Goal: Information Seeking & Learning: Learn about a topic

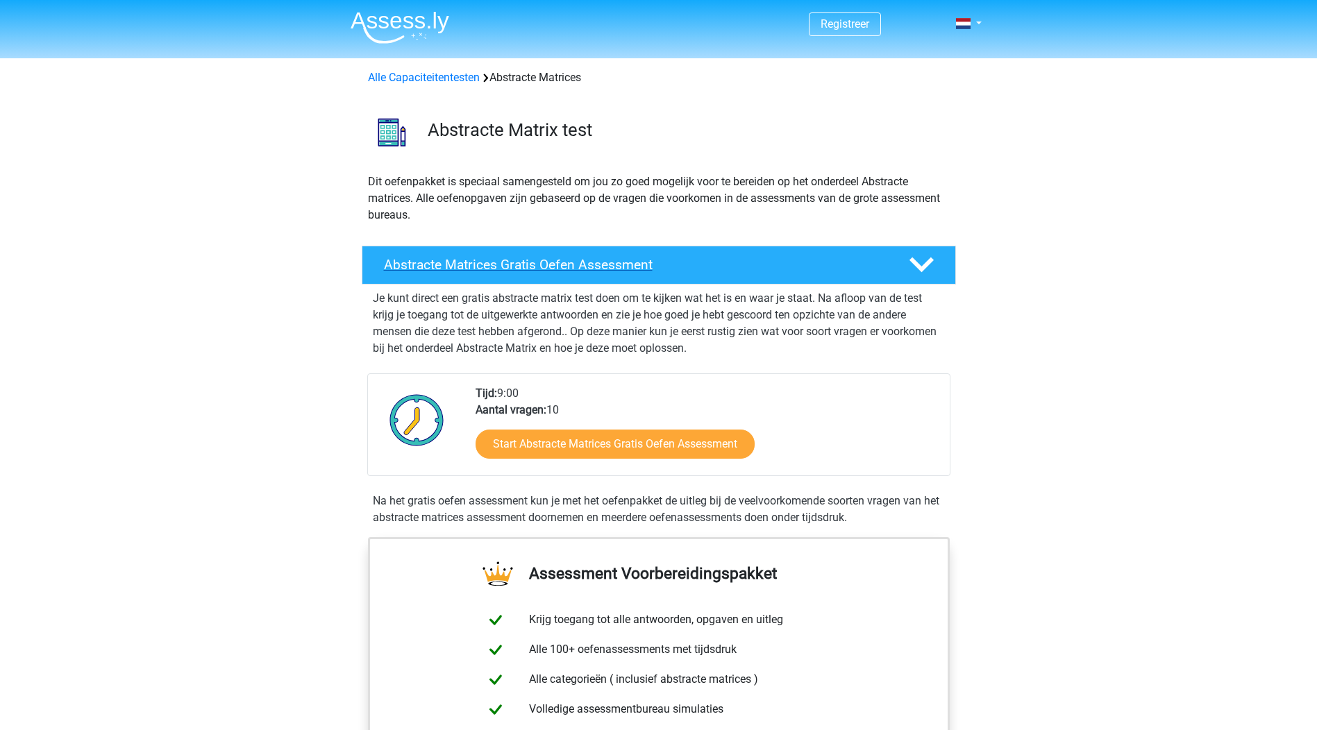
click at [584, 269] on h4 "Abstracte Matrices Gratis Oefen Assessment" at bounding box center [635, 265] width 503 height 16
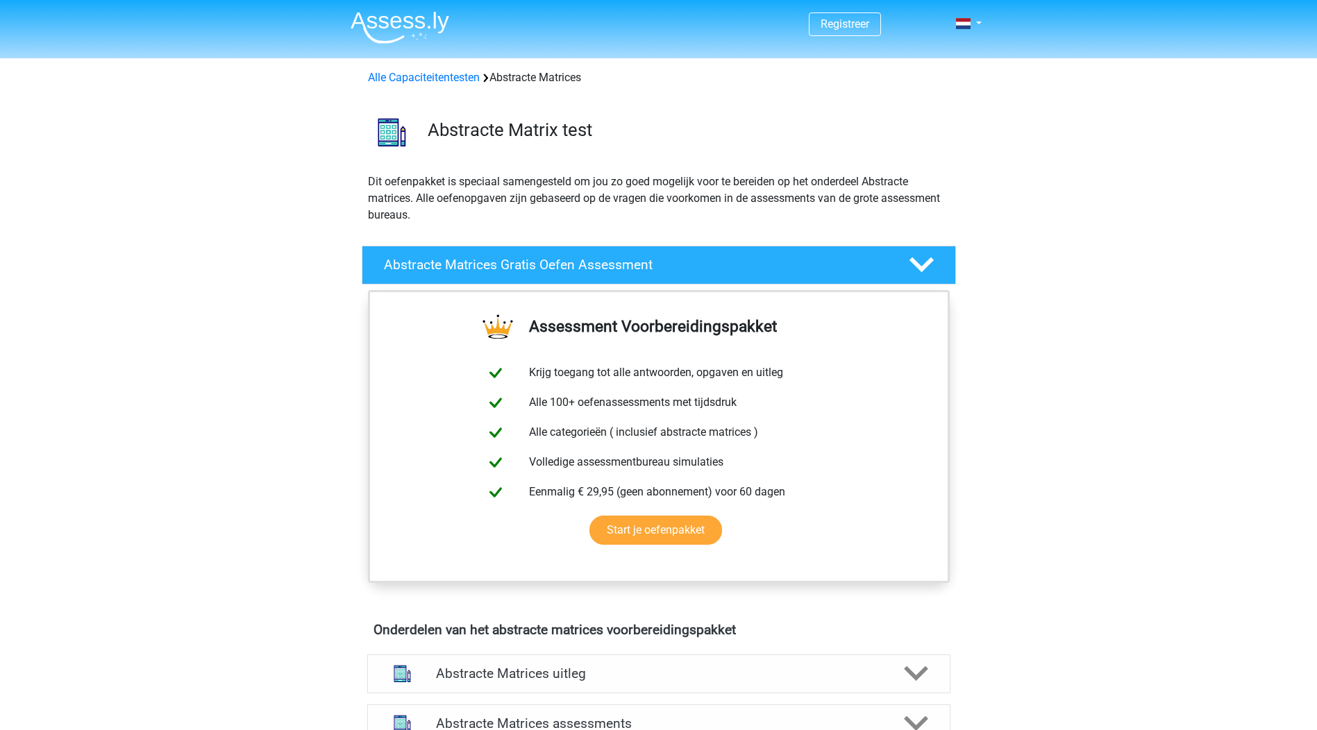
scroll to position [347, 0]
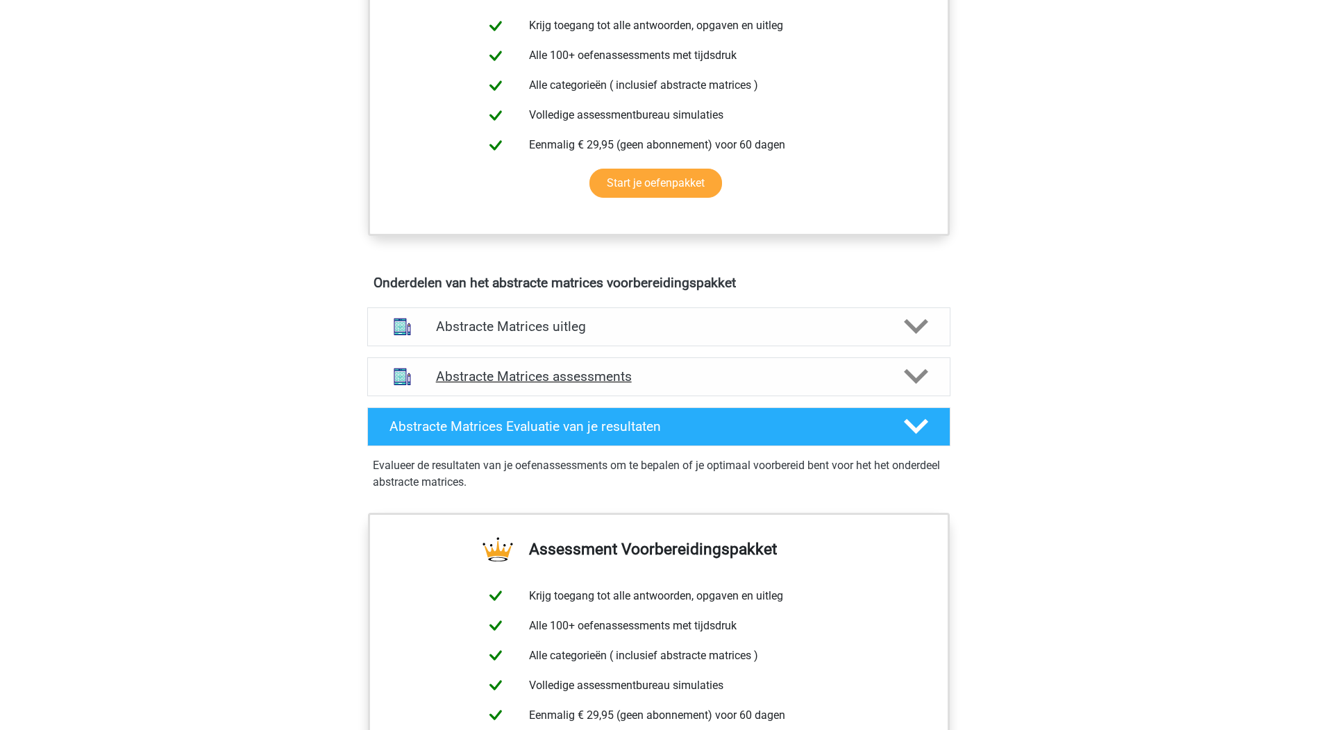
click at [587, 378] on h4 "Abstracte Matrices assessments" at bounding box center [659, 377] width 446 height 16
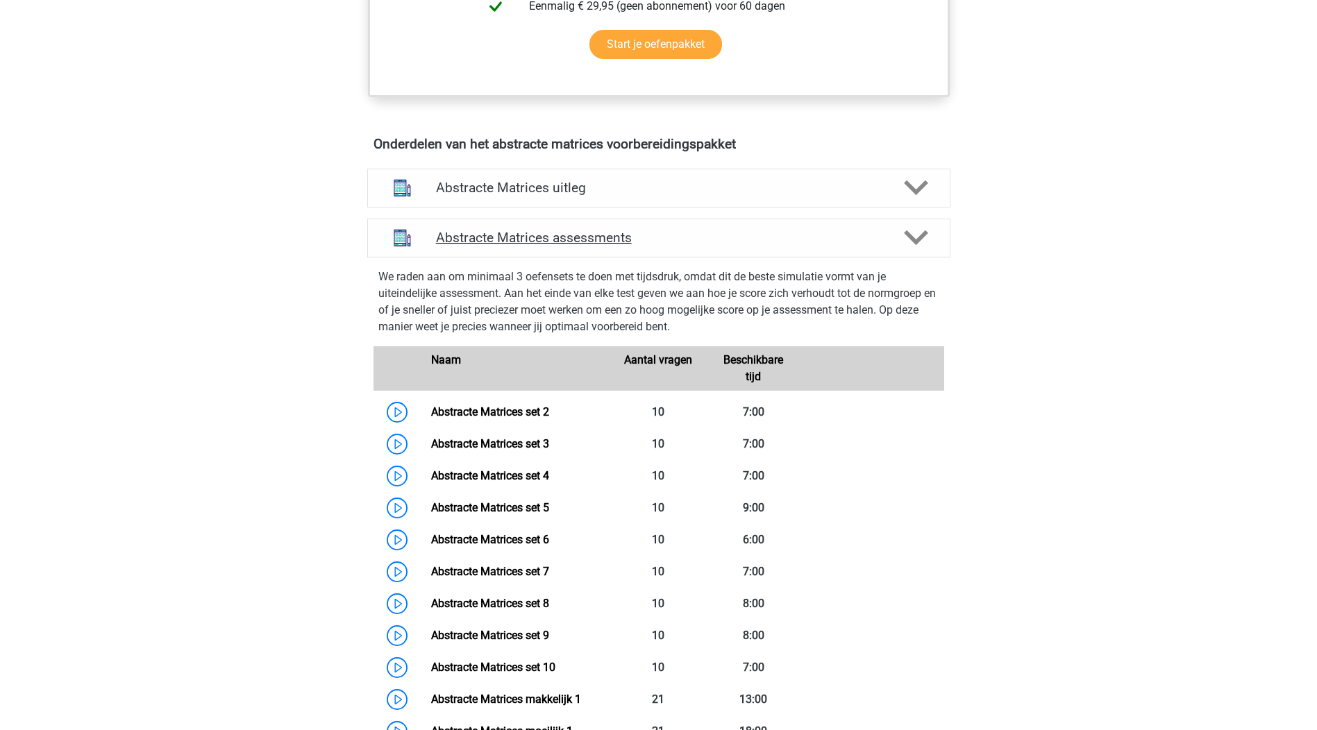
scroll to position [555, 0]
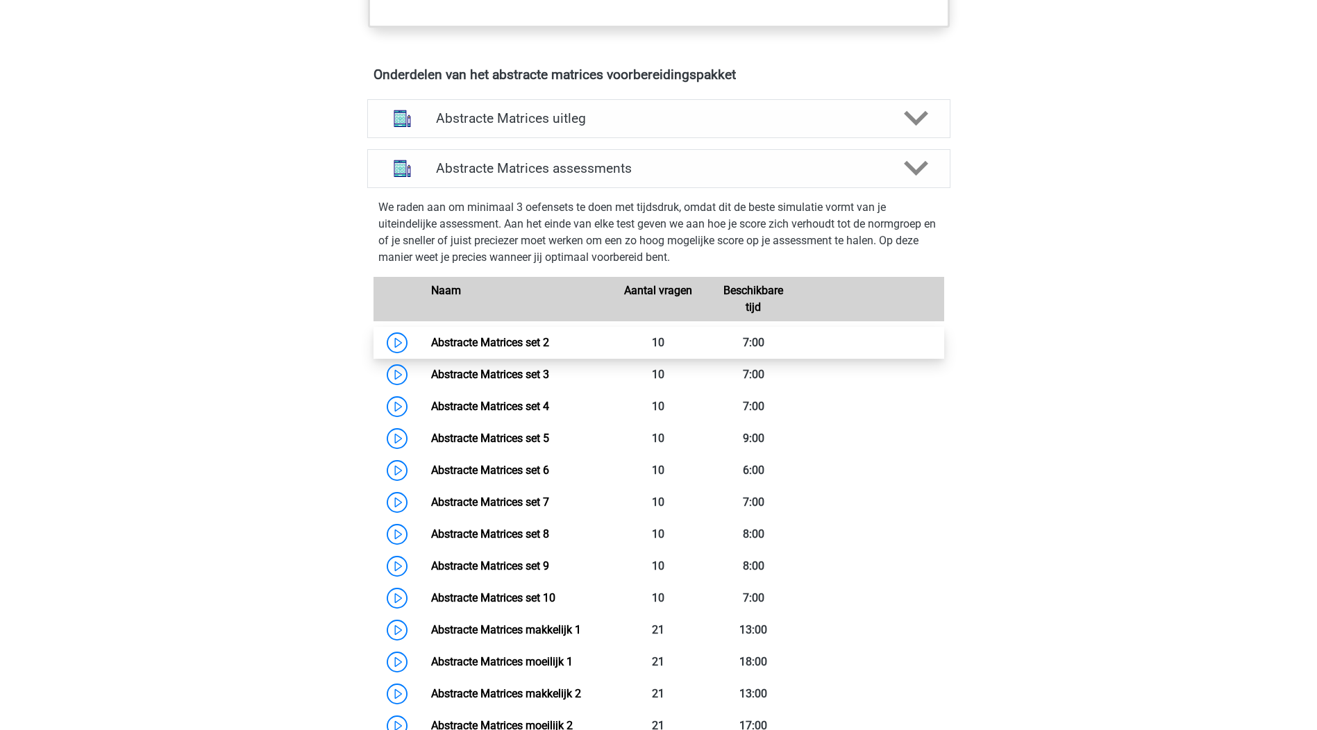
click at [469, 346] on link "Abstracte Matrices set 2" at bounding box center [490, 342] width 118 height 13
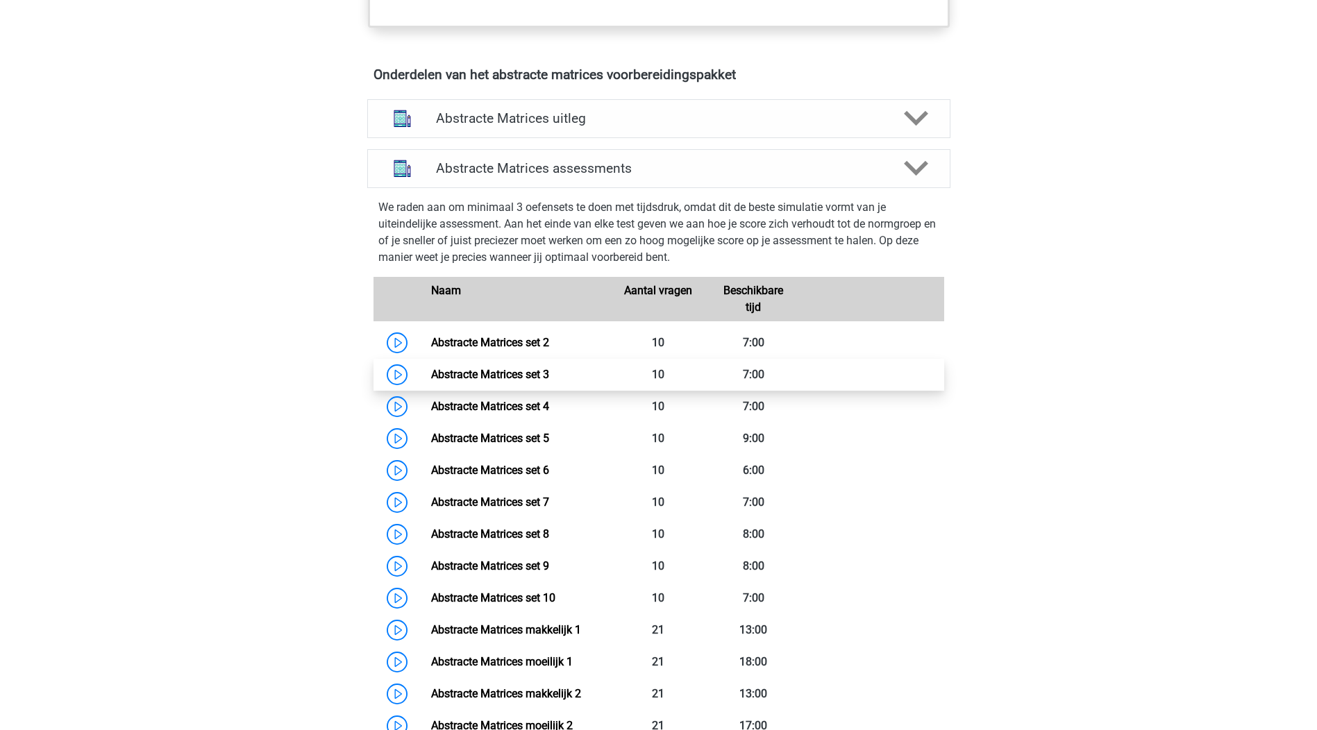
click at [517, 377] on link "Abstracte Matrices set 3" at bounding box center [490, 374] width 118 height 13
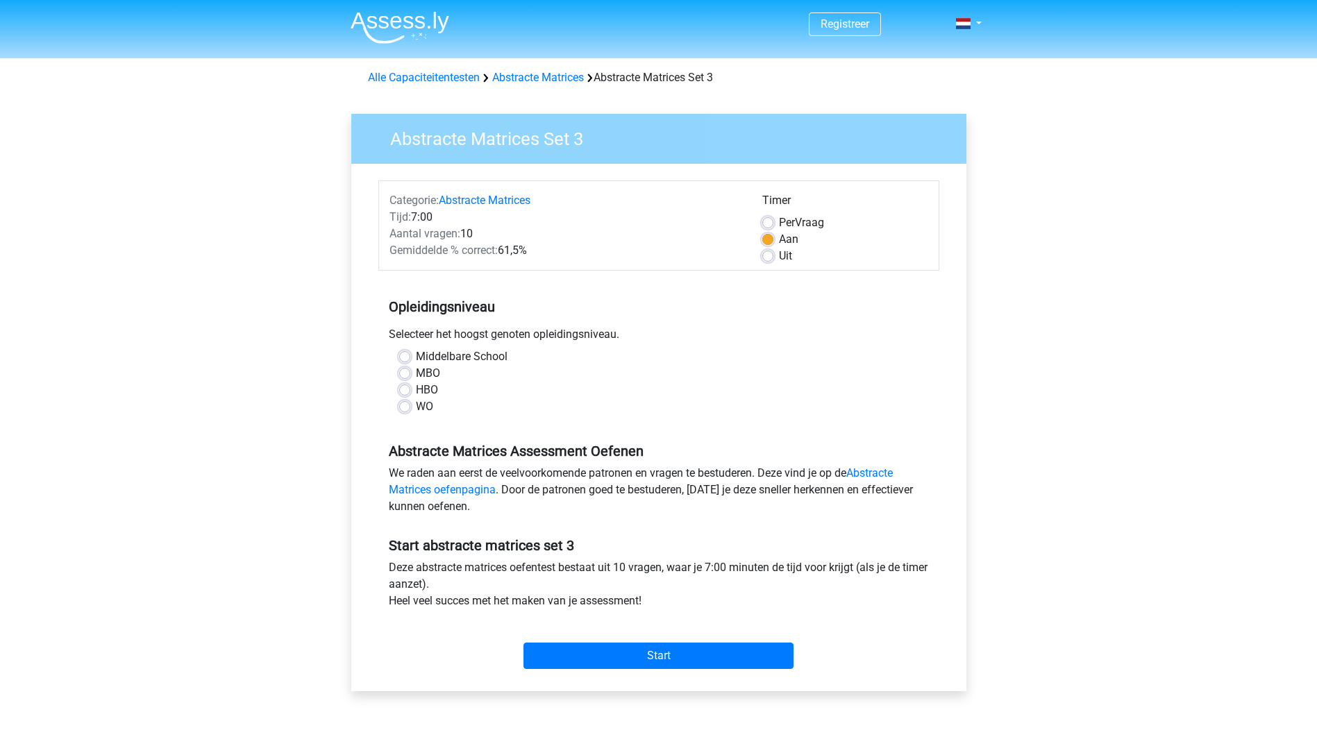
click at [416, 390] on label "HBO" at bounding box center [427, 390] width 22 height 17
click at [405, 390] on input "HBO" at bounding box center [404, 389] width 11 height 14
radio input "true"
click at [662, 659] on input "Start" at bounding box center [658, 656] width 270 height 26
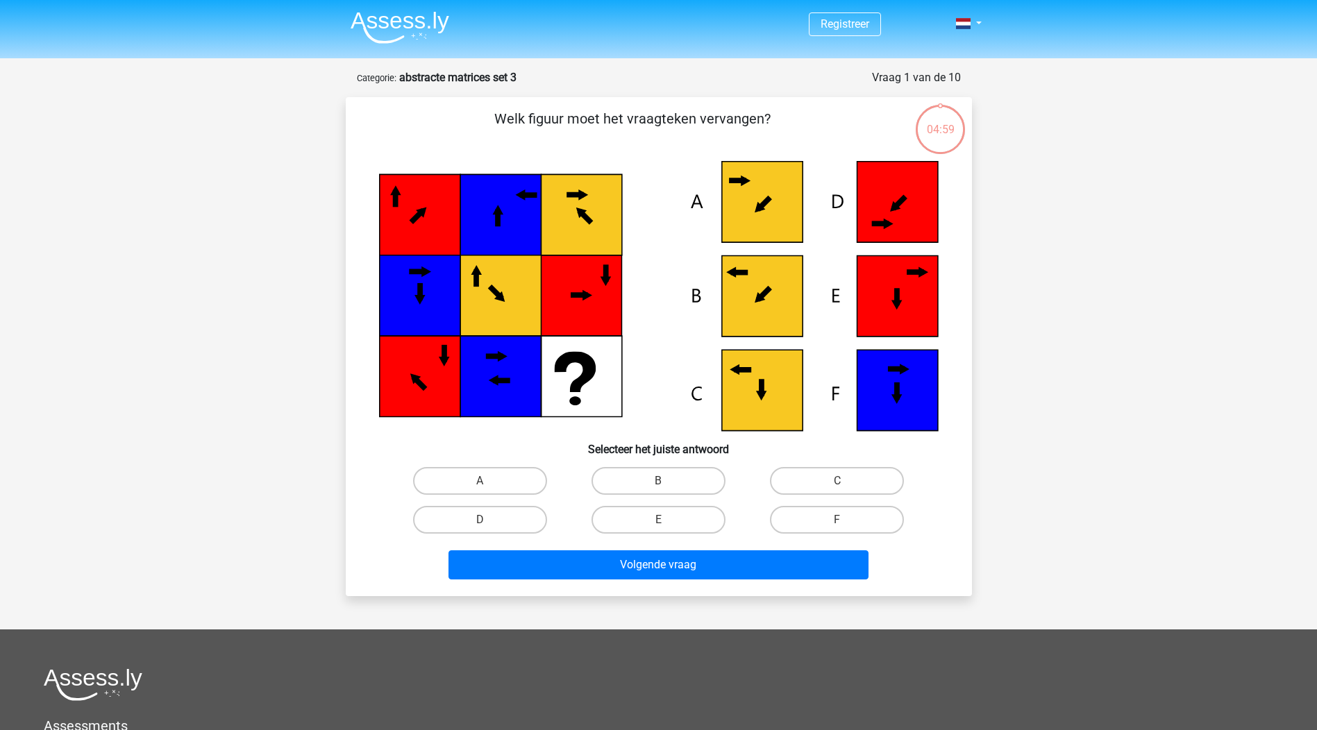
click at [782, 301] on icon at bounding box center [761, 296] width 81 height 81
drag, startPoint x: 675, startPoint y: 478, endPoint x: 672, endPoint y: 510, distance: 32.7
click at [673, 478] on label "B" at bounding box center [658, 481] width 134 height 28
click at [667, 481] on input "B" at bounding box center [662, 485] width 9 height 9
radio input "true"
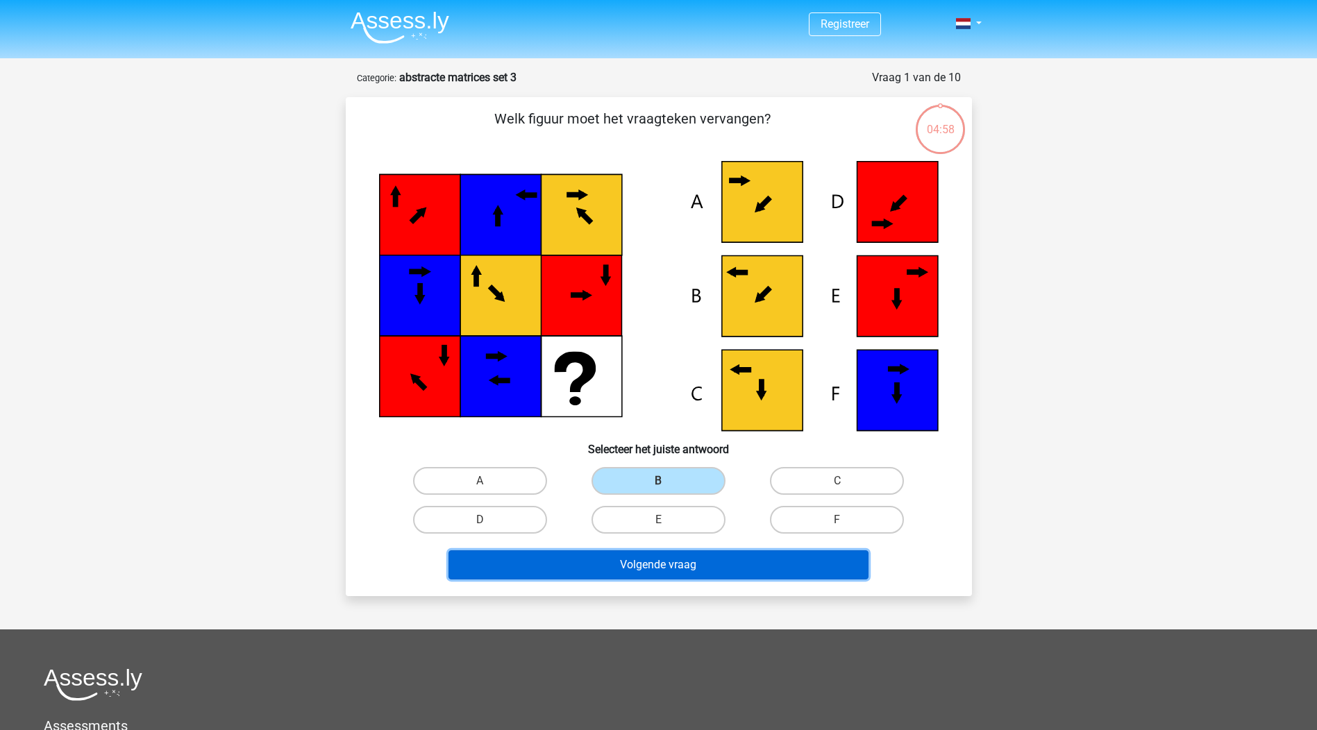
click at [675, 569] on button "Volgende vraag" at bounding box center [658, 565] width 420 height 29
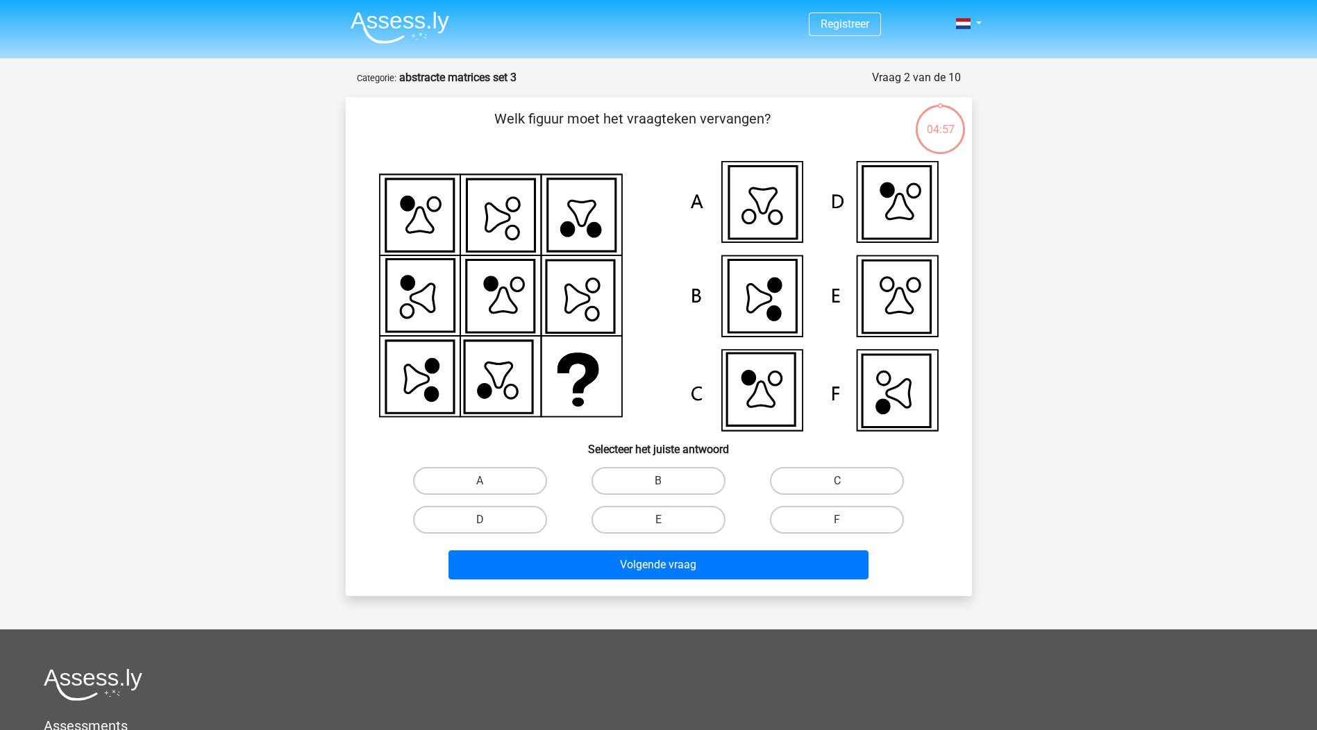
scroll to position [69, 0]
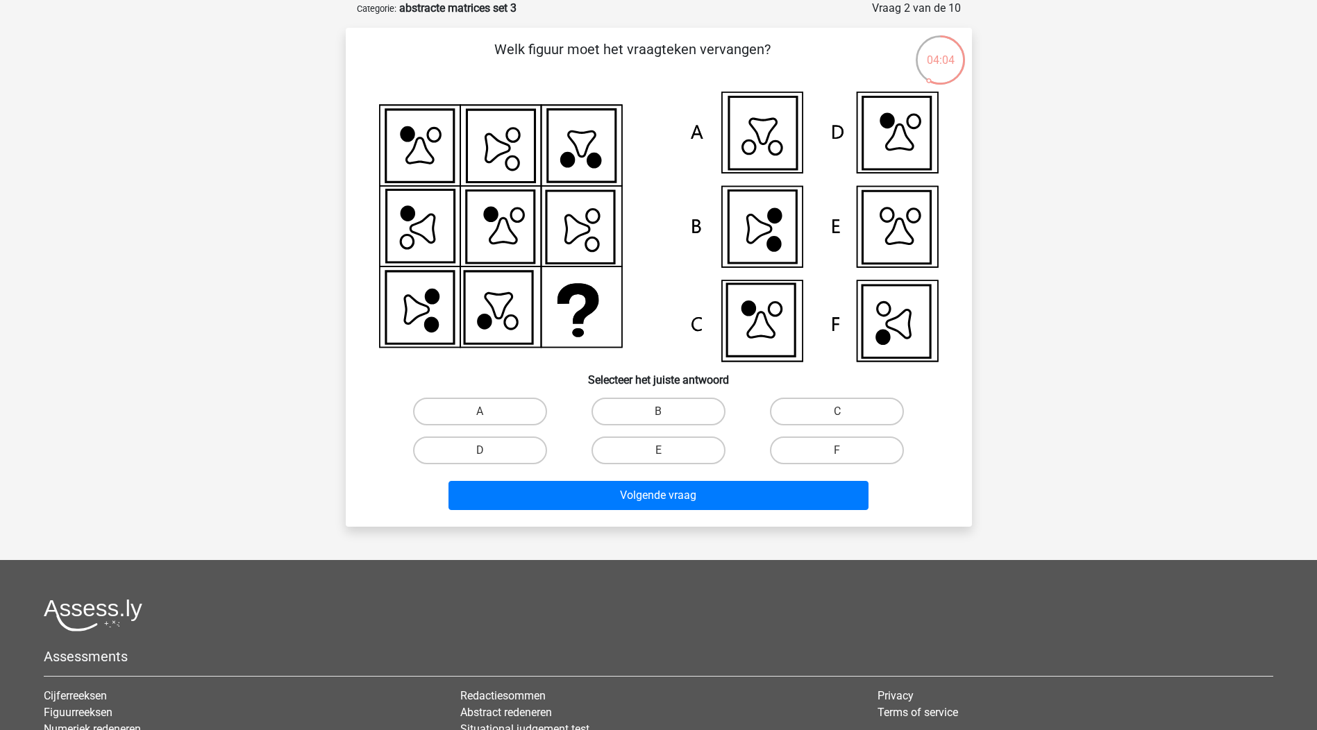
click at [900, 218] on icon at bounding box center [896, 227] width 68 height 72
click at [655, 451] on label "E" at bounding box center [658, 451] width 134 height 28
click at [658, 451] on input "E" at bounding box center [662, 455] width 9 height 9
radio input "true"
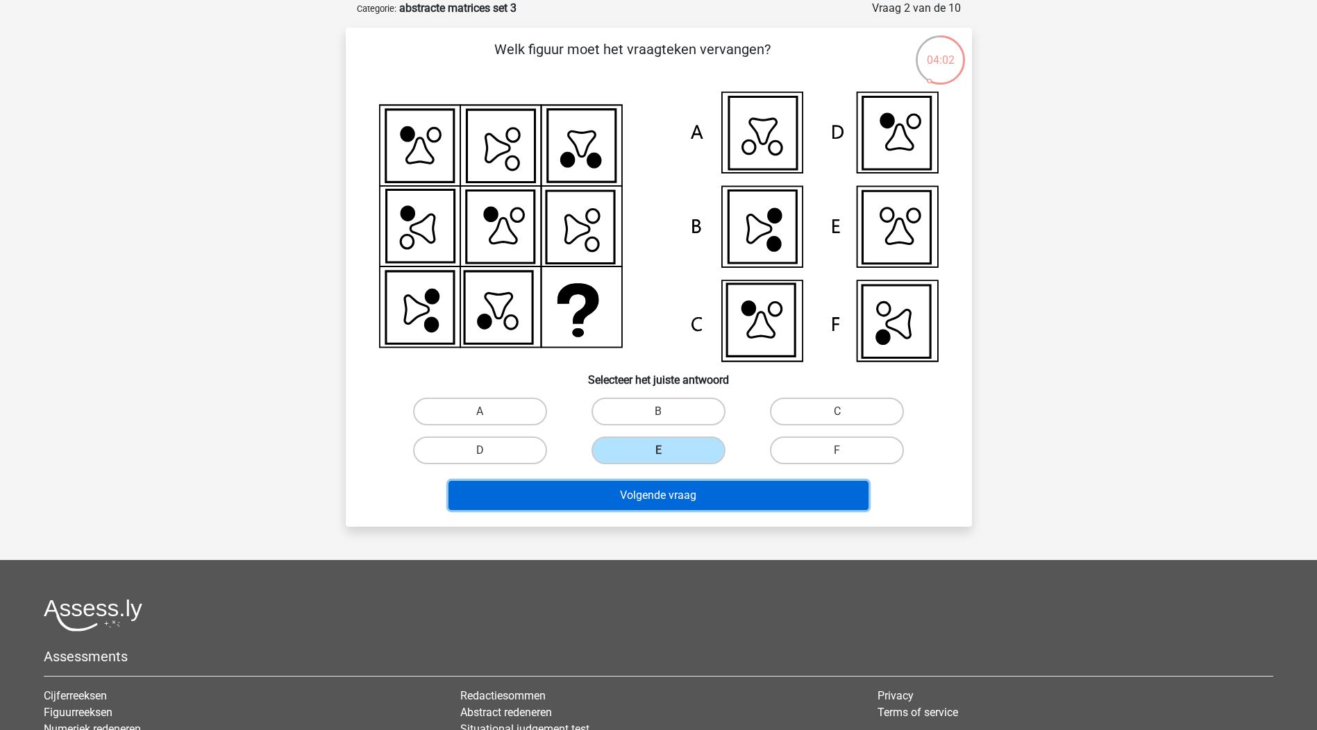
click at [673, 496] on button "Volgende vraag" at bounding box center [658, 495] width 420 height 29
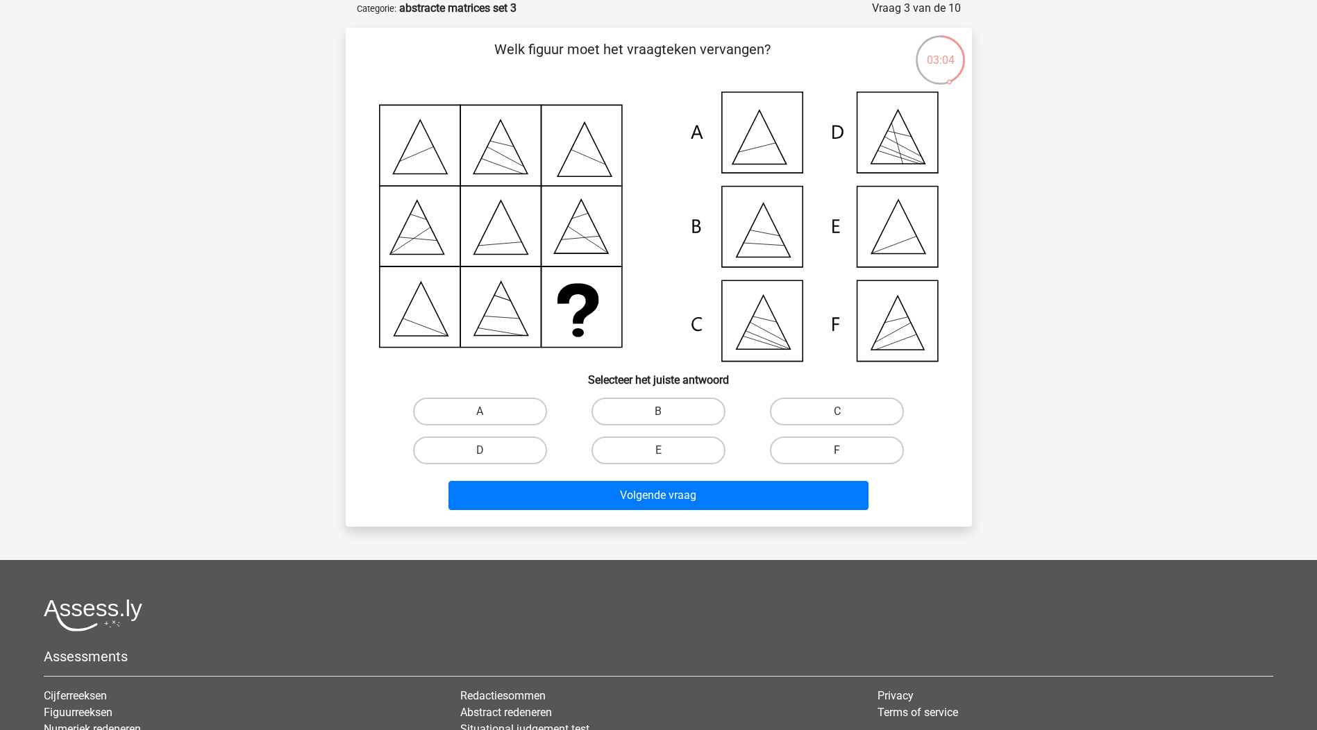
click at [835, 443] on label "F" at bounding box center [837, 451] width 134 height 28
click at [837, 451] on input "F" at bounding box center [841, 455] width 9 height 9
radio input "true"
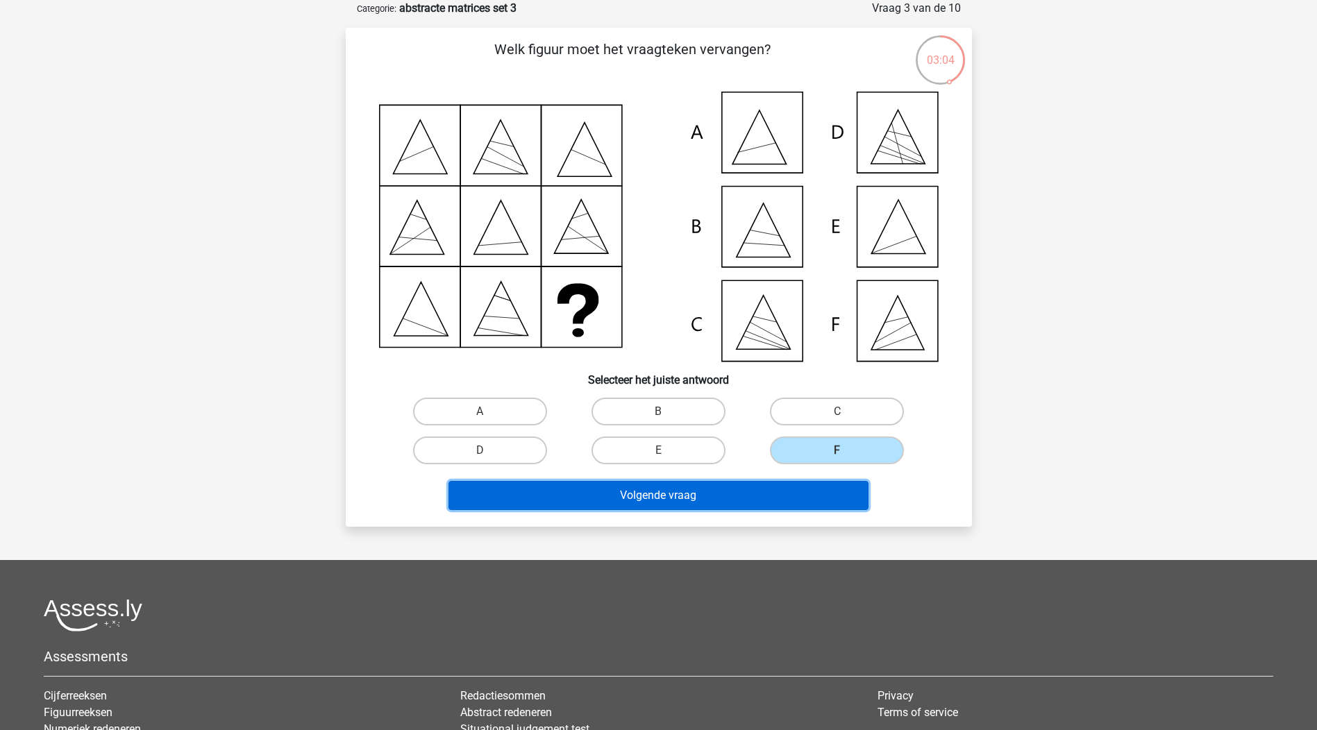
click at [685, 501] on button "Volgende vraag" at bounding box center [658, 495] width 420 height 29
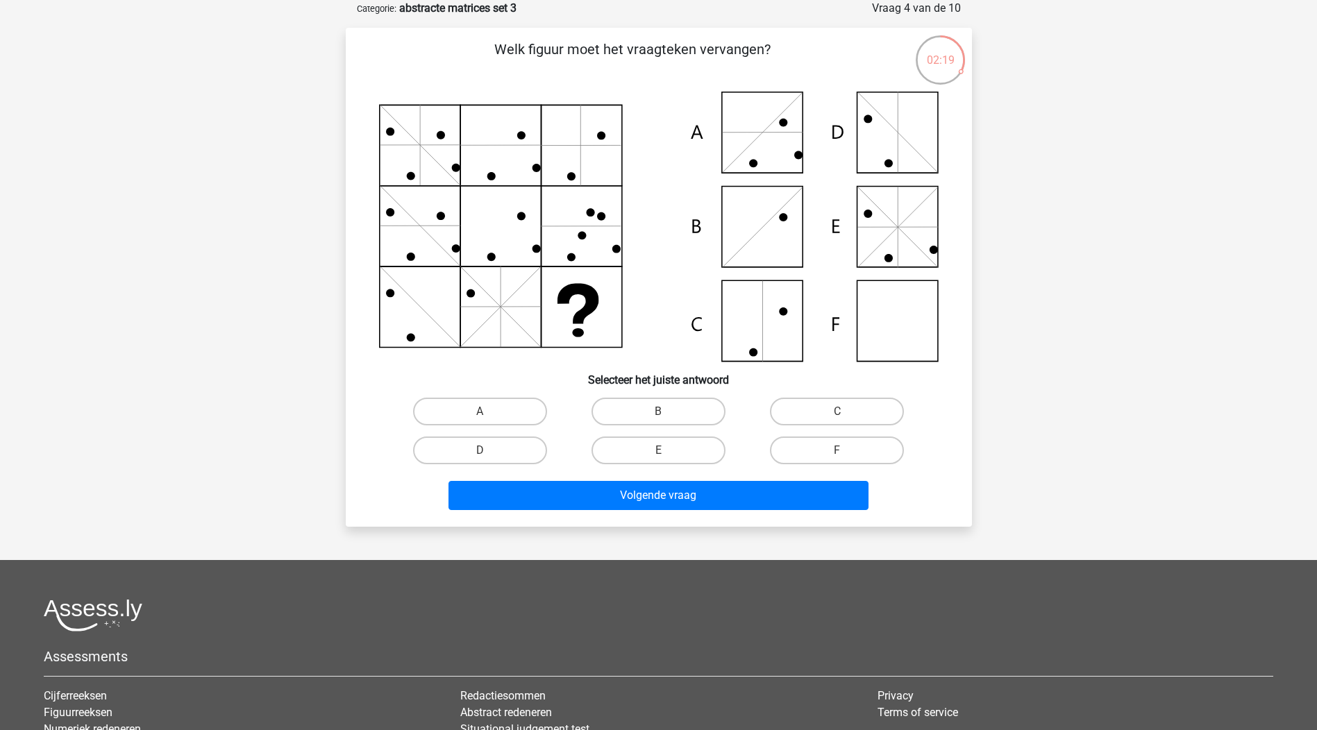
click at [487, 451] on input "D" at bounding box center [484, 455] width 9 height 9
radio input "true"
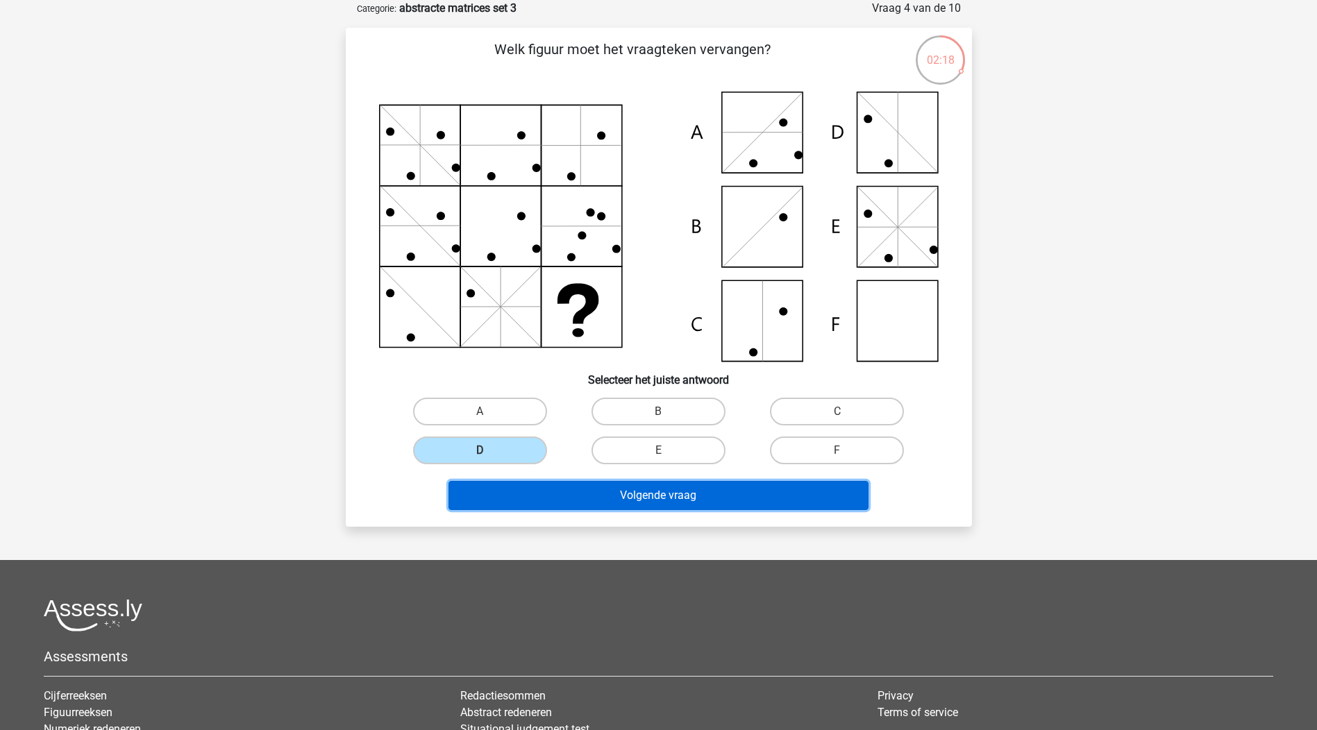
click at [692, 504] on button "Volgende vraag" at bounding box center [658, 495] width 420 height 29
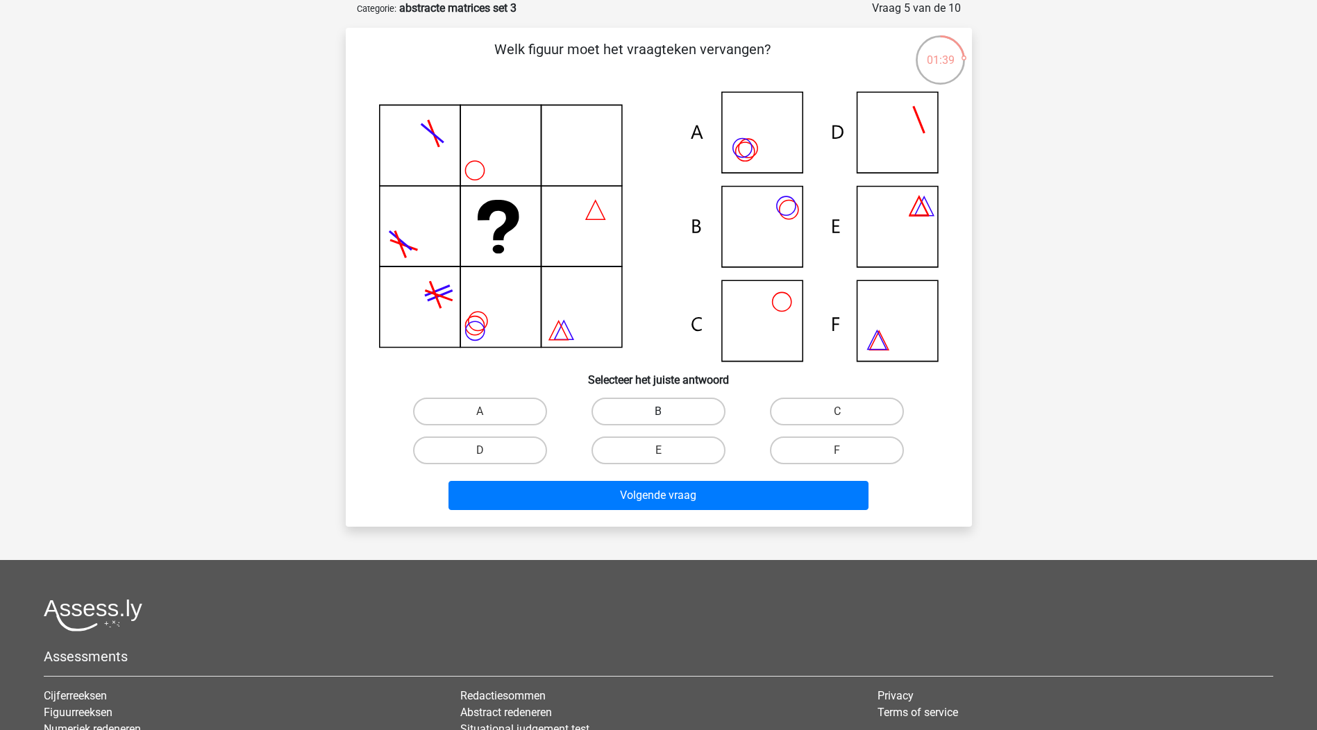
click at [681, 412] on label "B" at bounding box center [658, 412] width 134 height 28
click at [667, 412] on input "B" at bounding box center [662, 416] width 9 height 9
radio input "true"
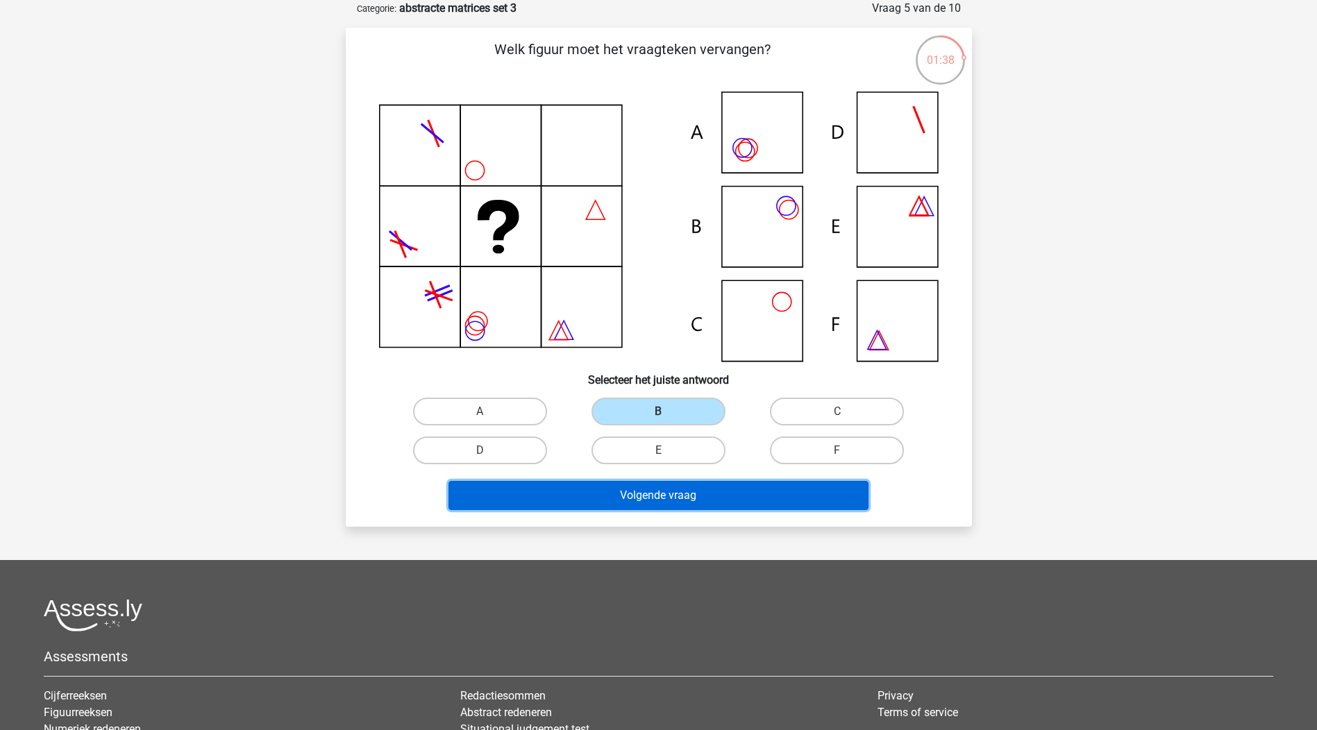
click at [678, 500] on button "Volgende vraag" at bounding box center [658, 495] width 420 height 29
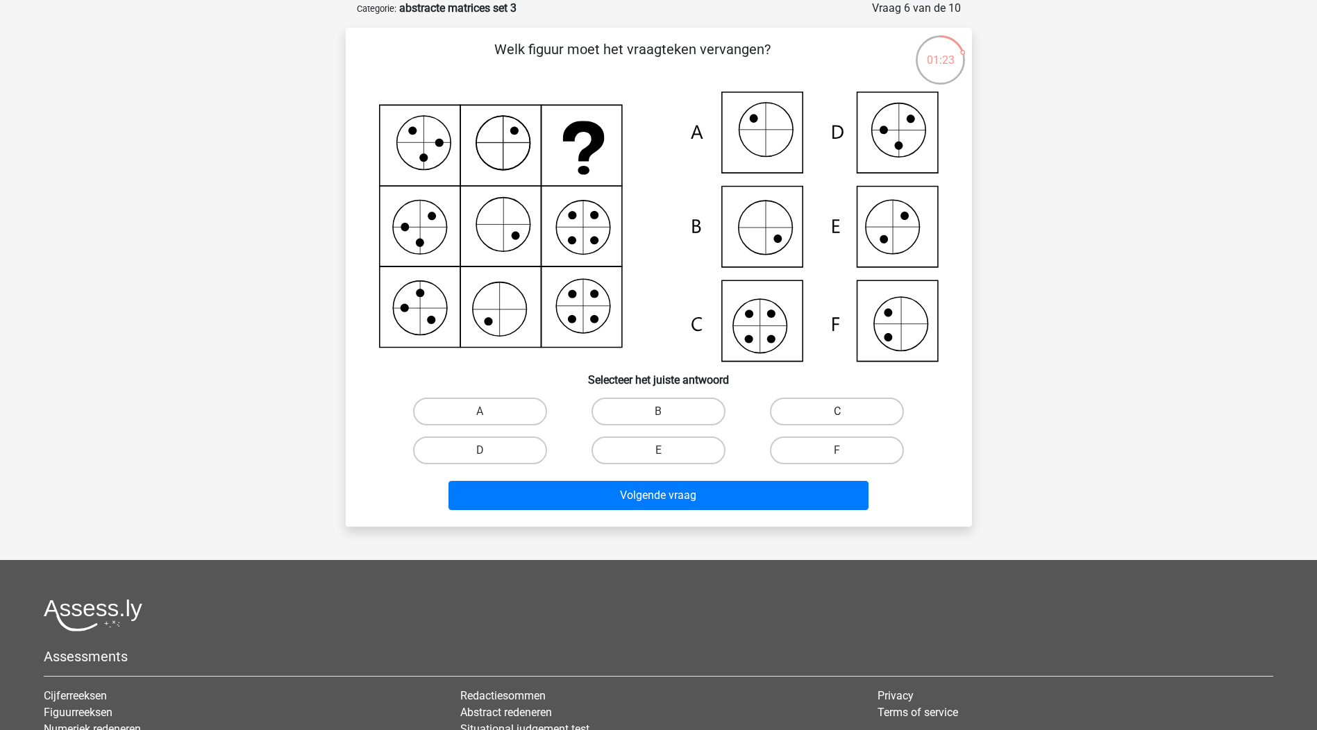
click at [855, 411] on label "C" at bounding box center [837, 412] width 134 height 28
click at [846, 412] on input "C" at bounding box center [841, 416] width 9 height 9
radio input "true"
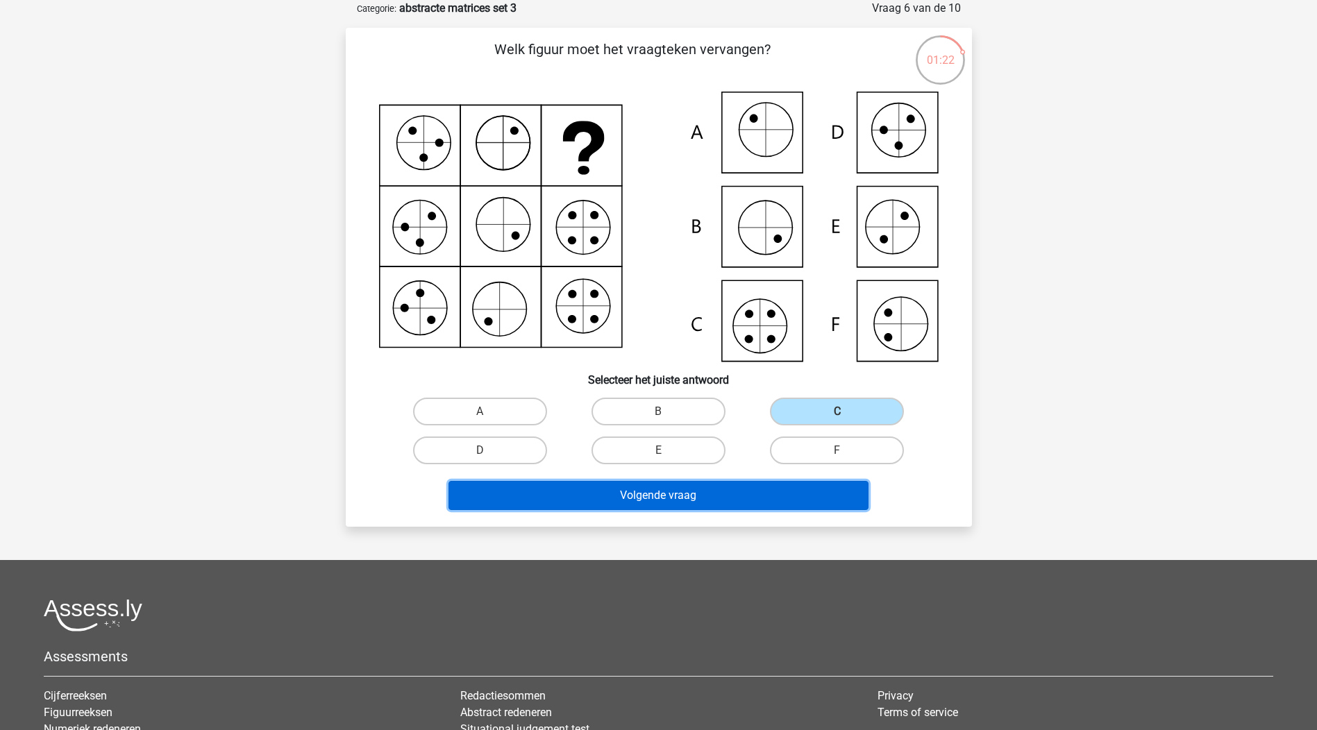
click at [681, 507] on button "Volgende vraag" at bounding box center [658, 495] width 420 height 29
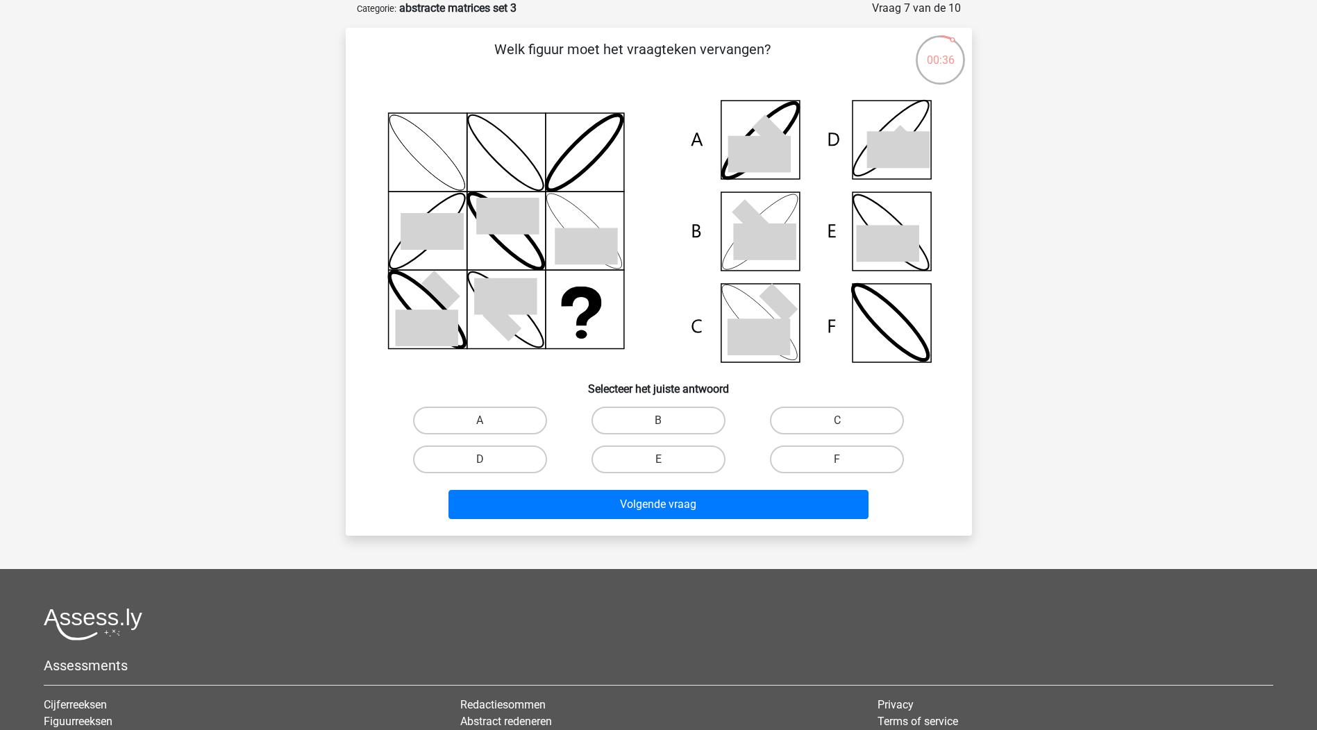
click at [839, 423] on input "C" at bounding box center [841, 425] width 9 height 9
radio input "true"
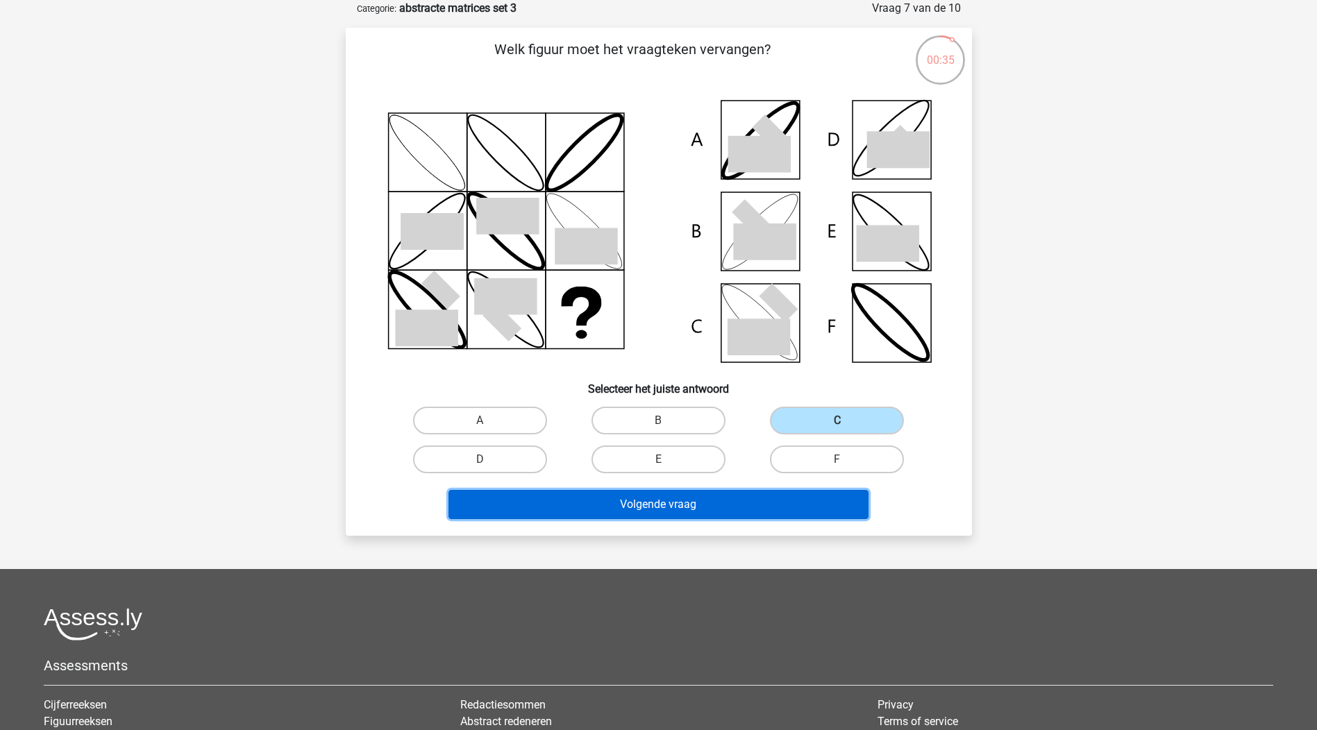
click at [734, 505] on button "Volgende vraag" at bounding box center [658, 504] width 420 height 29
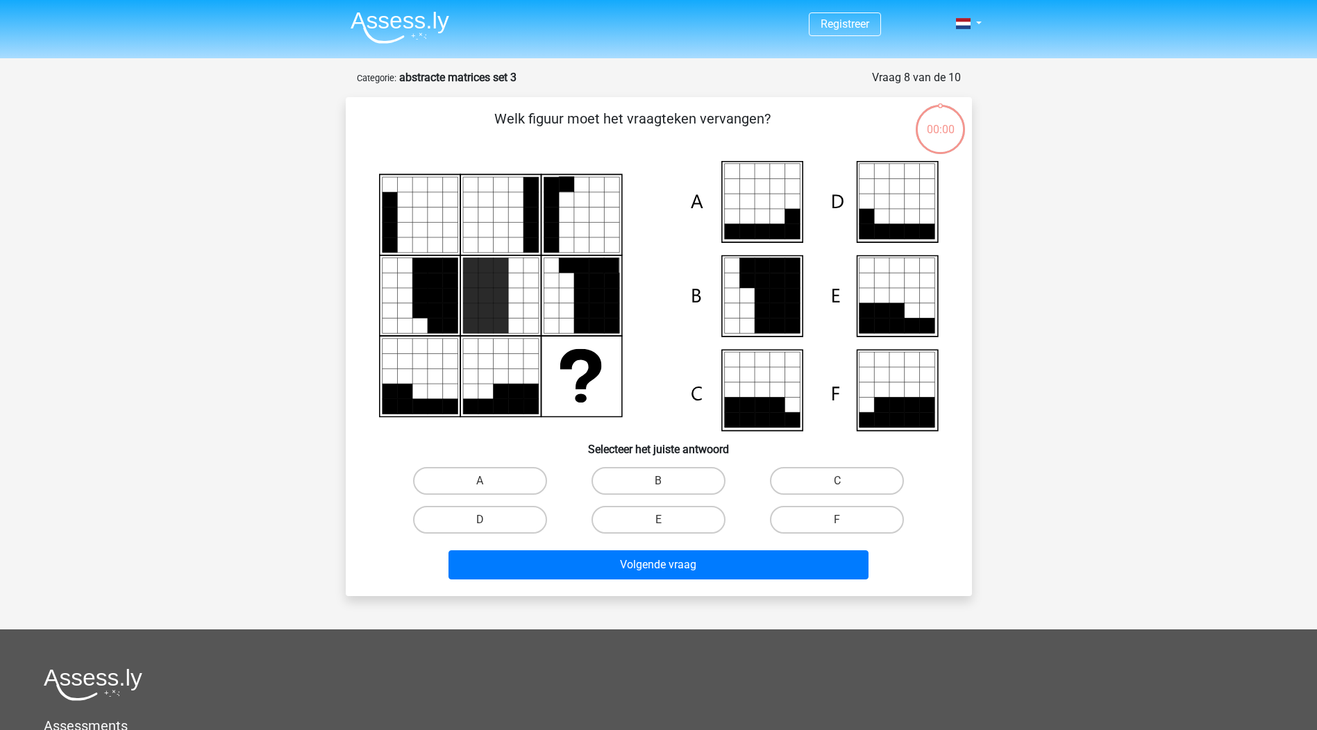
scroll to position [69, 0]
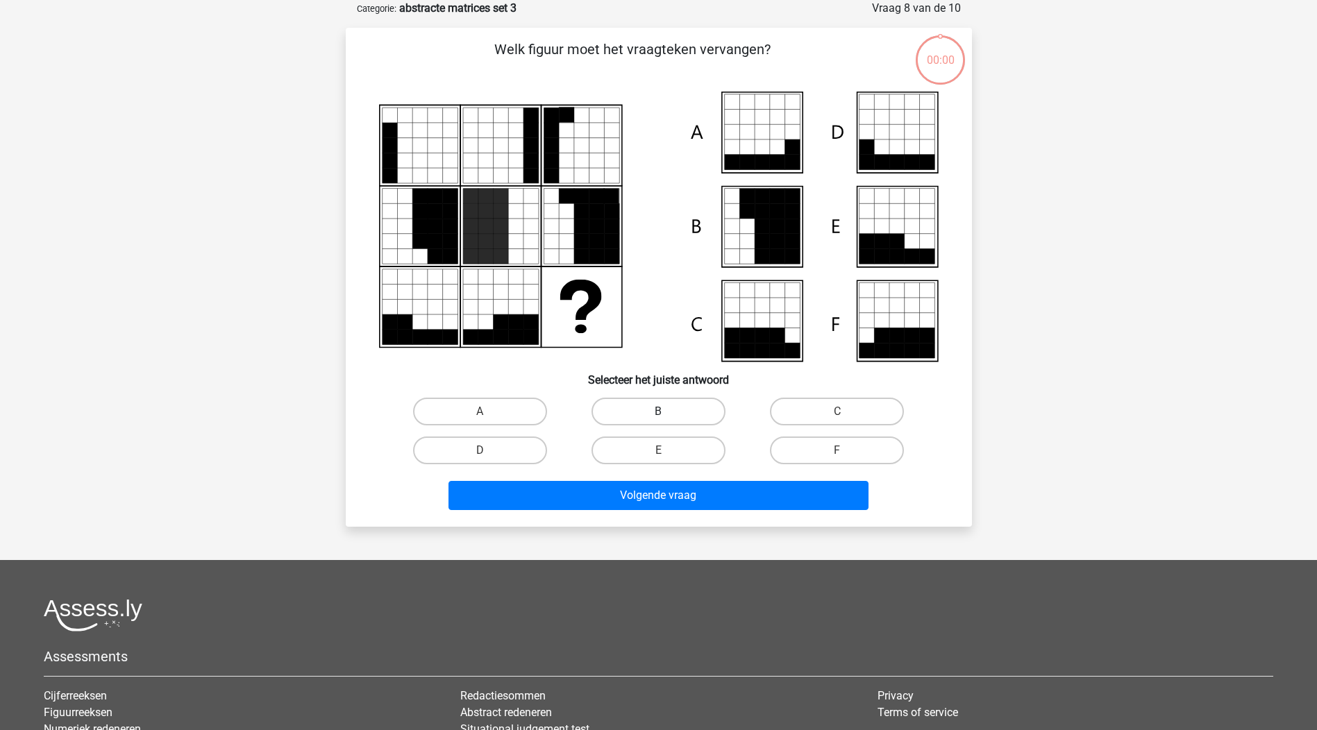
click at [652, 407] on label "B" at bounding box center [658, 412] width 134 height 28
click at [658, 412] on input "B" at bounding box center [662, 416] width 9 height 9
radio input "true"
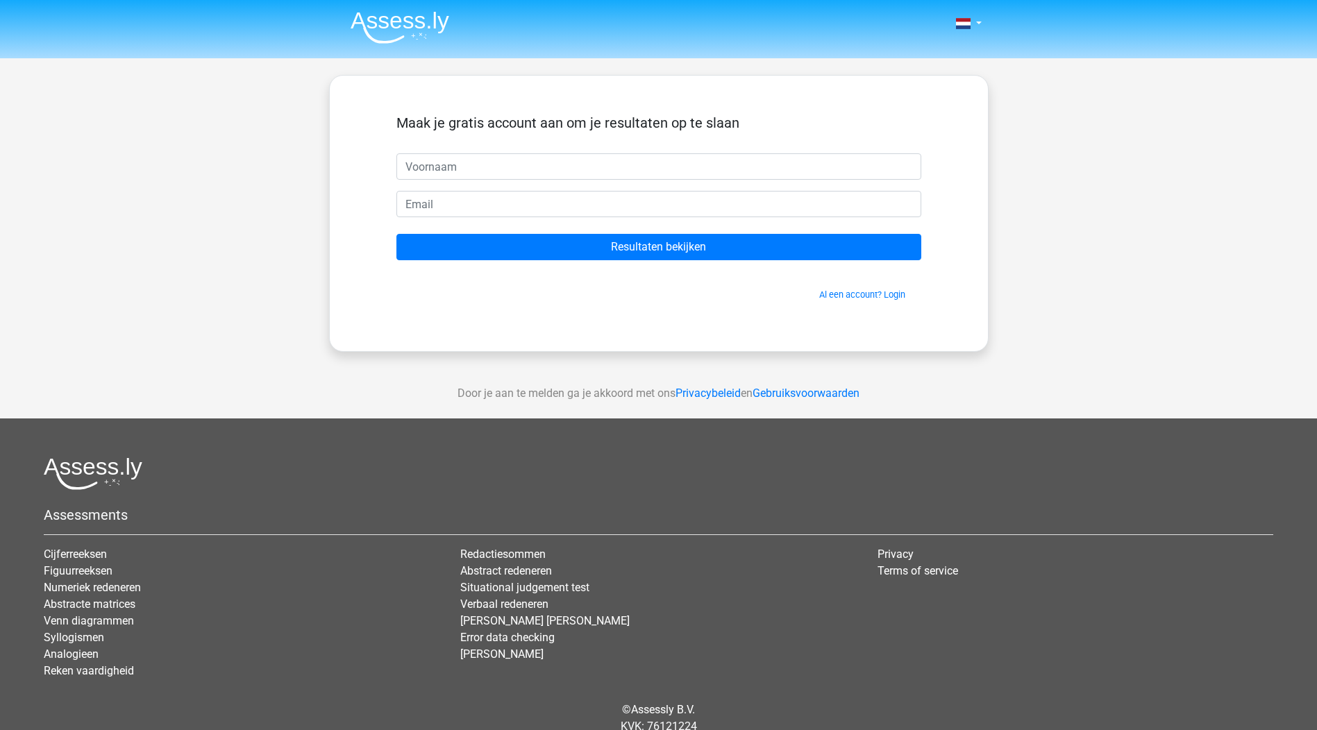
click at [437, 162] on input "text" at bounding box center [658, 166] width 525 height 26
type input "mirjam"
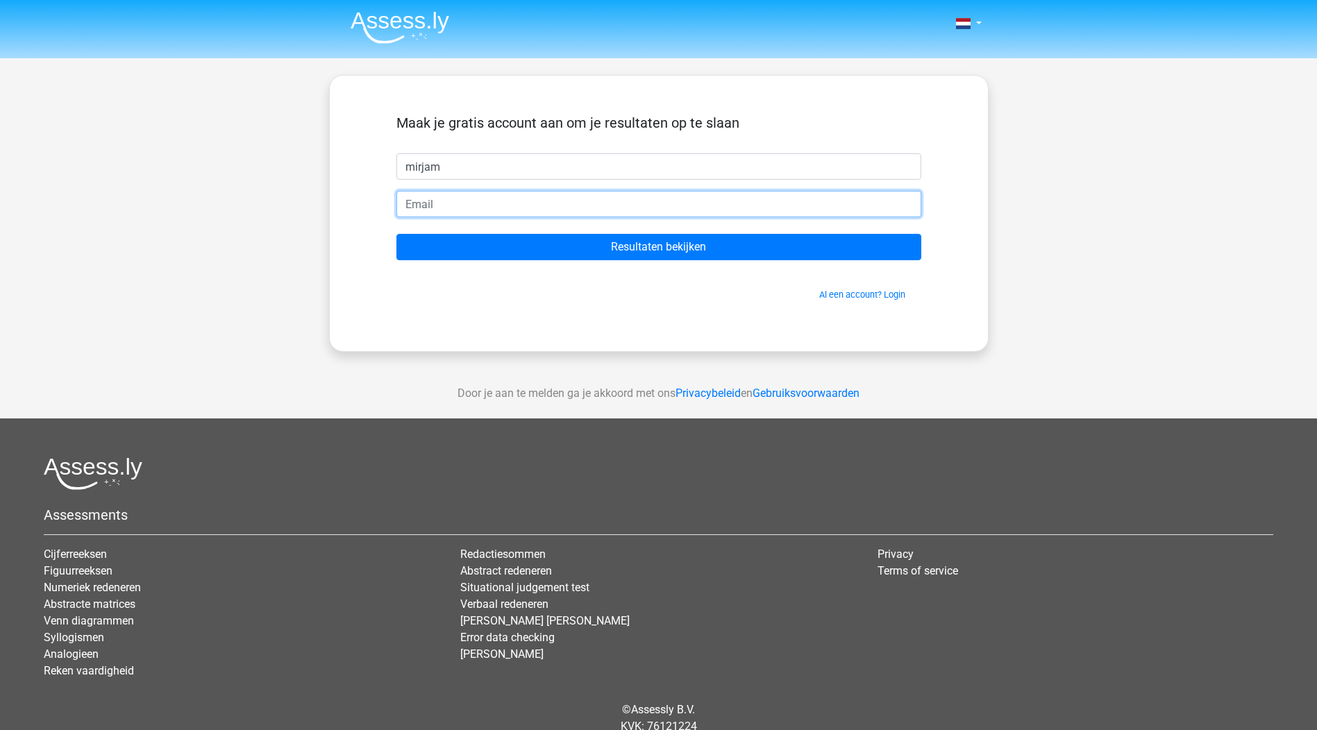
click at [430, 208] on input "email" at bounding box center [658, 204] width 525 height 26
type input "[PERSON_NAME][EMAIL_ADDRESS][DOMAIN_NAME]"
click at [396, 234] on input "Resultaten bekijken" at bounding box center [658, 247] width 525 height 26
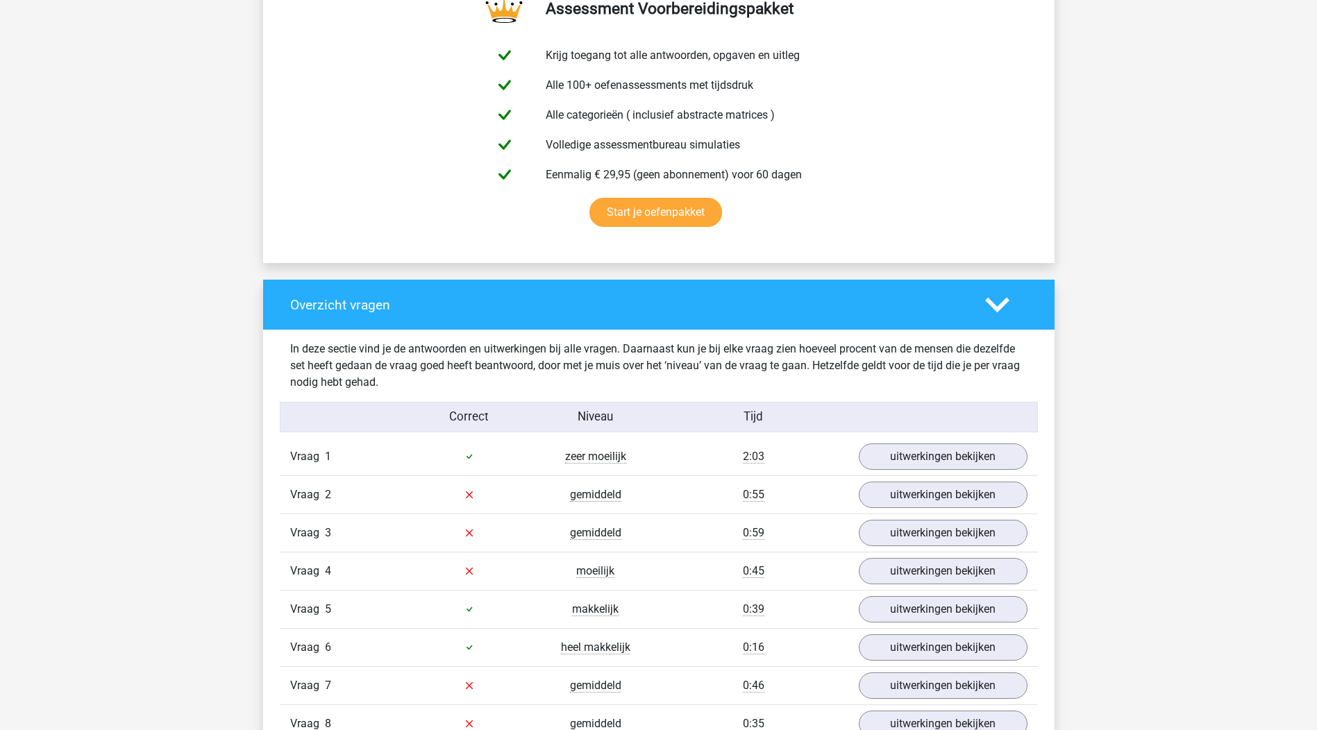
scroll to position [902, 0]
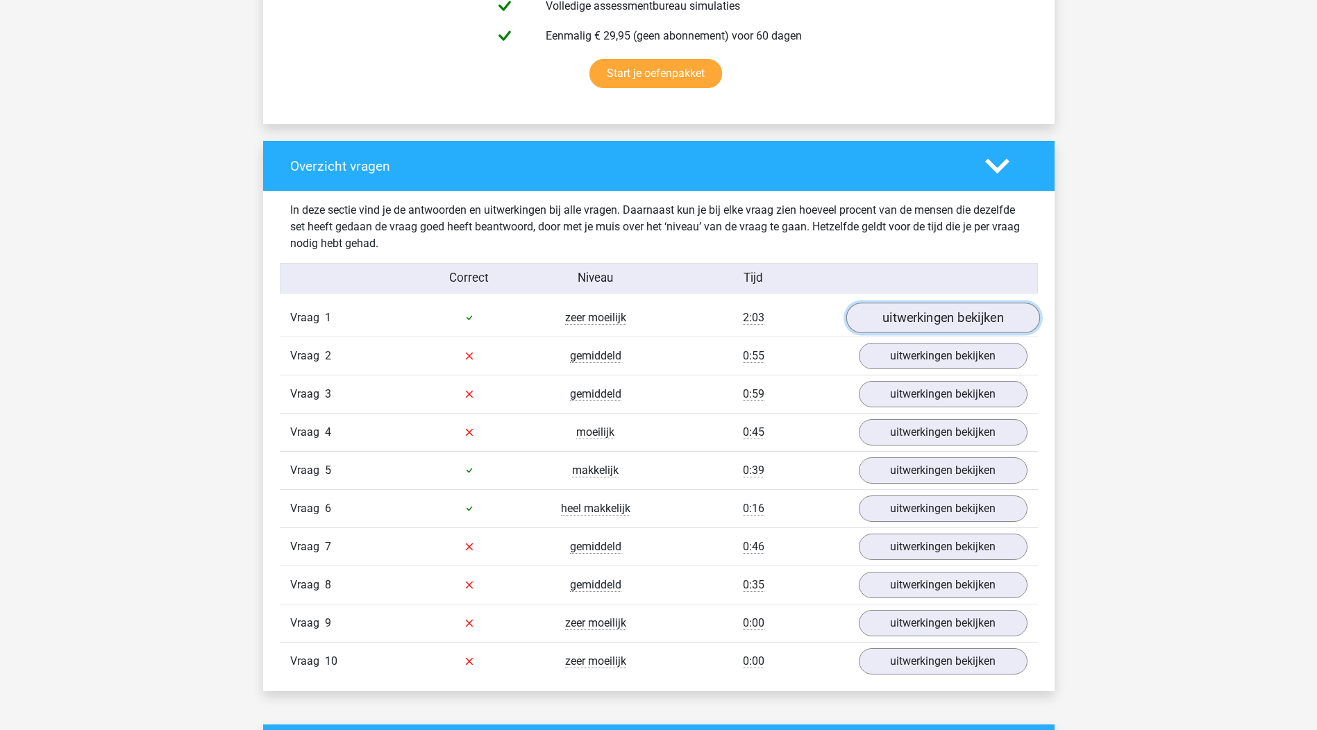
click at [970, 321] on link "uitwerkingen bekijken" at bounding box center [943, 318] width 194 height 31
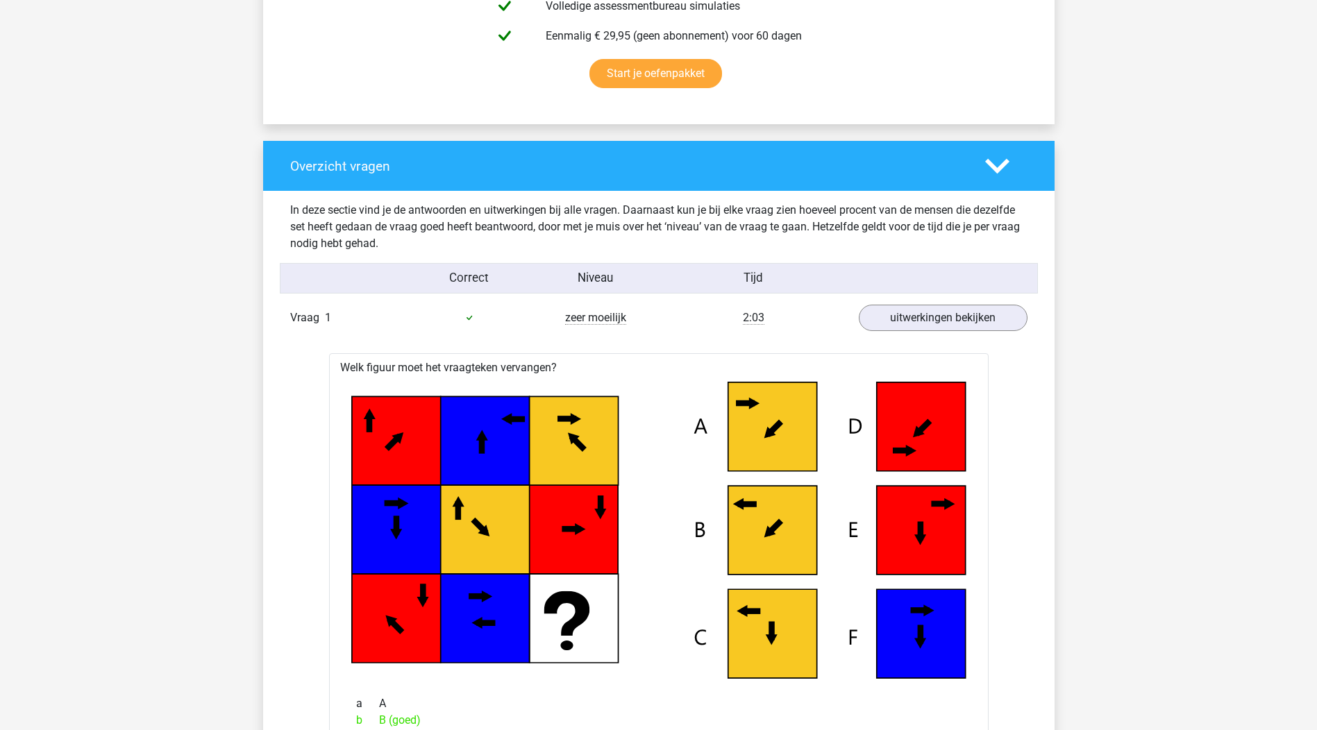
click at [1026, 275] on div at bounding box center [943, 277] width 190 height 17
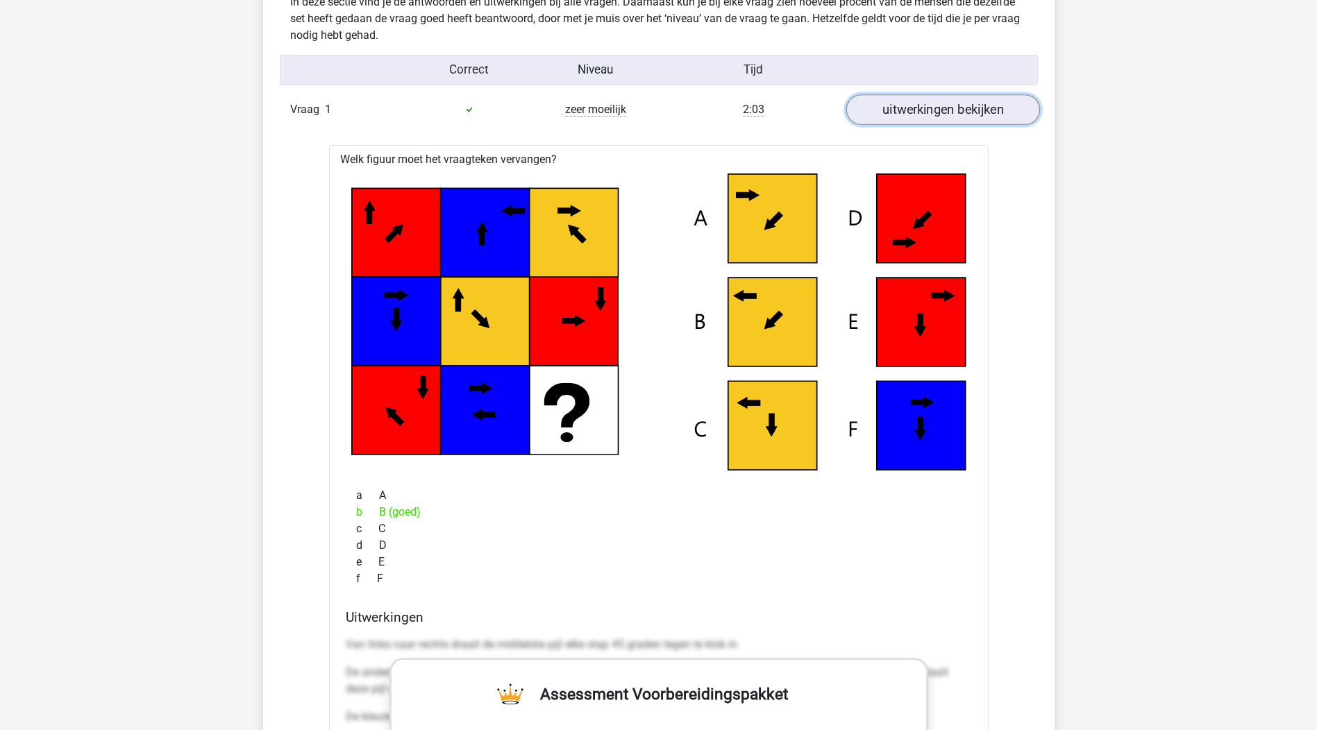
click at [973, 108] on link "uitwerkingen bekijken" at bounding box center [943, 109] width 194 height 31
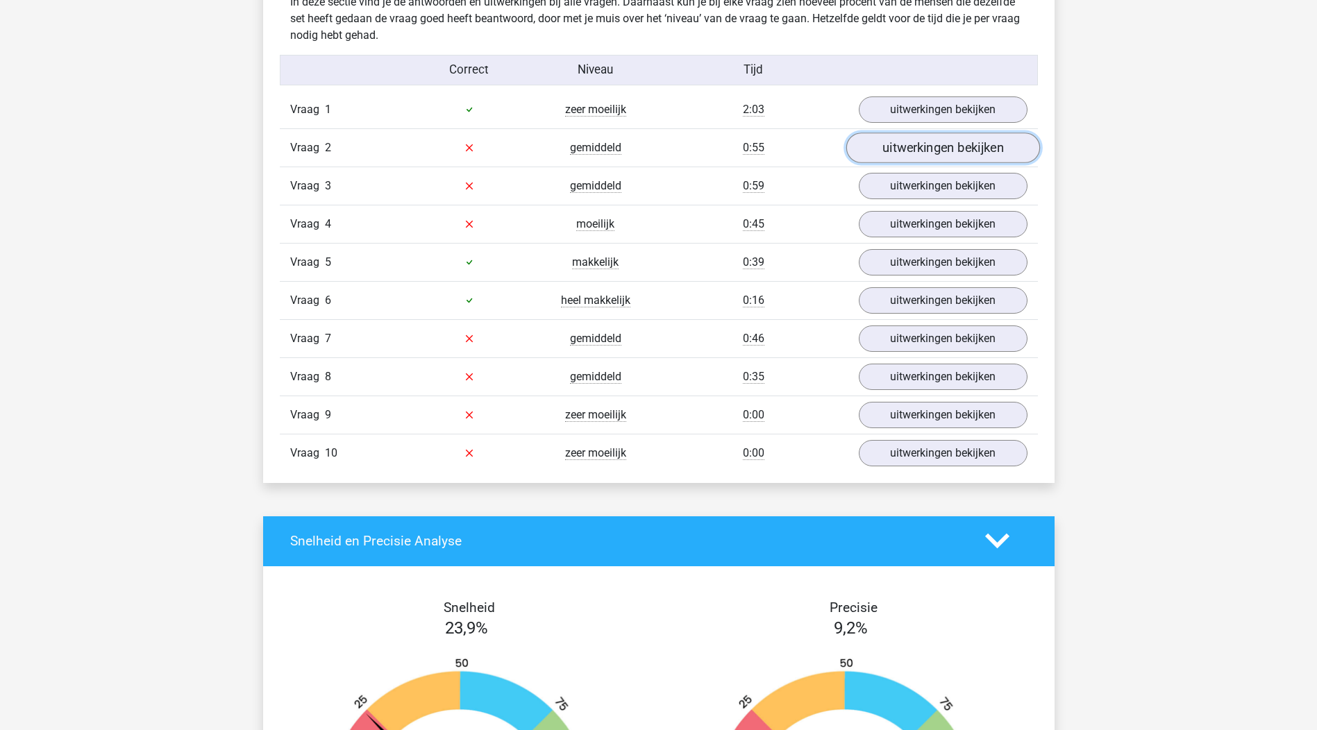
click at [964, 139] on link "uitwerkingen bekijken" at bounding box center [943, 148] width 194 height 31
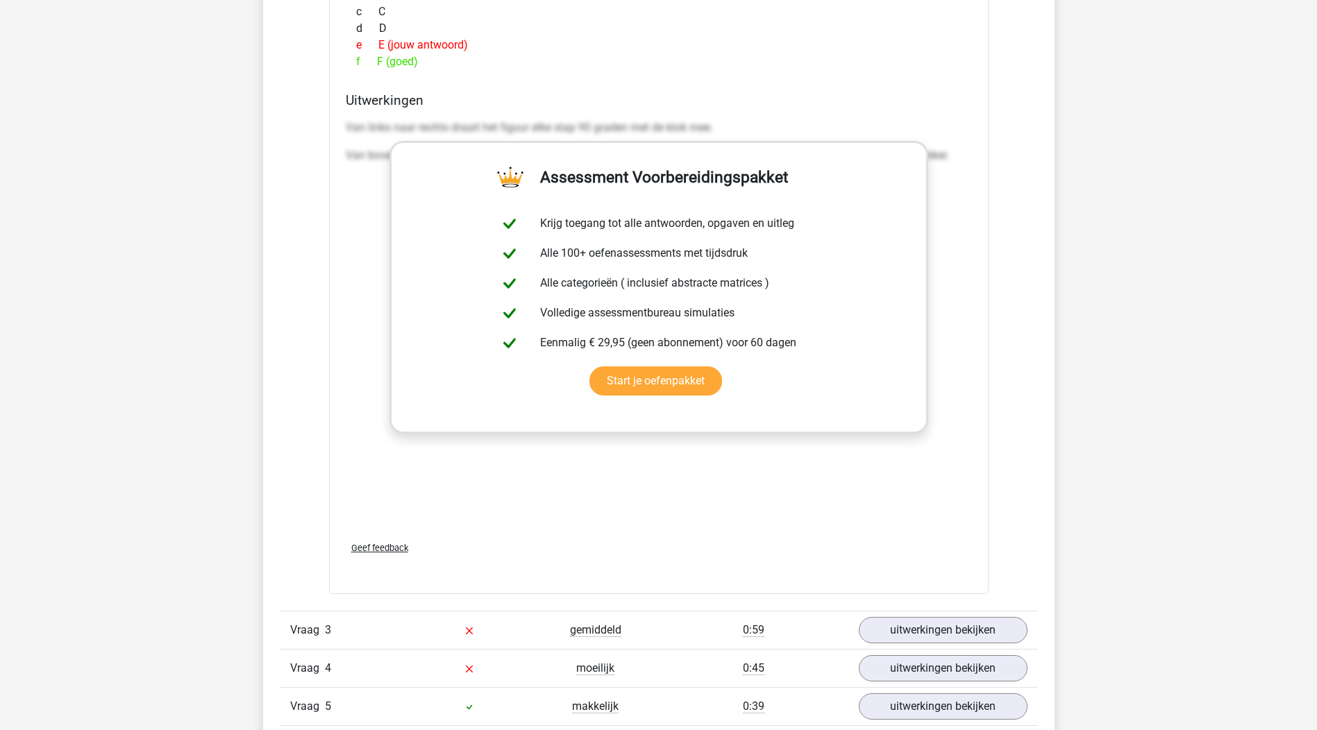
scroll to position [1597, 0]
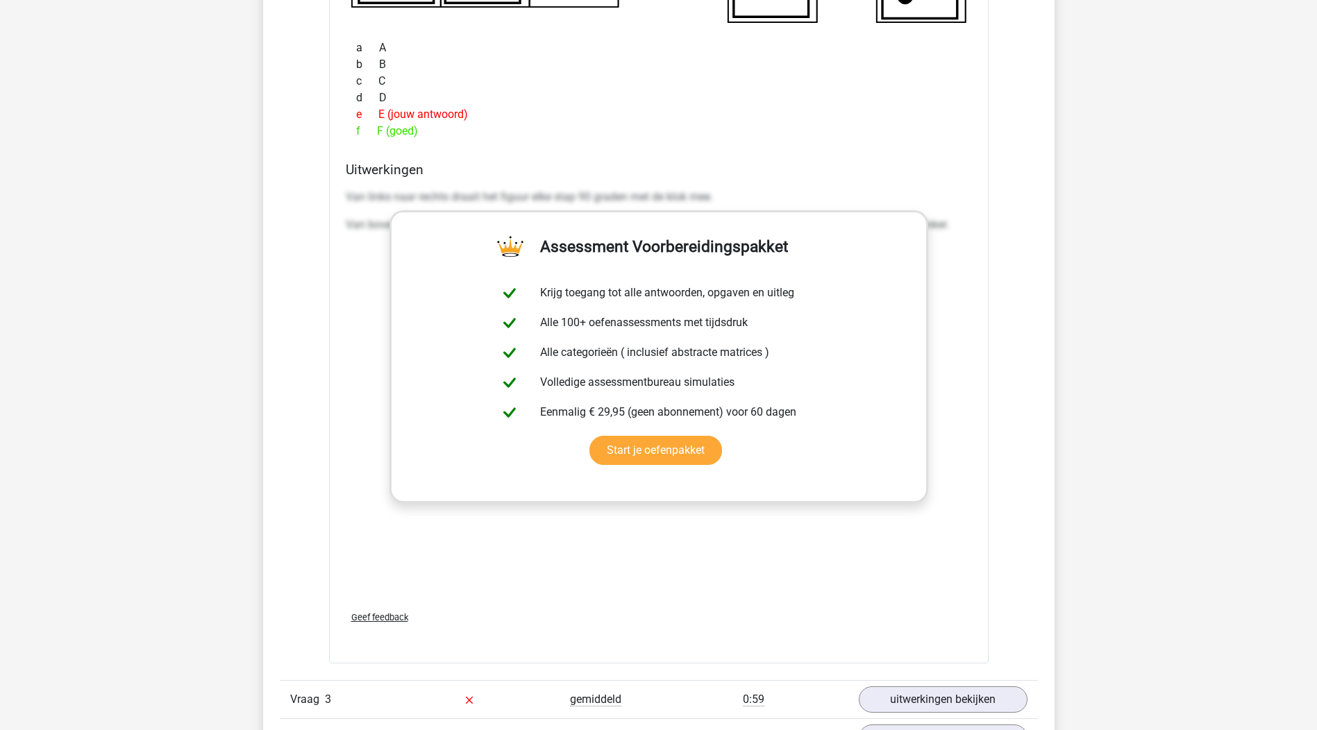
click at [984, 177] on div "Welk figuur moet het vraagteken vervangen?" at bounding box center [658, 180] width 659 height 966
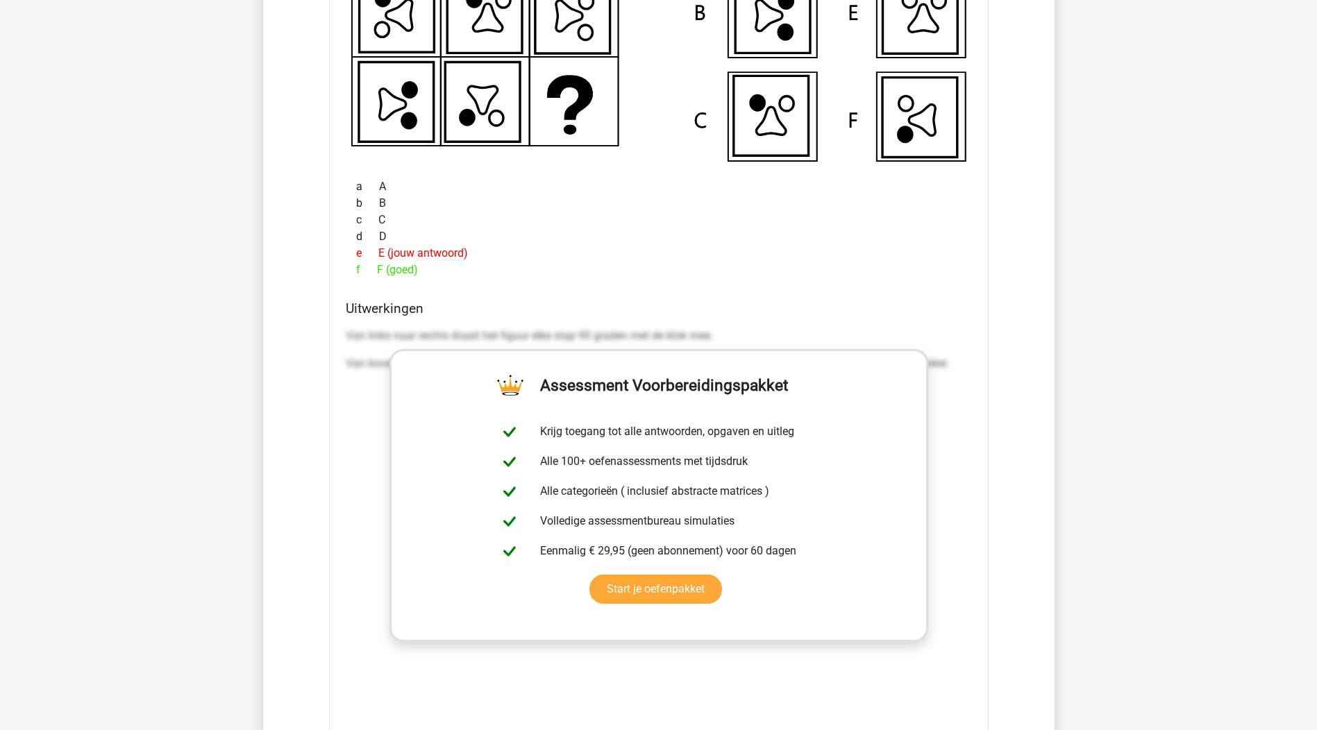
scroll to position [1180, 0]
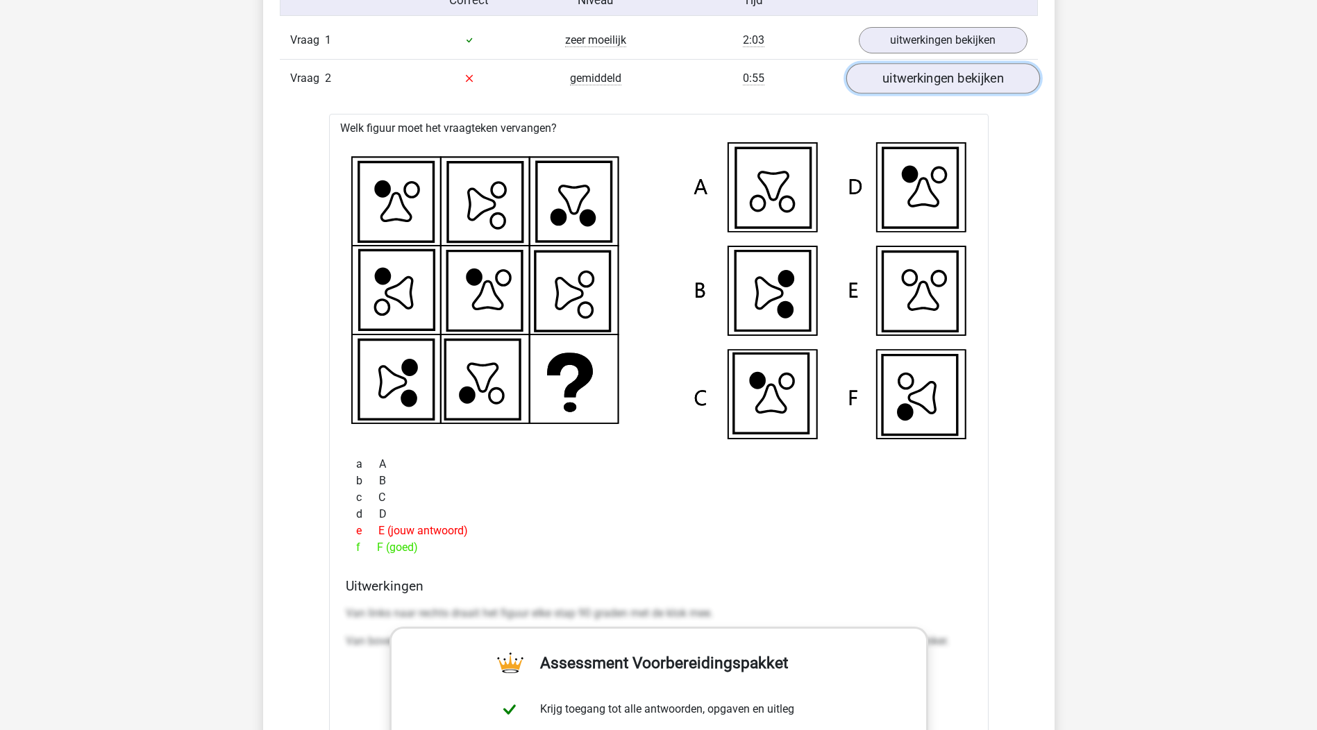
click at [947, 85] on link "uitwerkingen bekijken" at bounding box center [943, 78] width 194 height 31
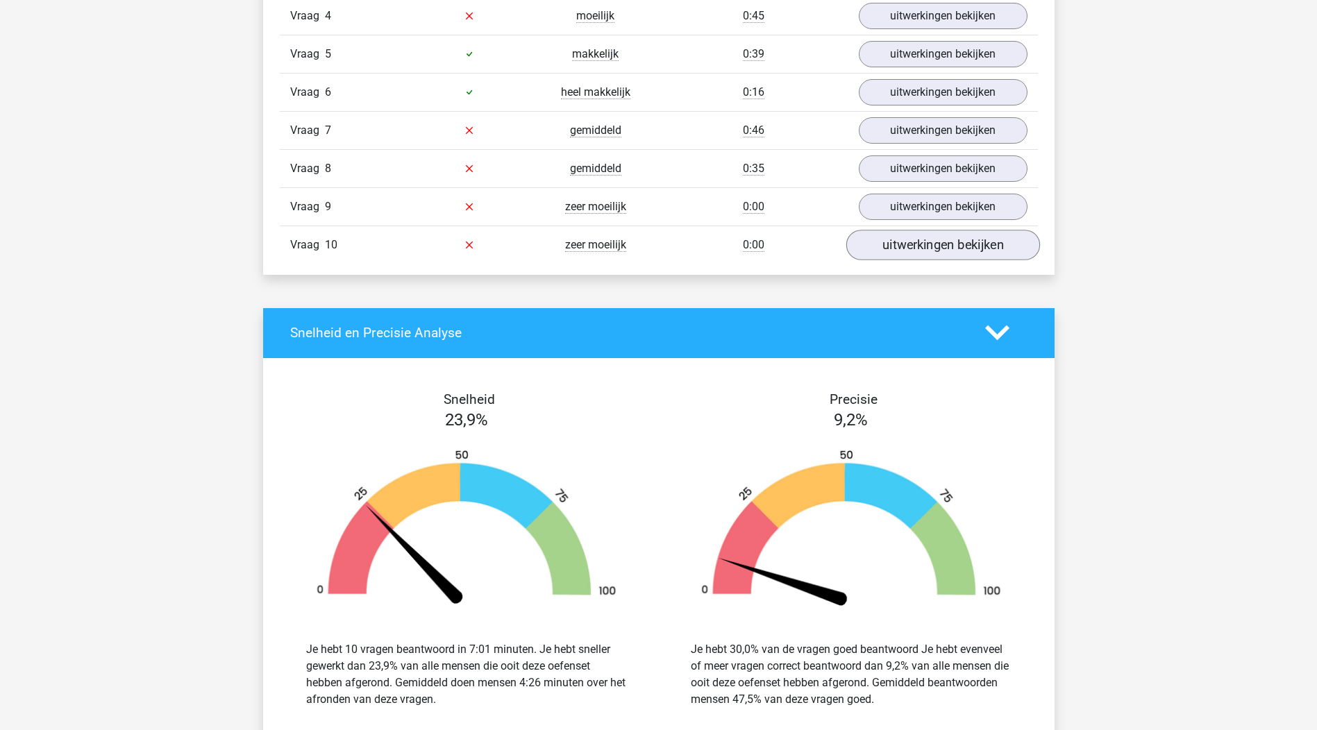
scroll to position [1111, 0]
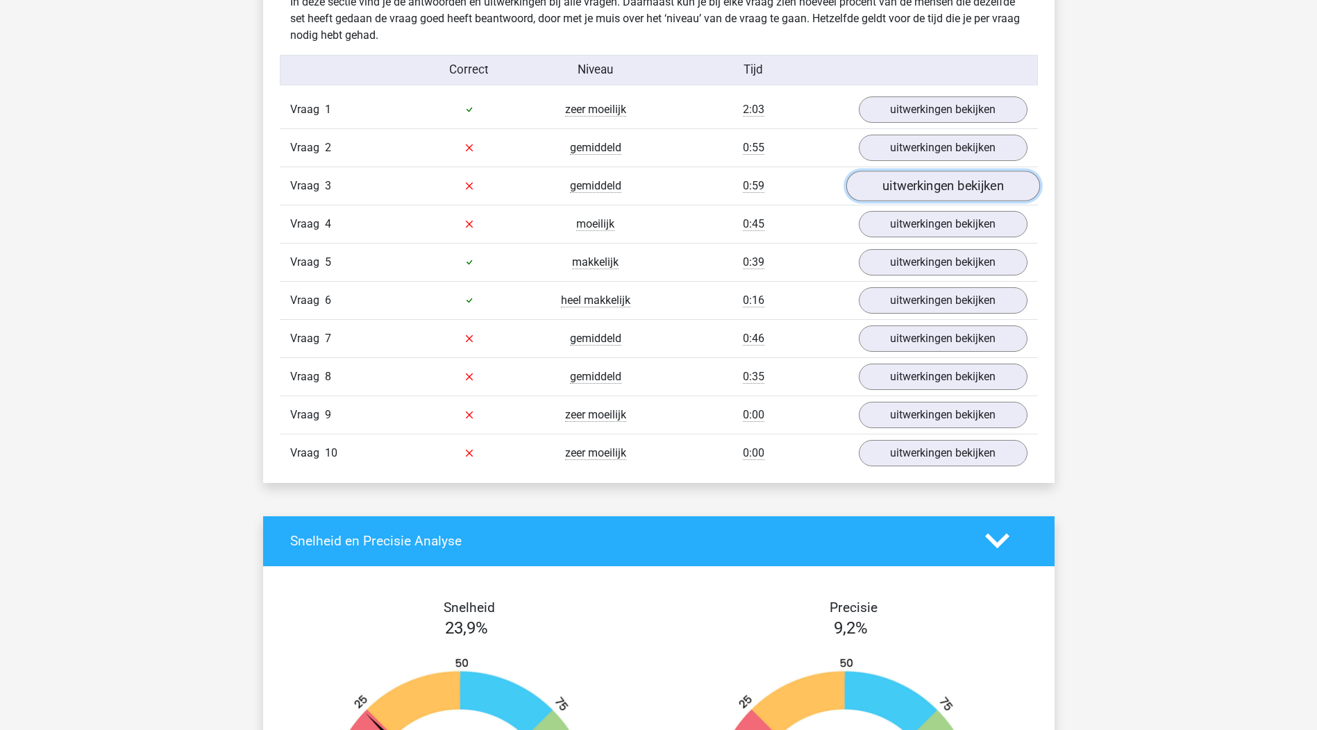
click at [930, 182] on link "uitwerkingen bekijken" at bounding box center [943, 186] width 194 height 31
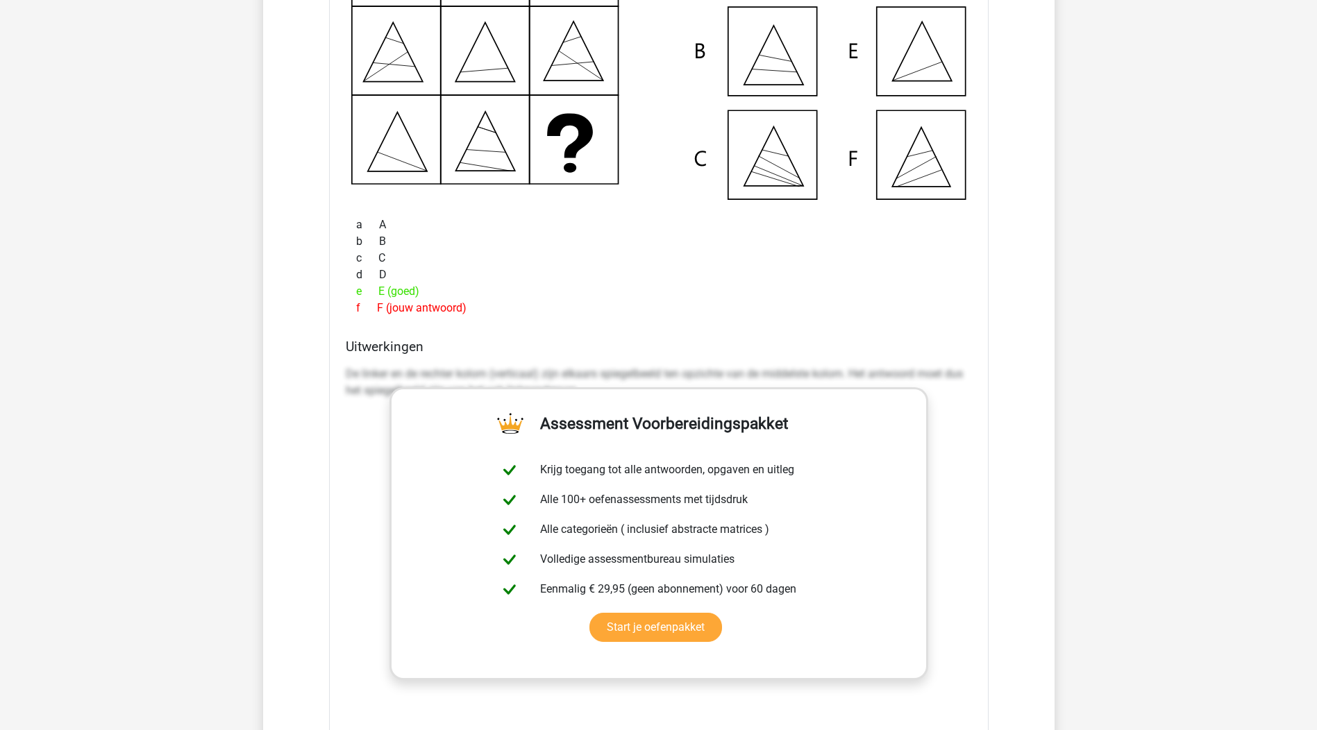
scroll to position [1180, 0]
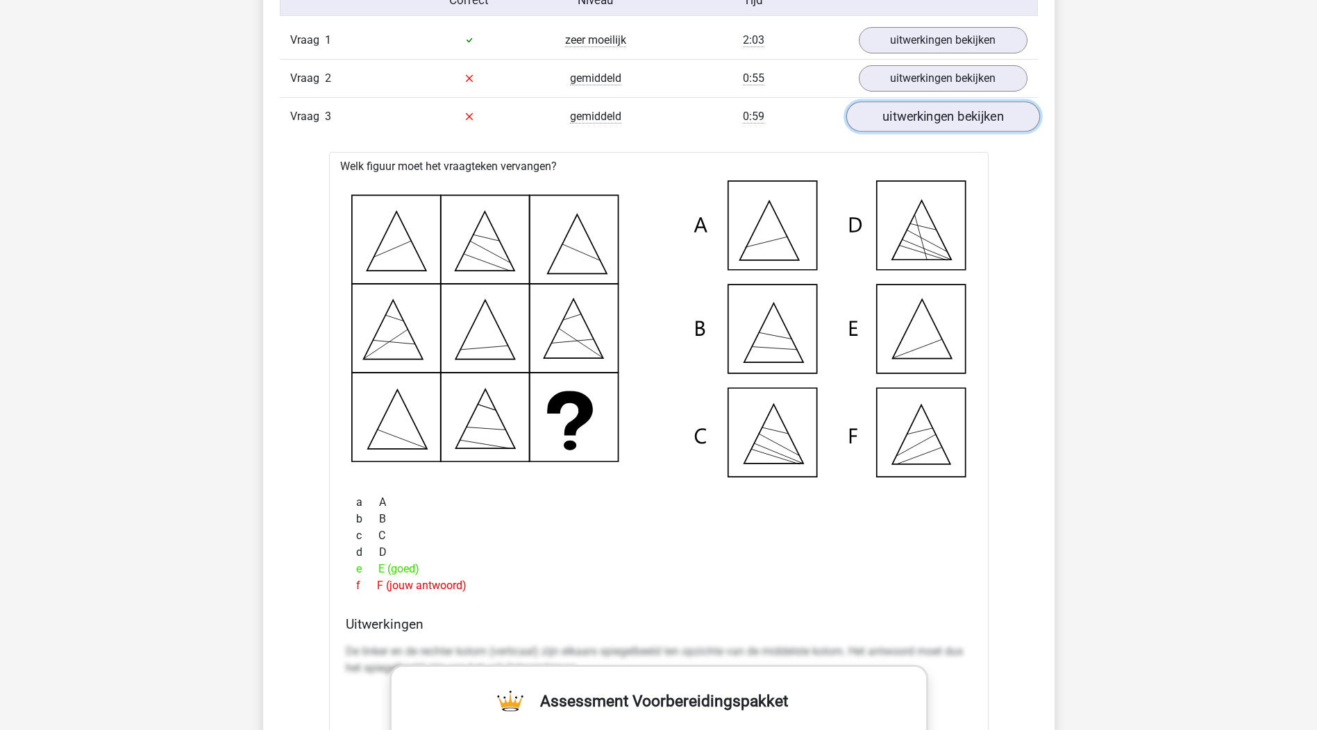
click at [983, 121] on link "uitwerkingen bekijken" at bounding box center [943, 116] width 194 height 31
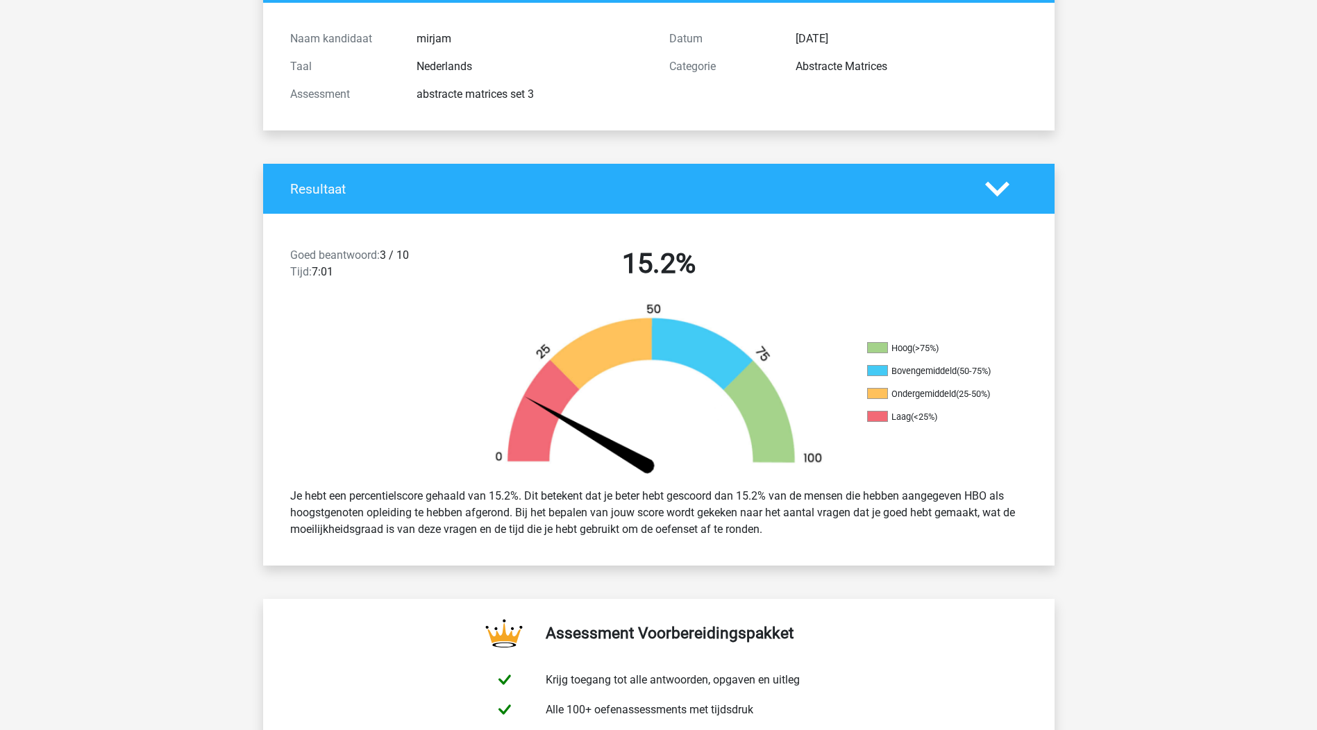
scroll to position [0, 0]
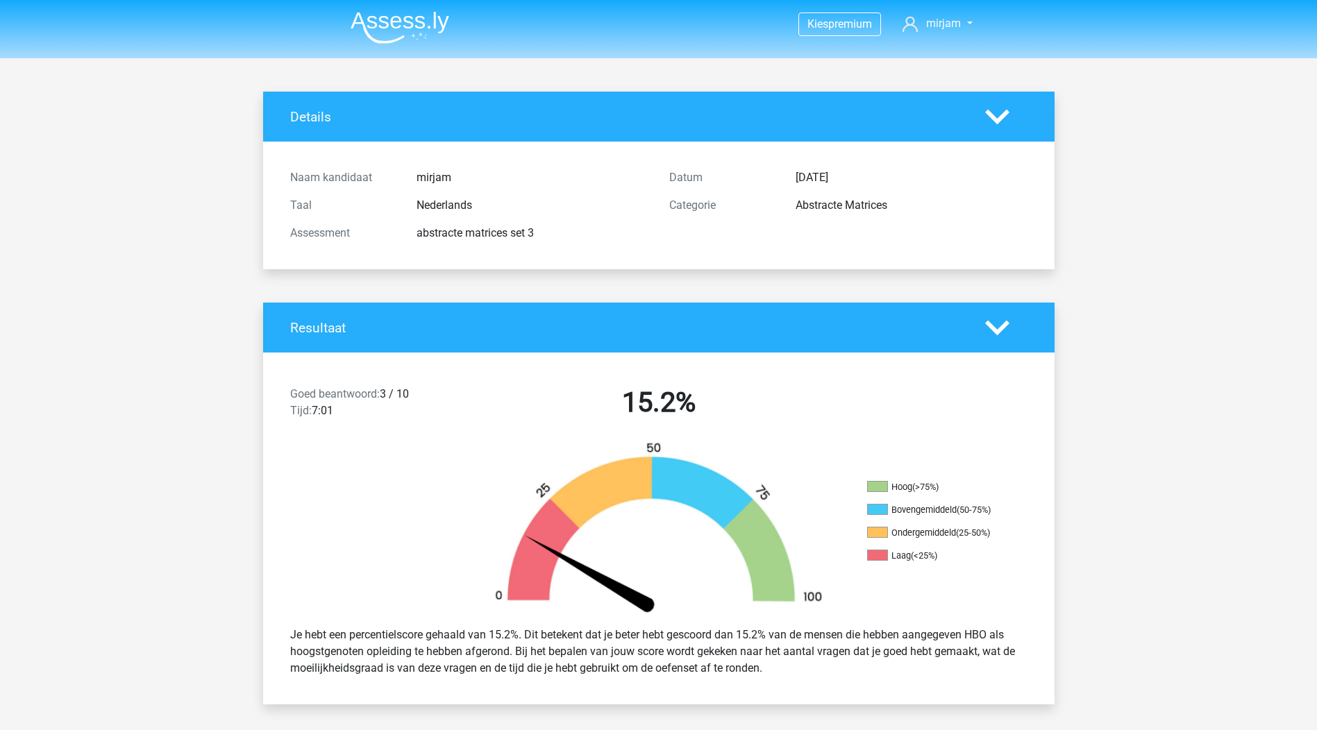
click at [991, 128] on icon at bounding box center [997, 117] width 24 height 24
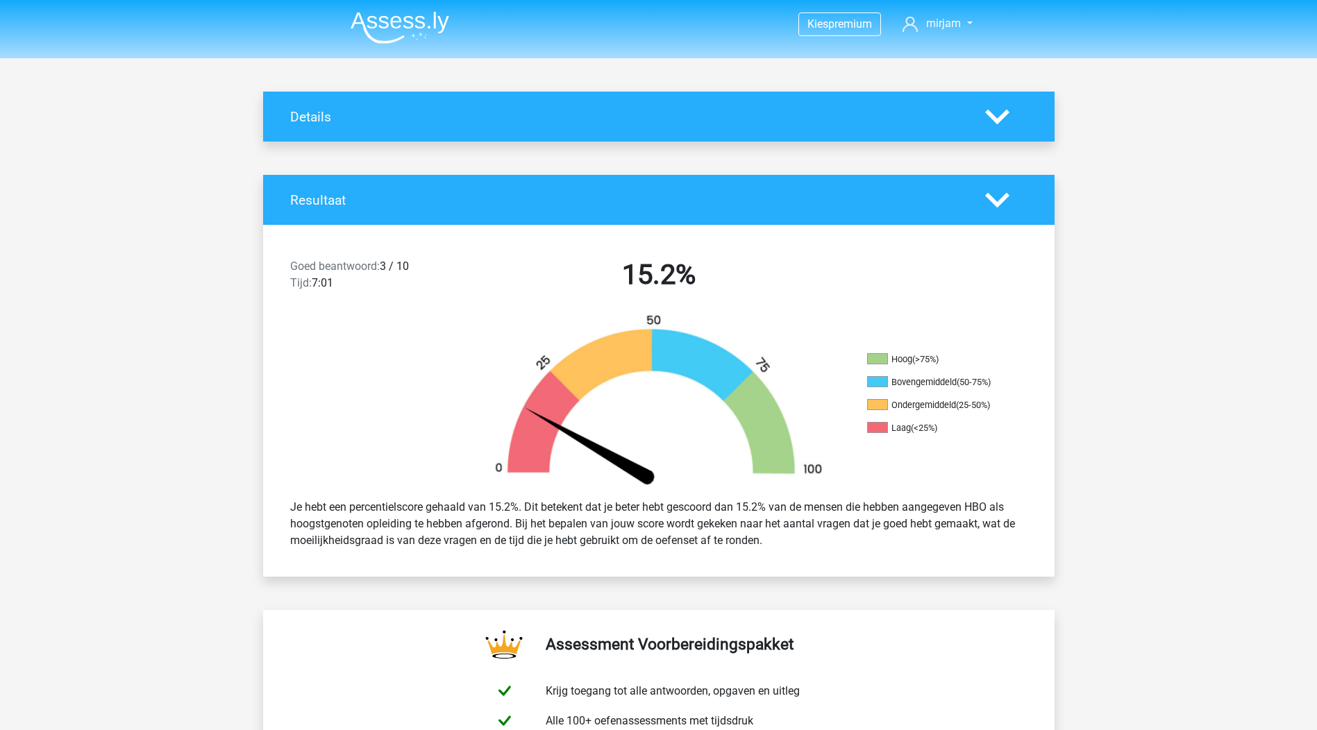
click at [1011, 197] on div at bounding box center [1006, 200] width 63 height 24
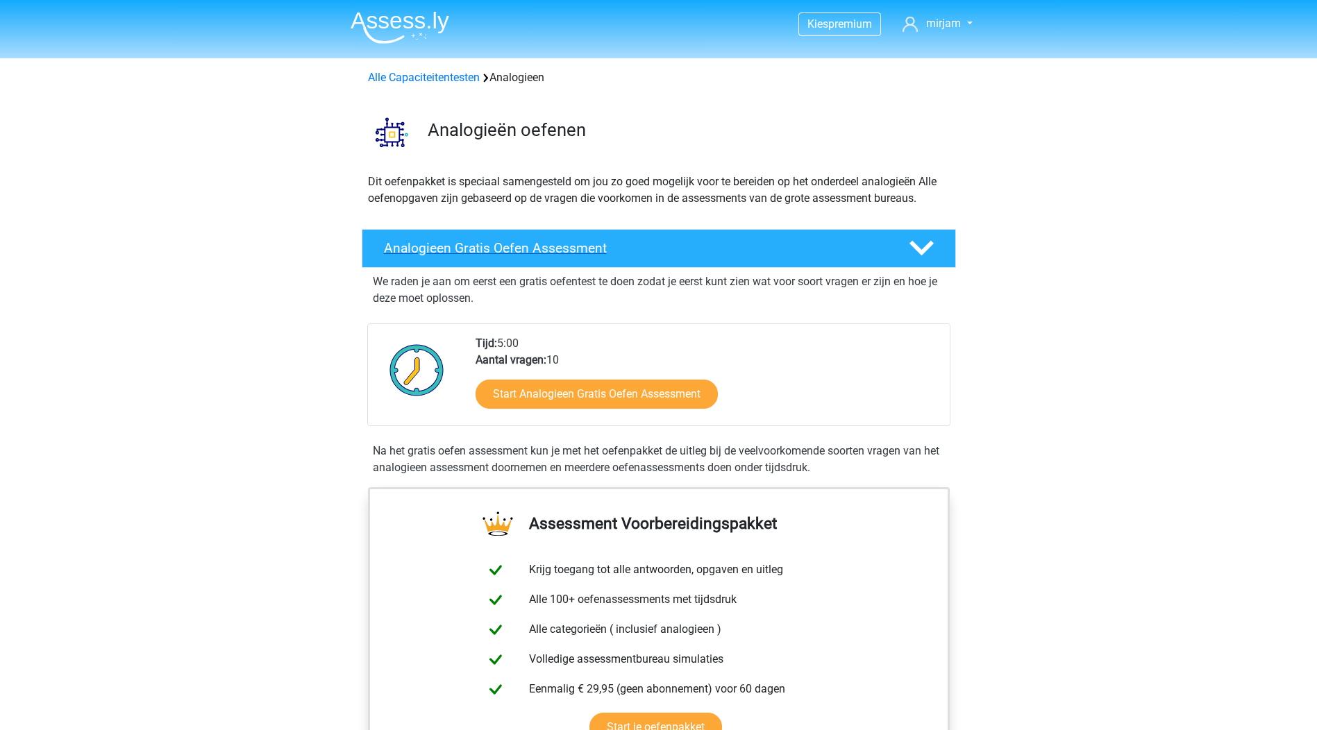
click at [796, 251] on h4 "Analogieen Gratis Oefen Assessment" at bounding box center [635, 248] width 503 height 16
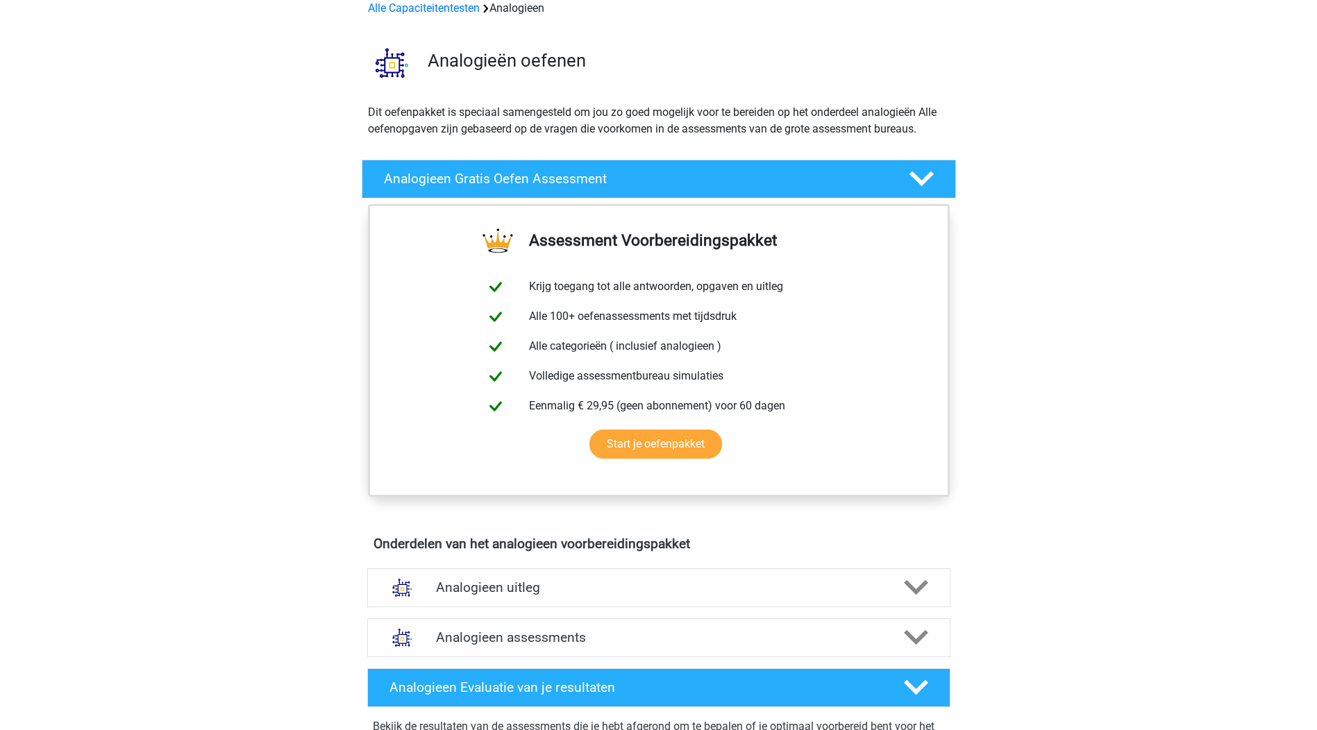
scroll to position [139, 0]
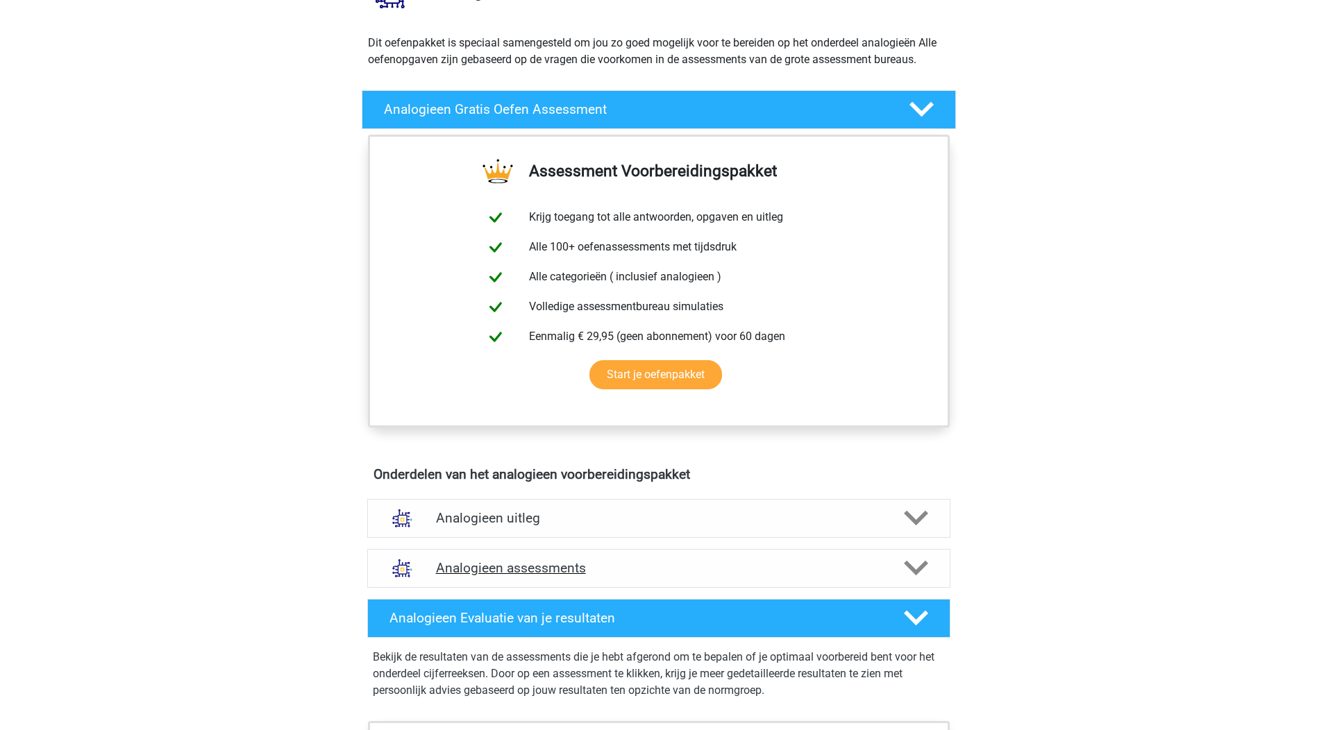
click at [582, 578] on div "Analogieen assessments" at bounding box center [658, 568] width 583 height 39
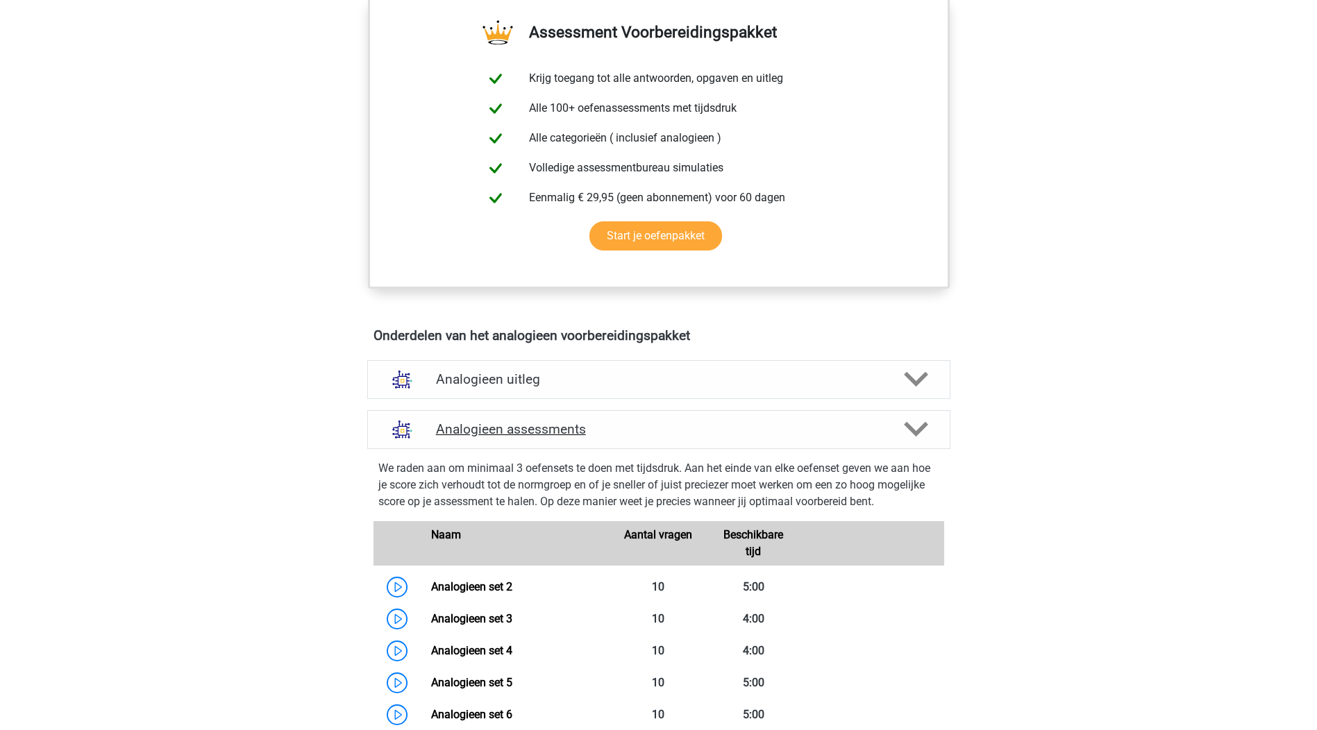
scroll to position [347, 0]
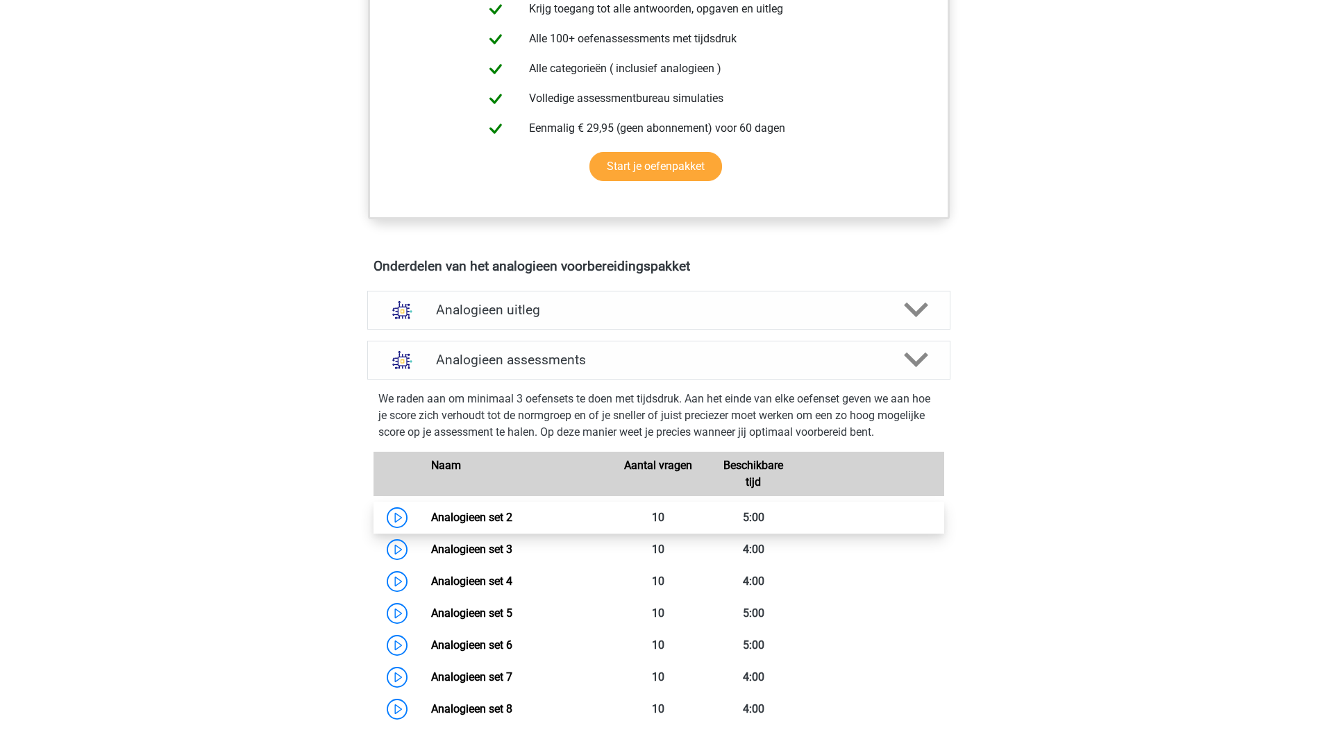
click at [470, 523] on link "Analogieen set 2" at bounding box center [471, 517] width 81 height 13
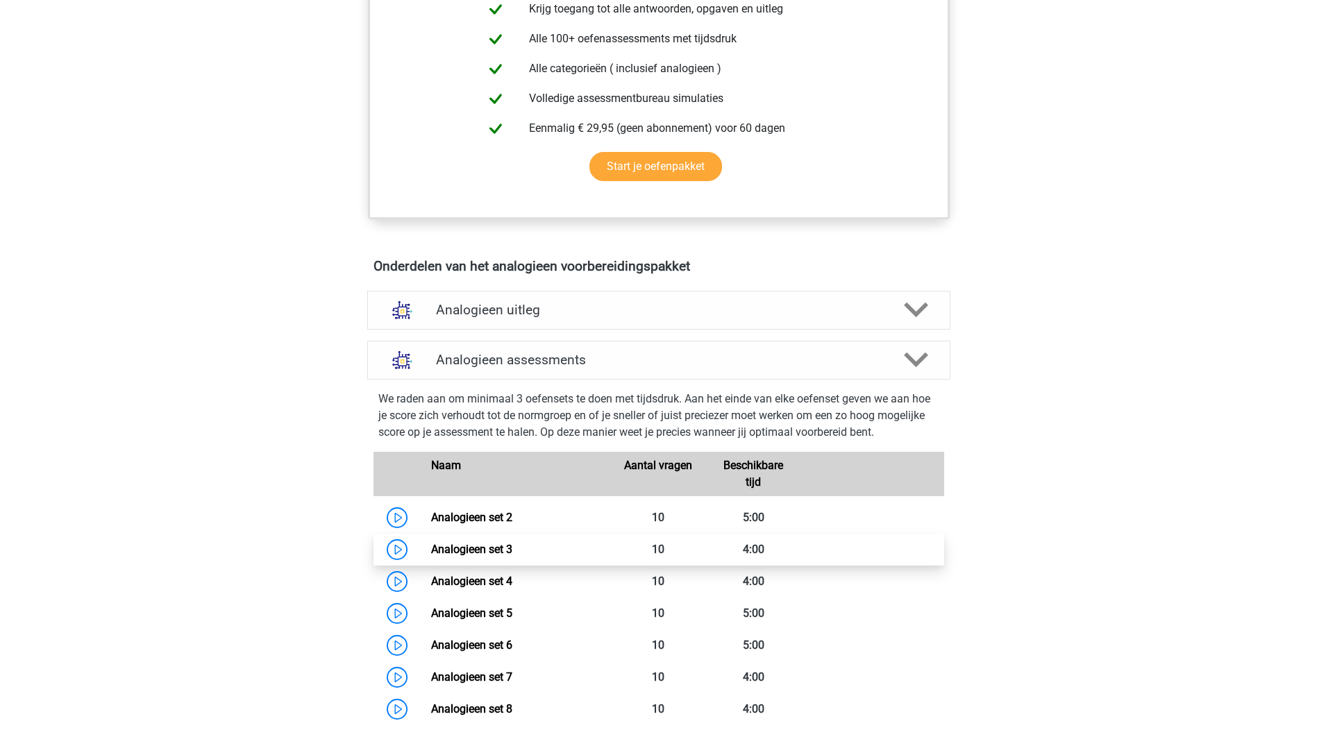
click at [496, 548] on link "Analogieen set 3" at bounding box center [471, 549] width 81 height 13
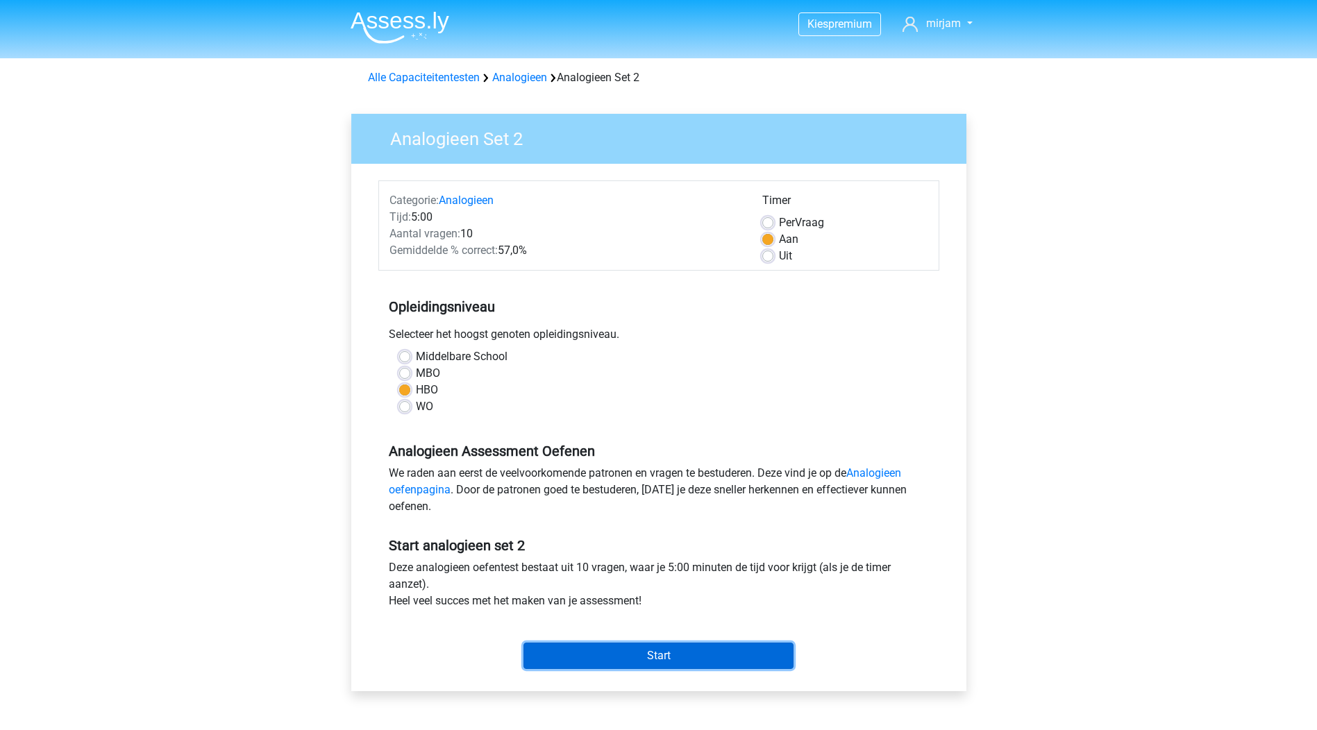
click at [653, 657] on input "Start" at bounding box center [658, 656] width 270 height 26
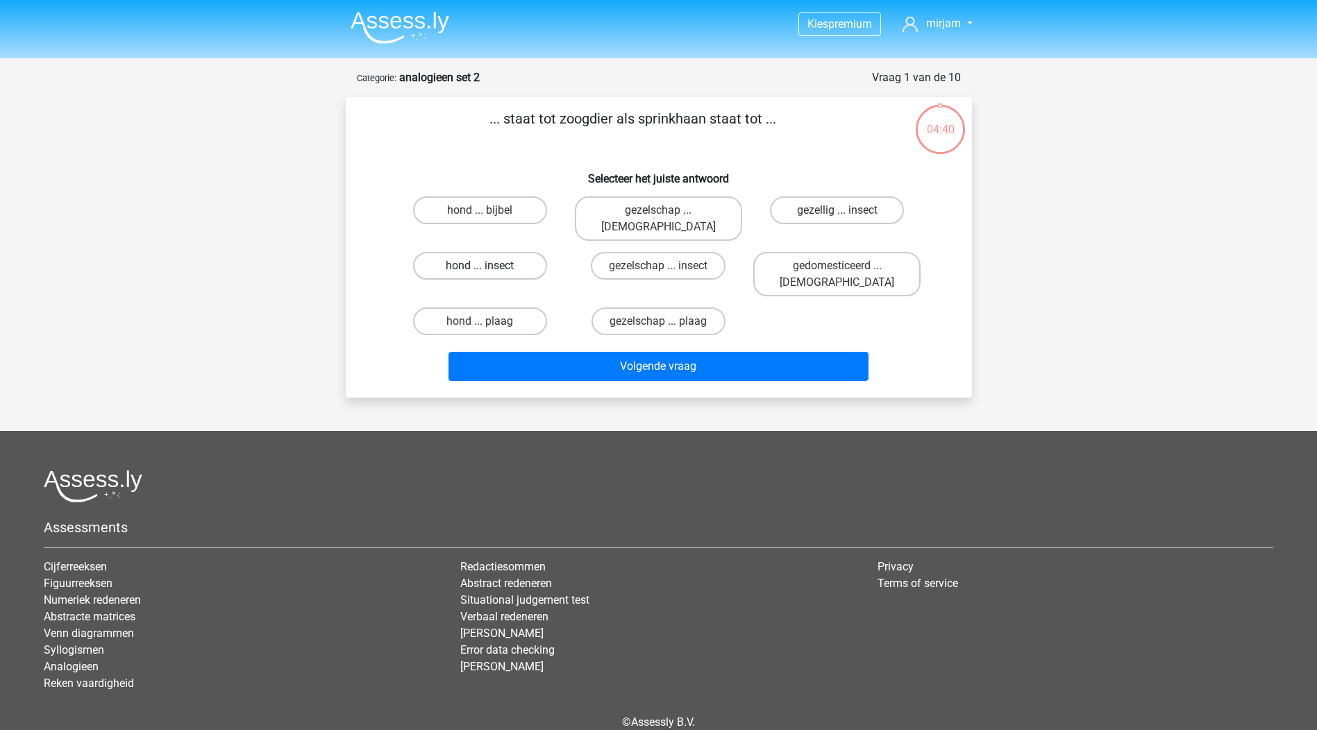
click at [460, 252] on label "hond ... insect" at bounding box center [480, 266] width 134 height 28
click at [480, 266] on input "hond ... insect" at bounding box center [484, 270] width 9 height 9
radio input "true"
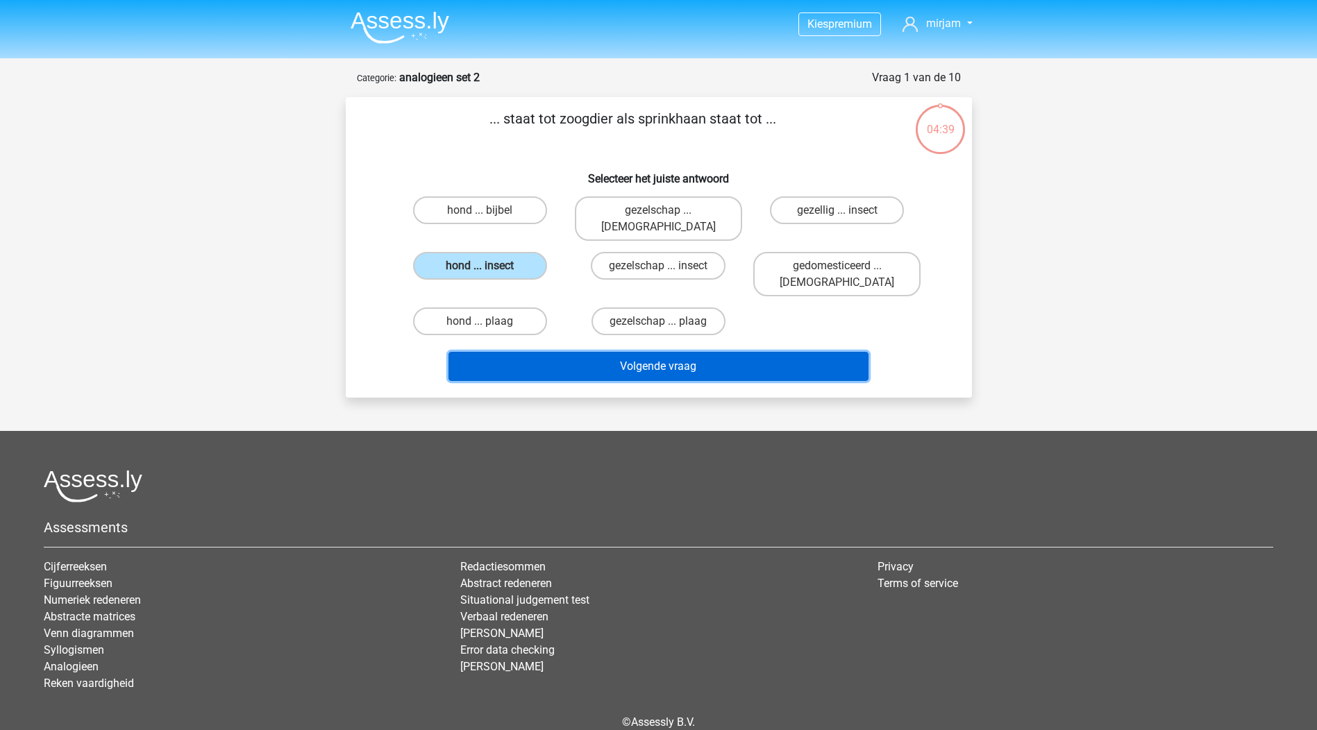
click at [687, 352] on button "Volgende vraag" at bounding box center [658, 366] width 420 height 29
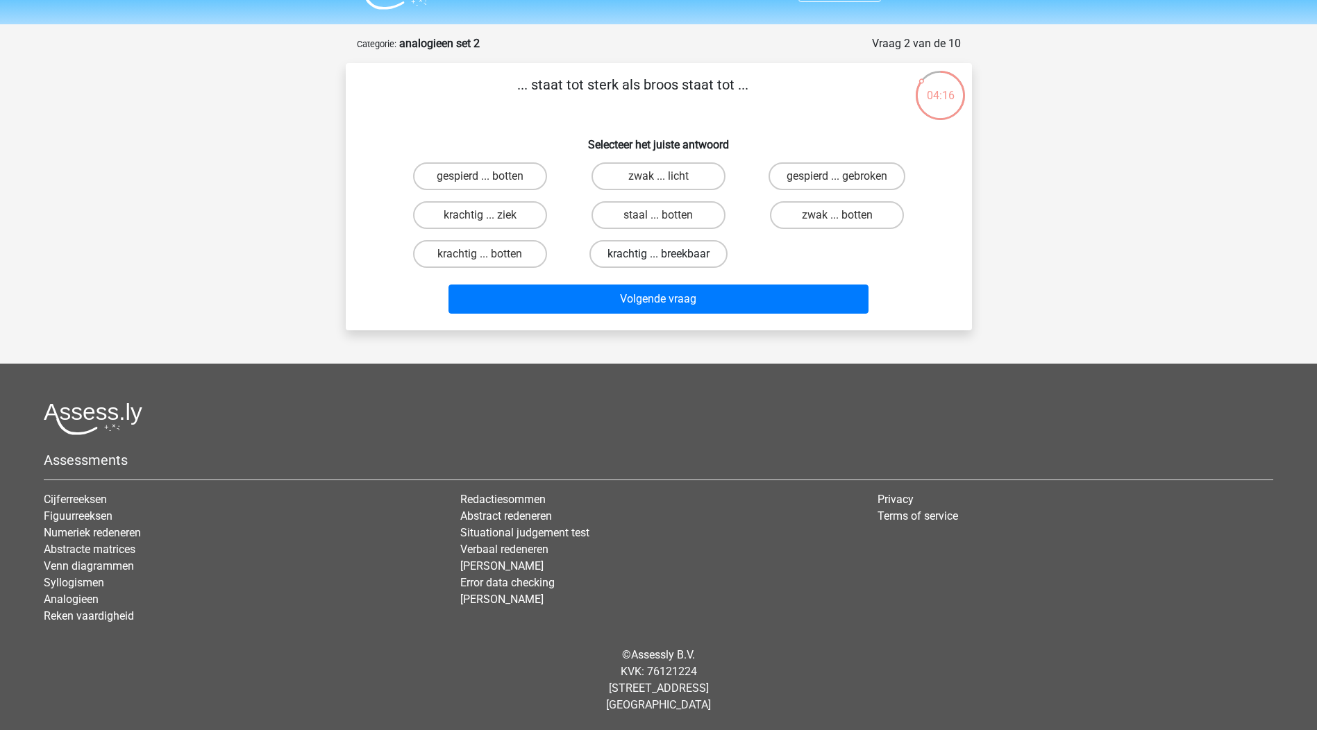
click at [669, 253] on label "krachtig ... breekbaar" at bounding box center [658, 254] width 138 height 28
click at [667, 254] on input "krachtig ... breekbaar" at bounding box center [662, 258] width 9 height 9
radio input "true"
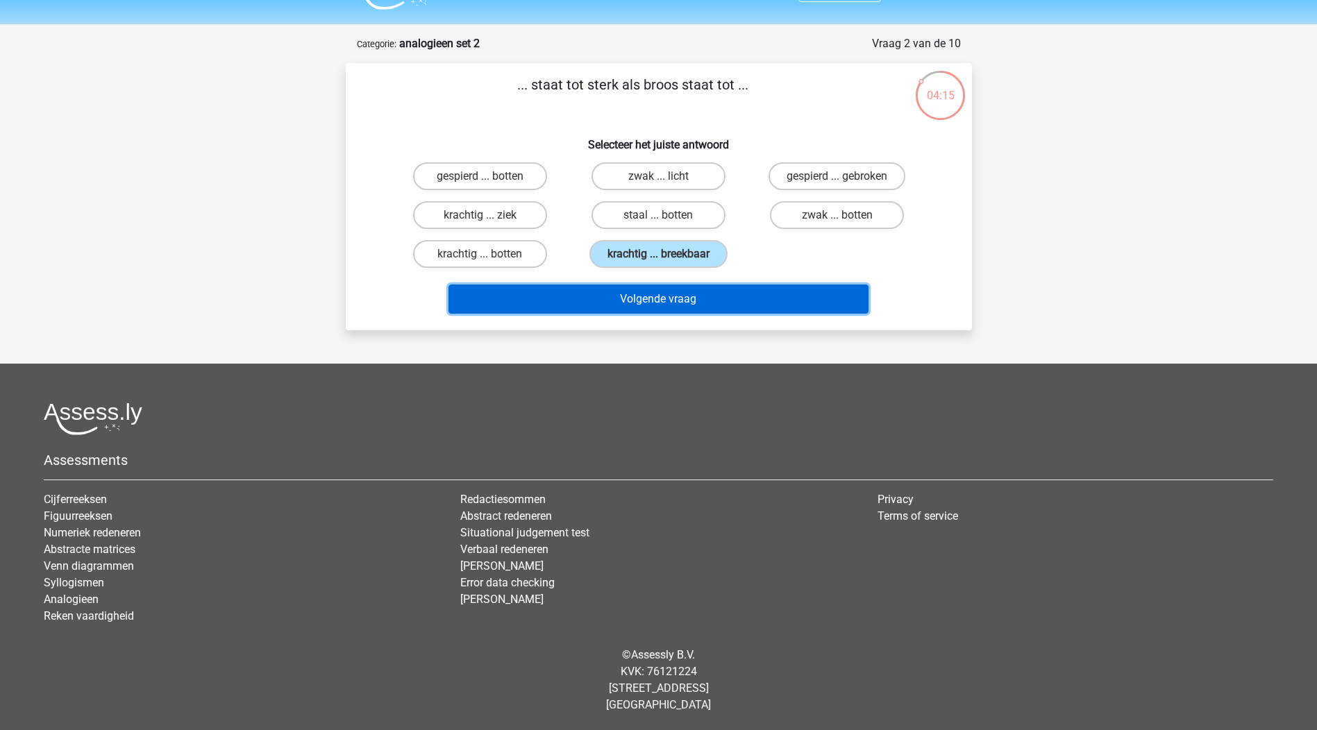
click at [656, 298] on button "Volgende vraag" at bounding box center [658, 299] width 420 height 29
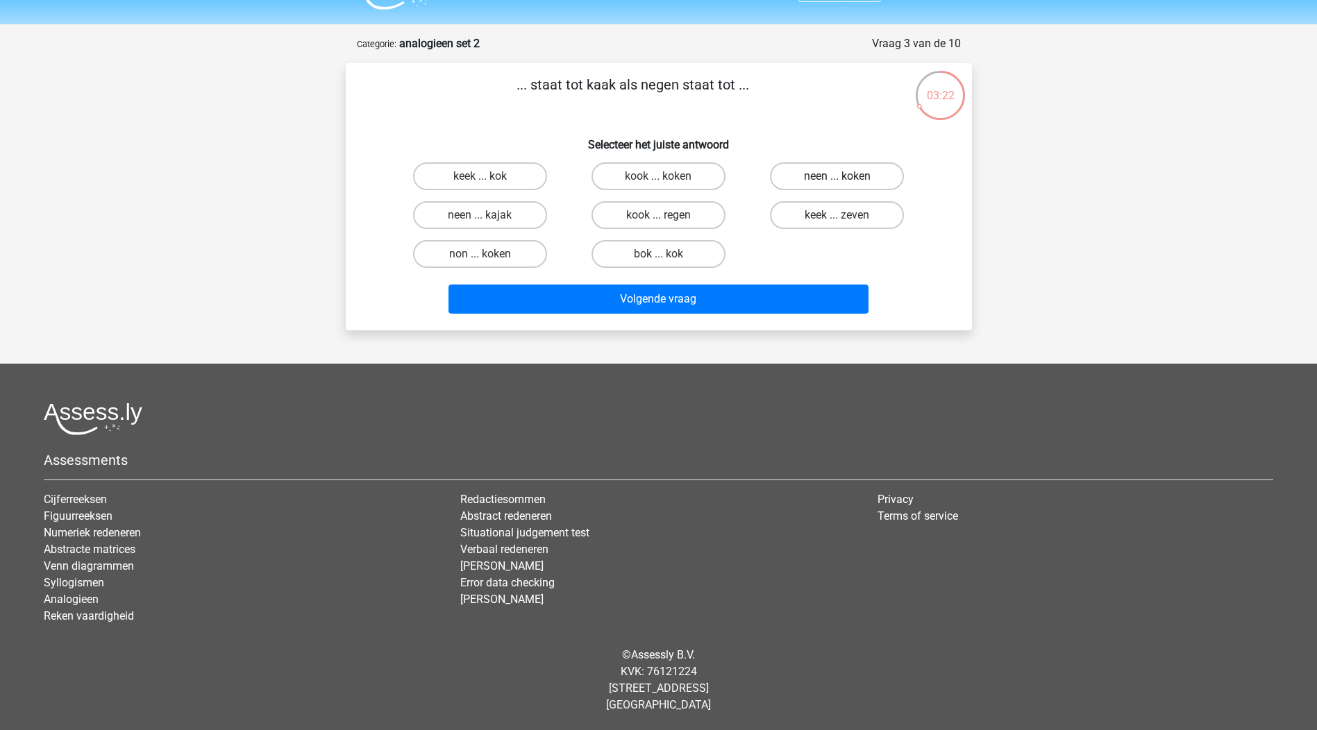
click at [846, 171] on label "neen ... koken" at bounding box center [837, 176] width 134 height 28
click at [846, 176] on input "neen ... koken" at bounding box center [841, 180] width 9 height 9
radio input "true"
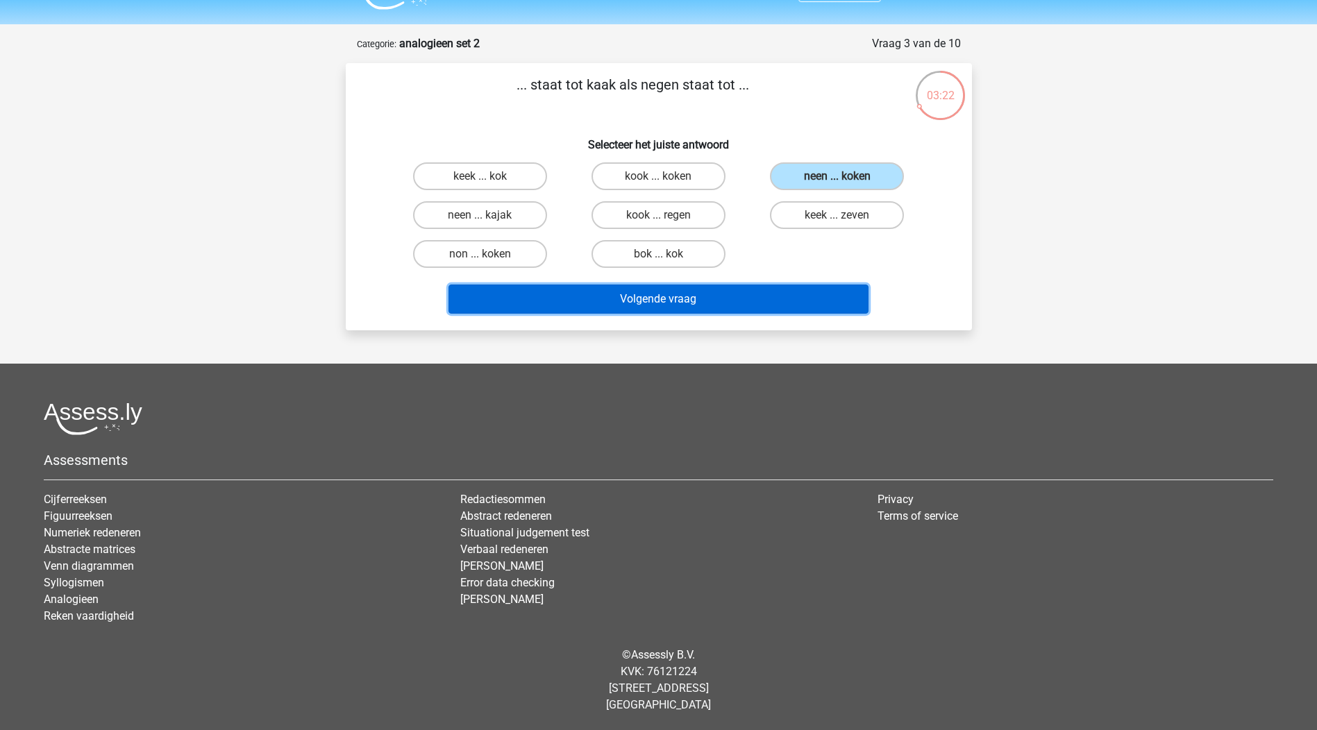
click at [668, 296] on button "Volgende vraag" at bounding box center [658, 299] width 420 height 29
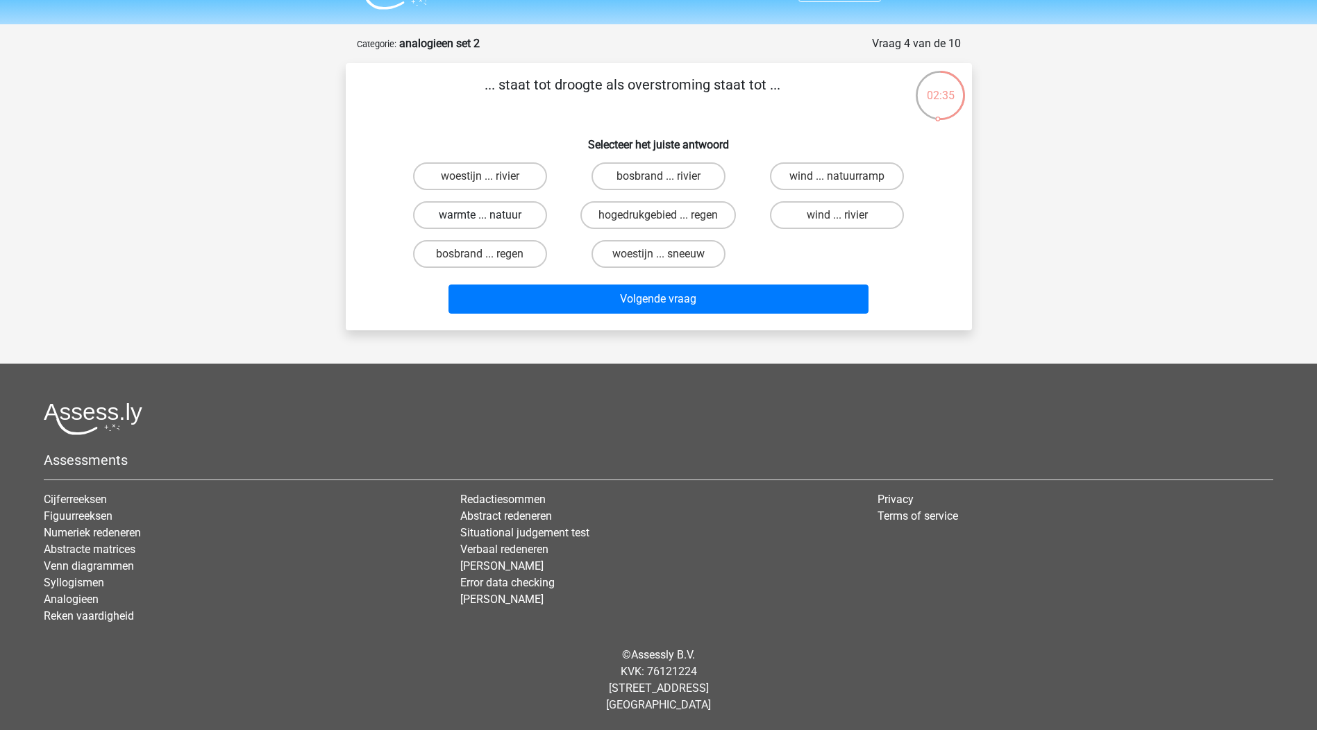
click at [476, 219] on label "warmte ... natuur" at bounding box center [480, 215] width 134 height 28
click at [480, 219] on input "warmte ... natuur" at bounding box center [484, 219] width 9 height 9
radio input "true"
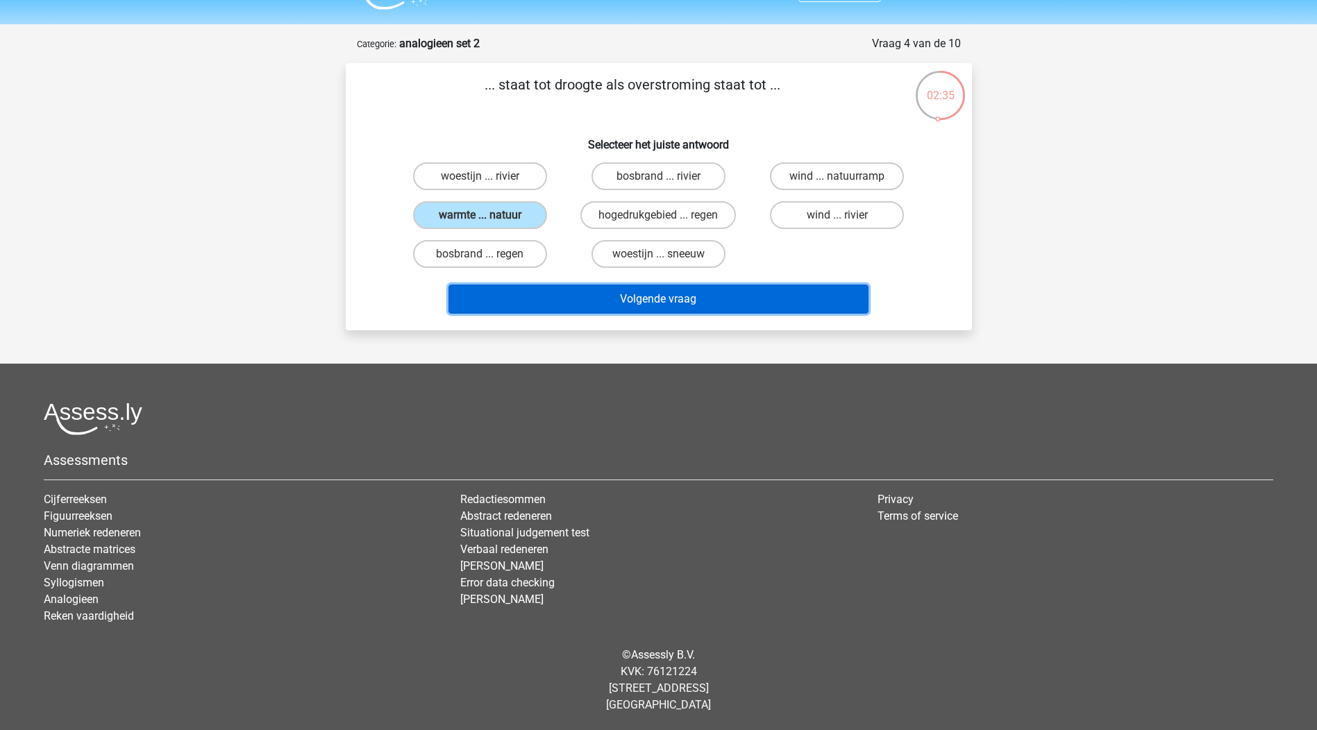
click at [632, 289] on button "Volgende vraag" at bounding box center [658, 299] width 420 height 29
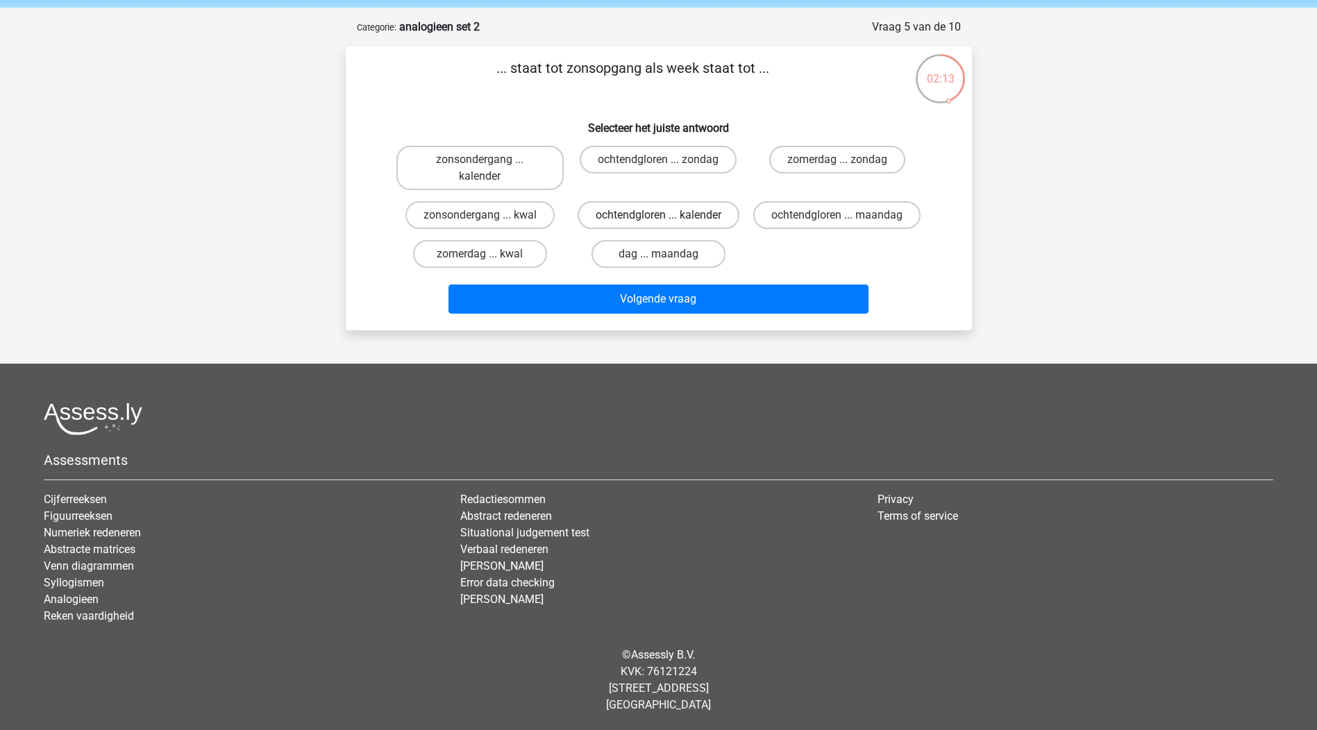
click at [644, 202] on label "ochtendgloren ... kalender" at bounding box center [659, 215] width 162 height 28
click at [658, 215] on input "ochtendgloren ... kalender" at bounding box center [662, 219] width 9 height 9
radio input "true"
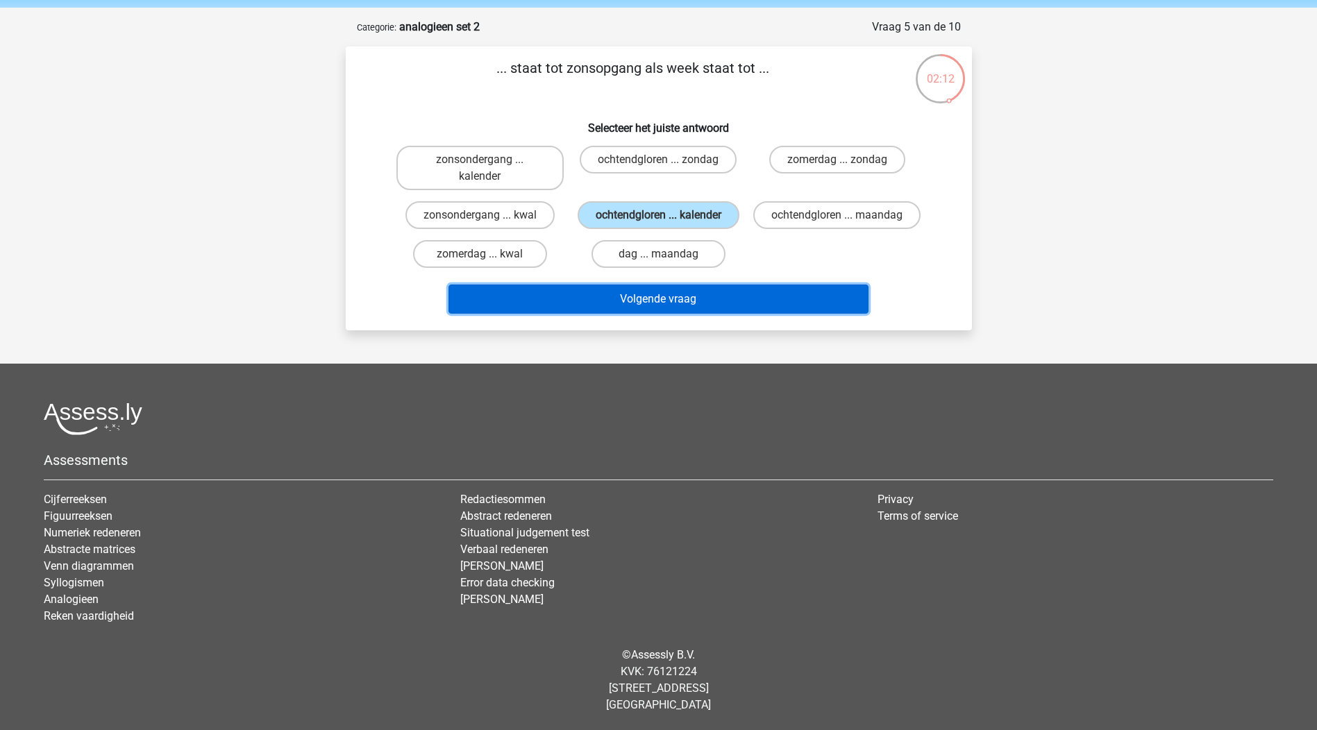
click at [641, 301] on button "Volgende vraag" at bounding box center [658, 299] width 420 height 29
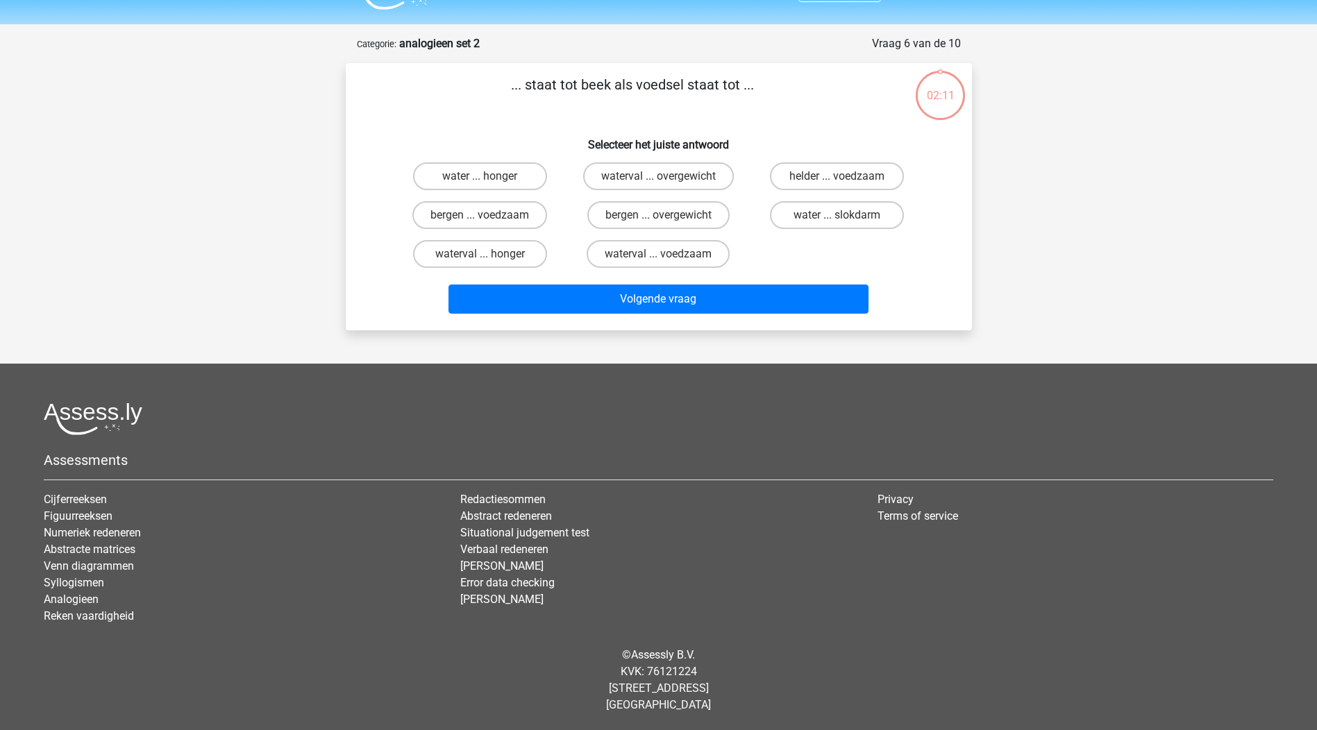
scroll to position [34, 0]
drag, startPoint x: 505, startPoint y: 181, endPoint x: 529, endPoint y: 195, distance: 28.0
click at [504, 182] on label "water ... honger" at bounding box center [480, 176] width 134 height 28
click at [489, 182] on input "water ... honger" at bounding box center [484, 180] width 9 height 9
radio input "true"
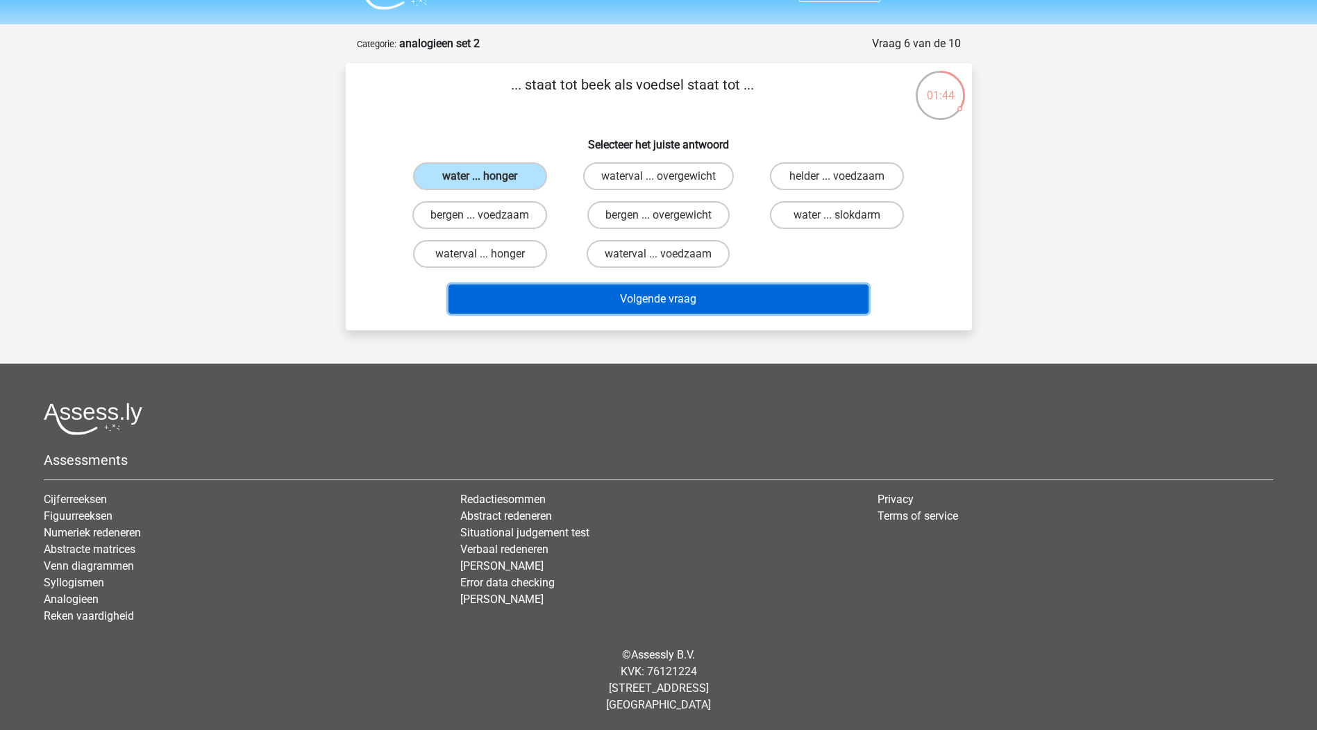
click at [650, 302] on button "Volgende vraag" at bounding box center [658, 299] width 420 height 29
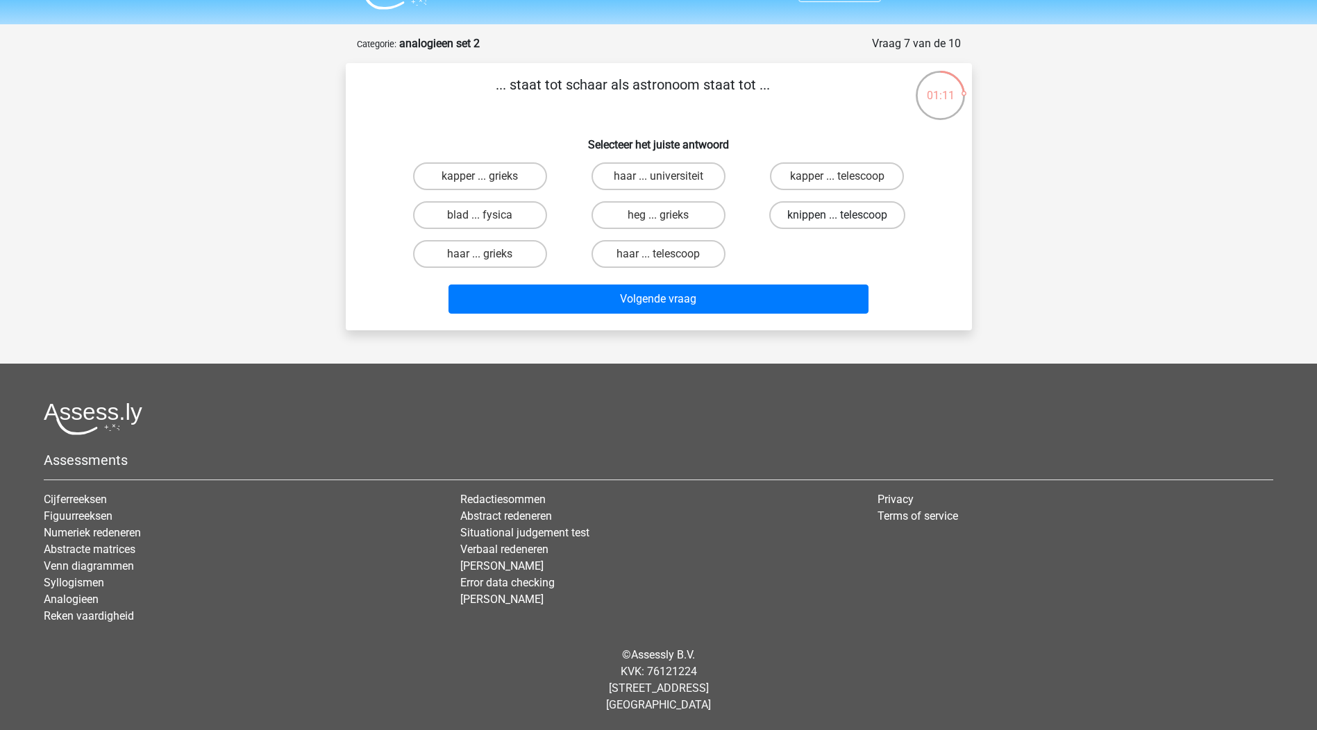
click at [816, 212] on label "knippen ... telescoop" at bounding box center [837, 215] width 136 height 28
click at [837, 215] on input "knippen ... telescoop" at bounding box center [841, 219] width 9 height 9
radio input "true"
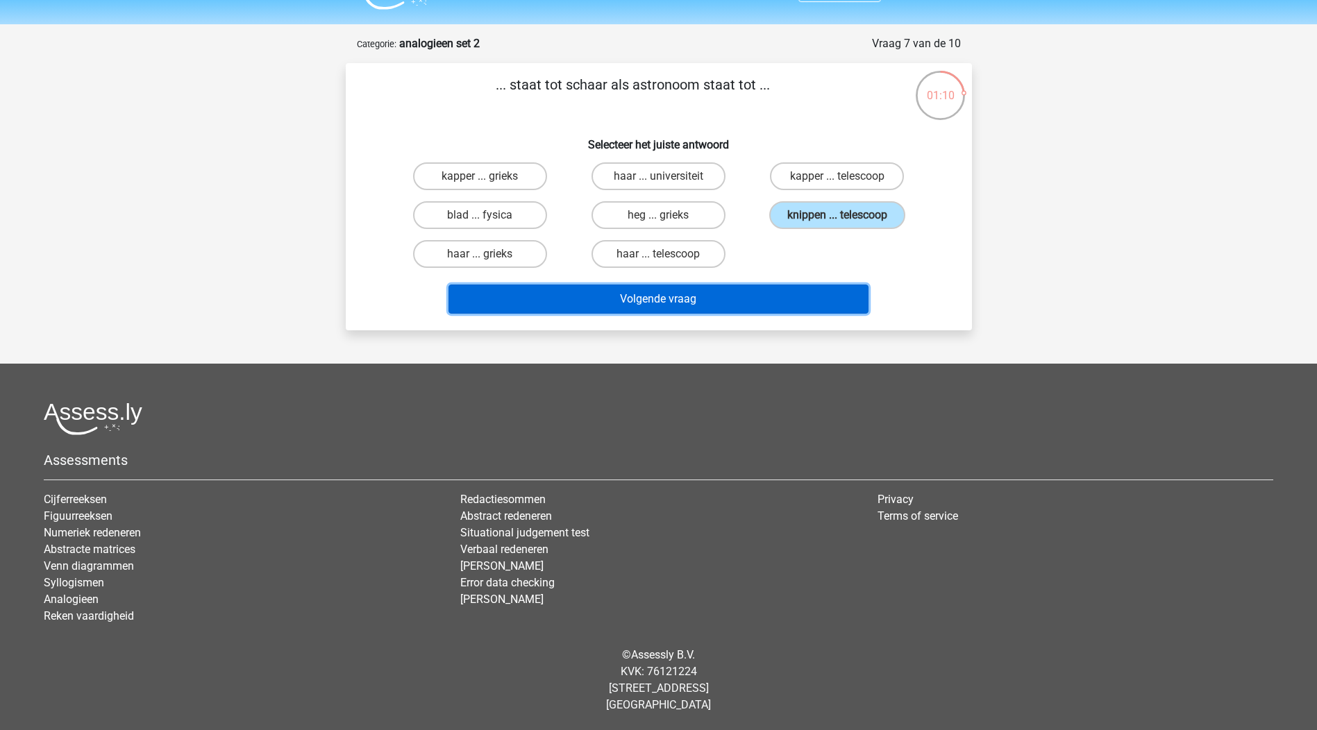
click at [679, 308] on button "Volgende vraag" at bounding box center [658, 299] width 420 height 29
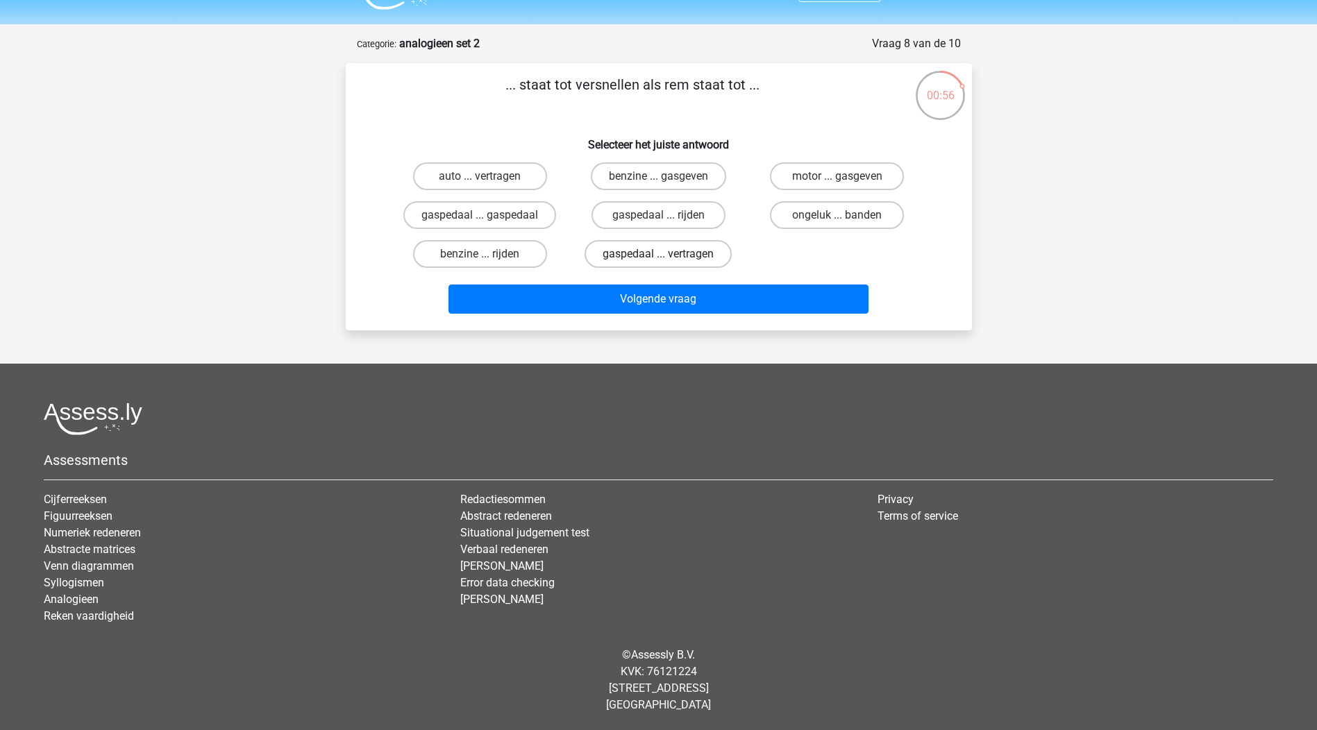
click at [680, 255] on label "gaspedaal ... vertragen" at bounding box center [658, 254] width 147 height 28
click at [667, 255] on input "gaspedaal ... vertragen" at bounding box center [662, 258] width 9 height 9
radio input "true"
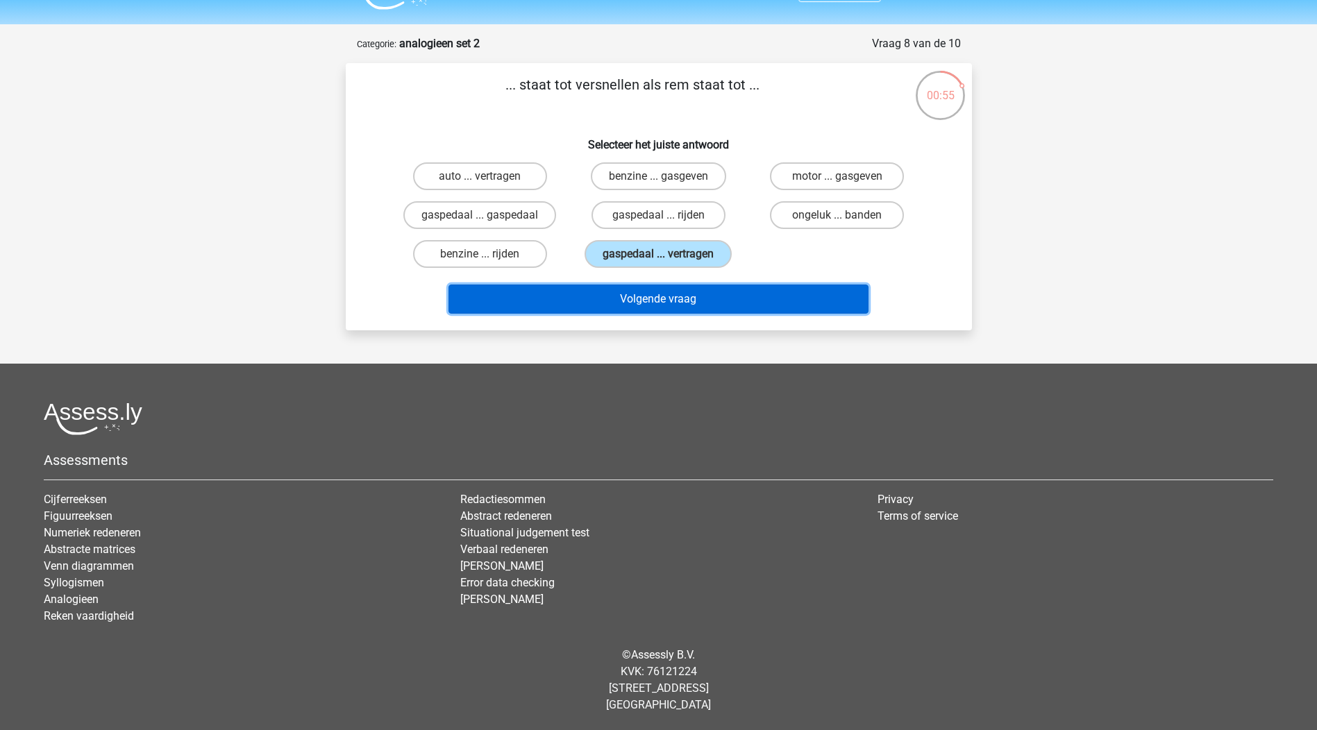
click at [662, 307] on button "Volgende vraag" at bounding box center [658, 299] width 420 height 29
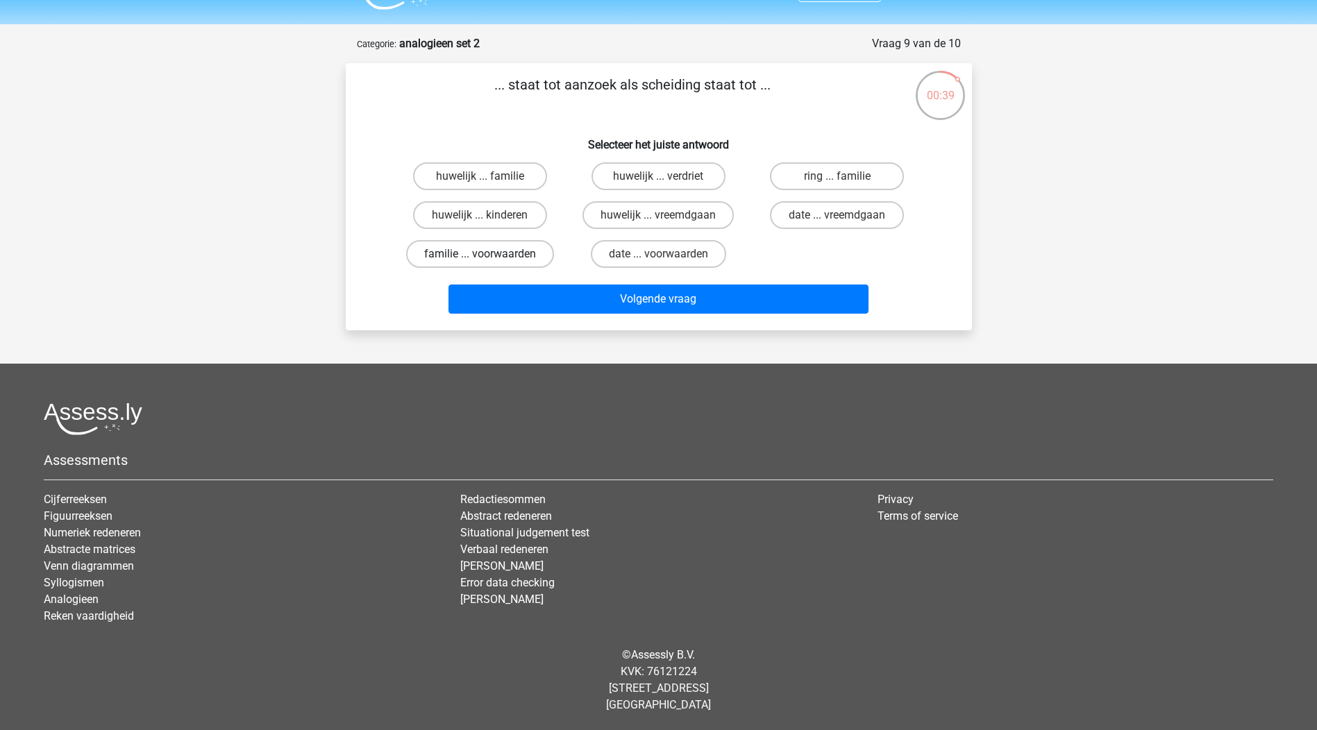
click at [490, 255] on label "familie ... voorwaarden" at bounding box center [480, 254] width 148 height 28
click at [489, 255] on input "familie ... voorwaarden" at bounding box center [484, 258] width 9 height 9
radio input "true"
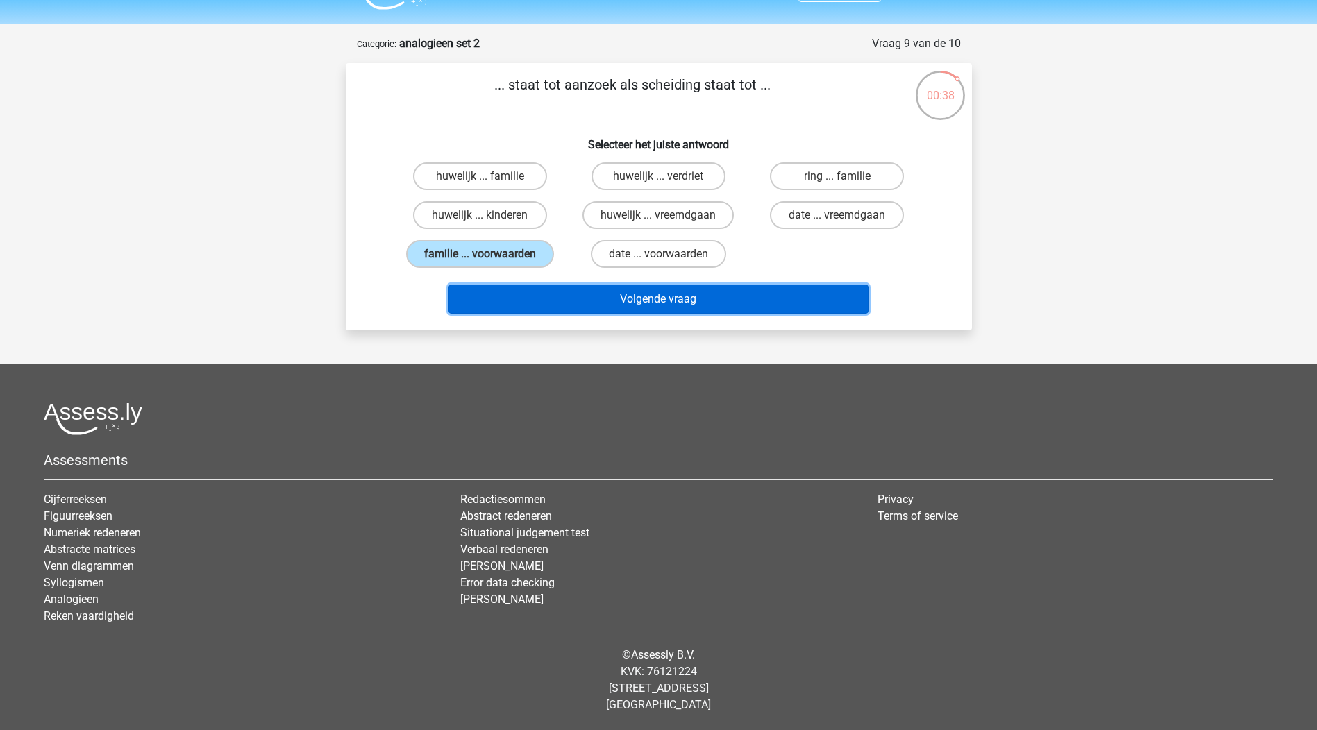
click at [641, 301] on button "Volgende vraag" at bounding box center [658, 299] width 420 height 29
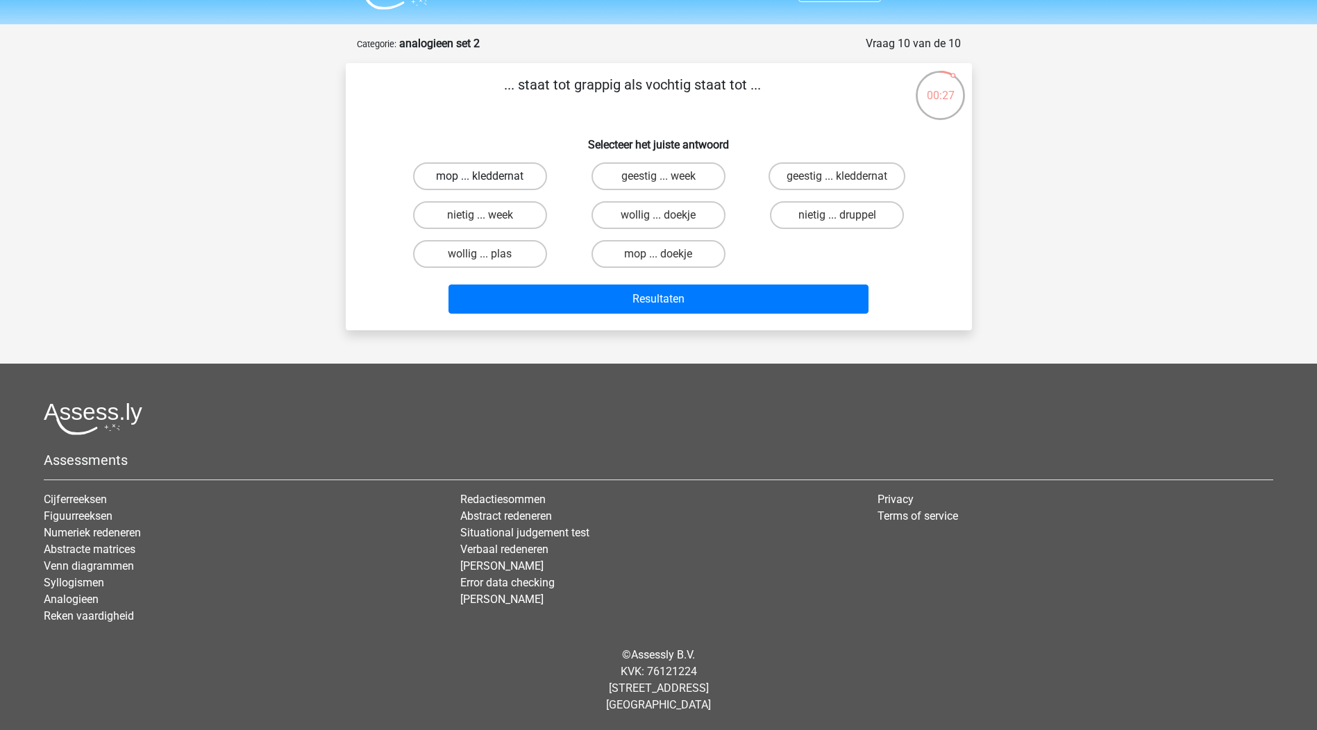
click at [500, 171] on label "mop ... kleddernat" at bounding box center [480, 176] width 134 height 28
click at [489, 176] on input "mop ... kleddernat" at bounding box center [484, 180] width 9 height 9
radio input "true"
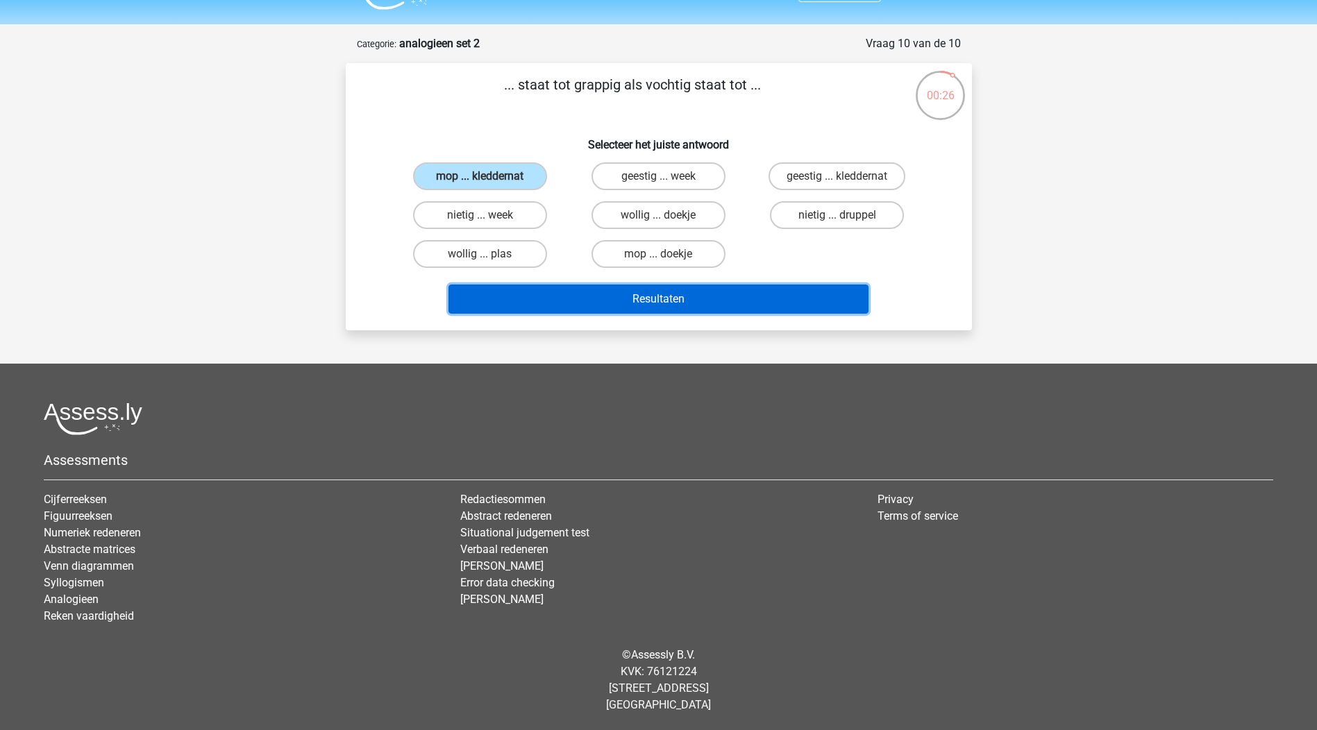
click at [698, 301] on button "Resultaten" at bounding box center [658, 299] width 420 height 29
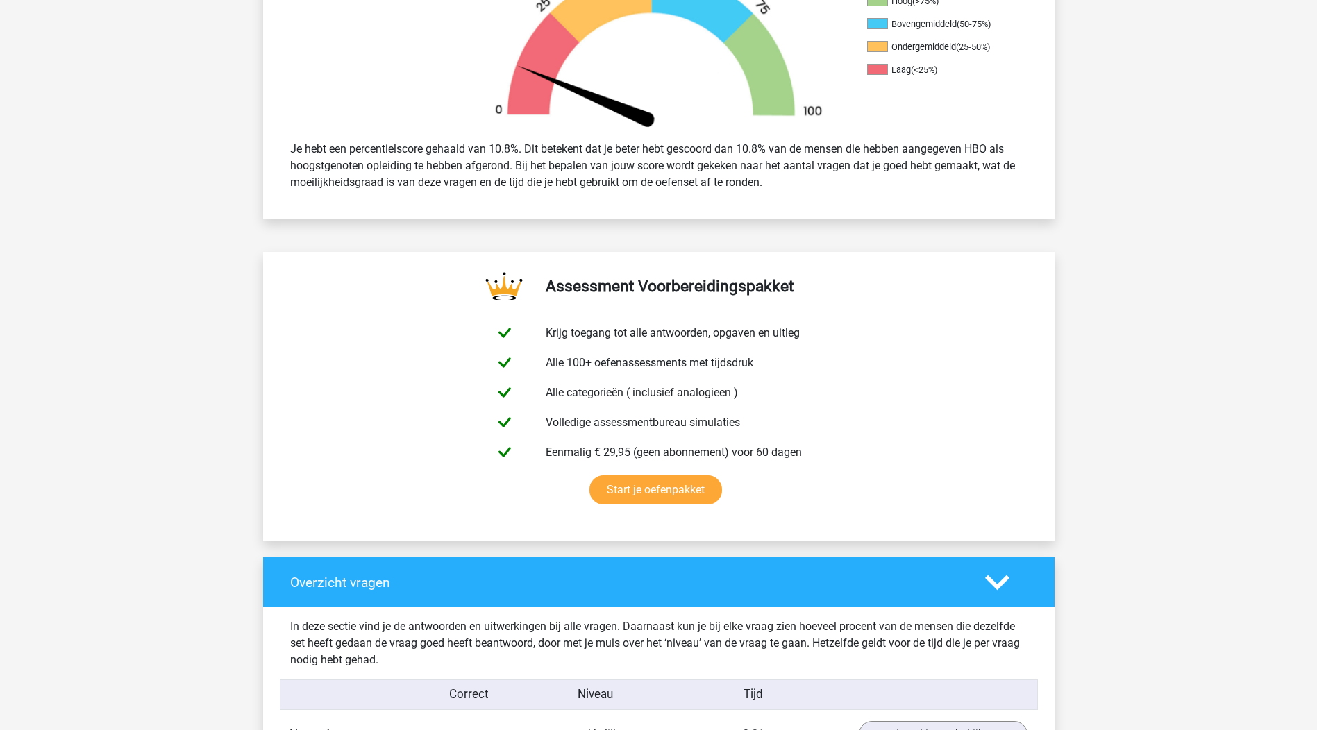
scroll to position [764, 0]
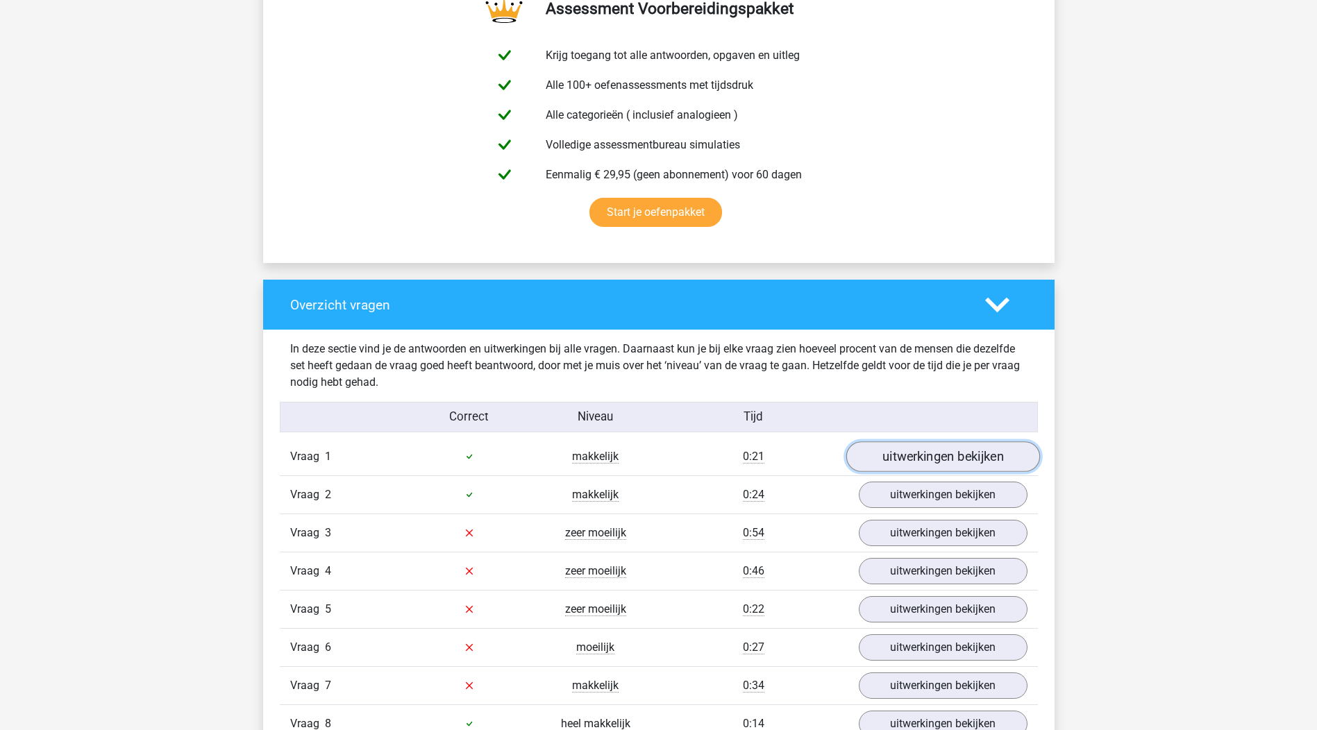
click at [936, 459] on link "uitwerkingen bekijken" at bounding box center [943, 457] width 194 height 31
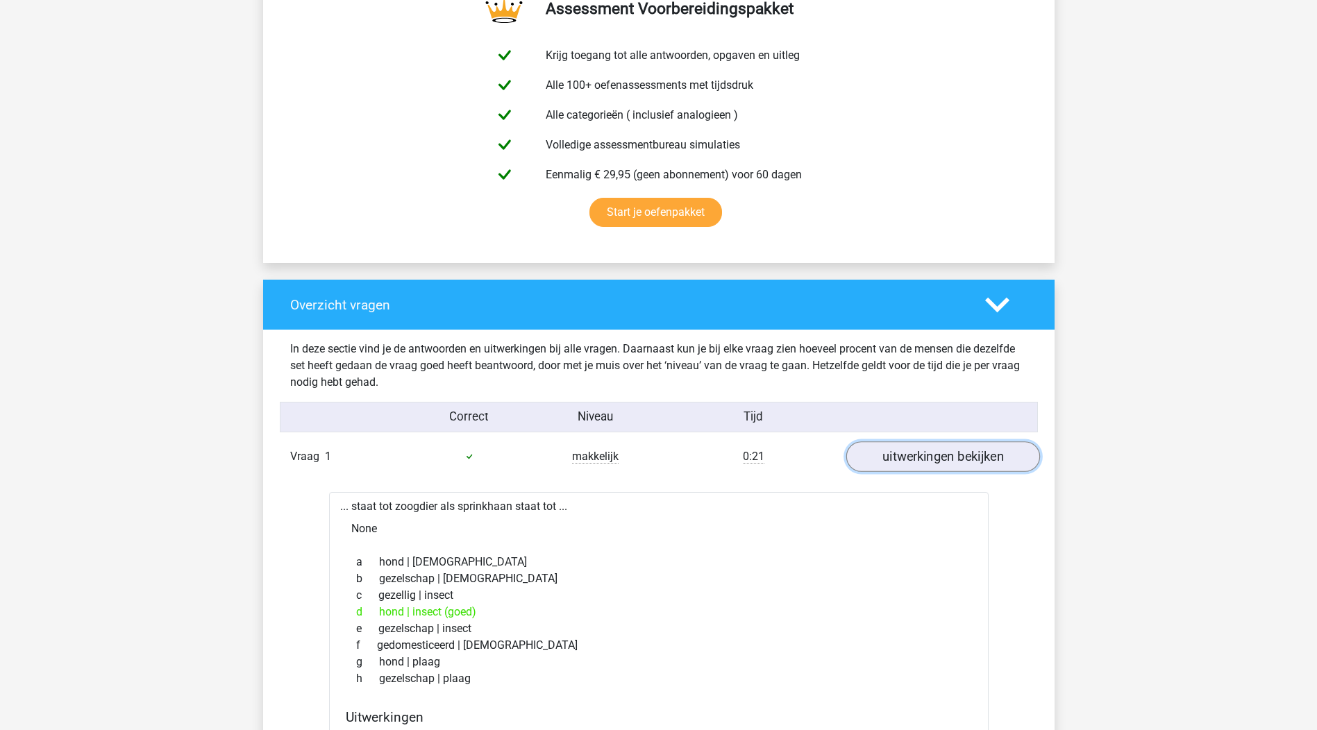
click at [936, 459] on link "uitwerkingen bekijken" at bounding box center [943, 457] width 194 height 31
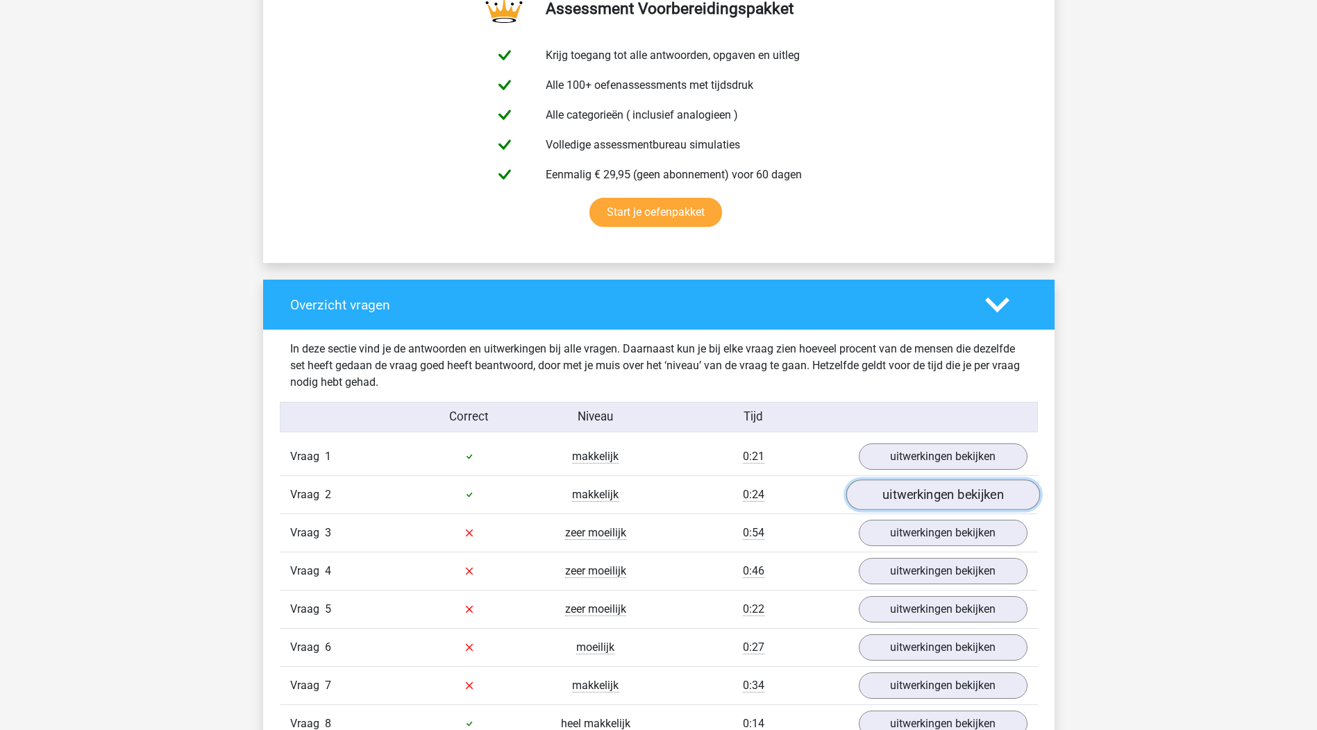
click at [945, 494] on link "uitwerkingen bekijken" at bounding box center [943, 495] width 194 height 31
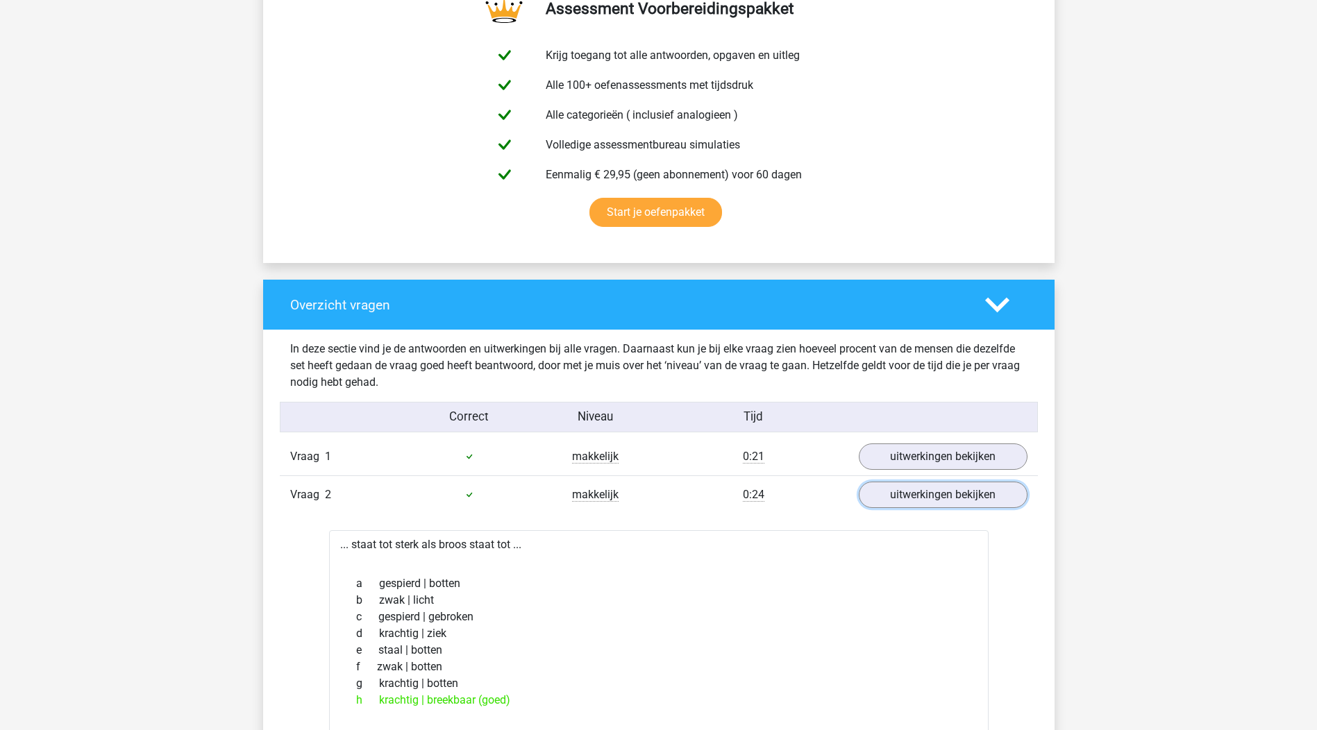
scroll to position [902, 0]
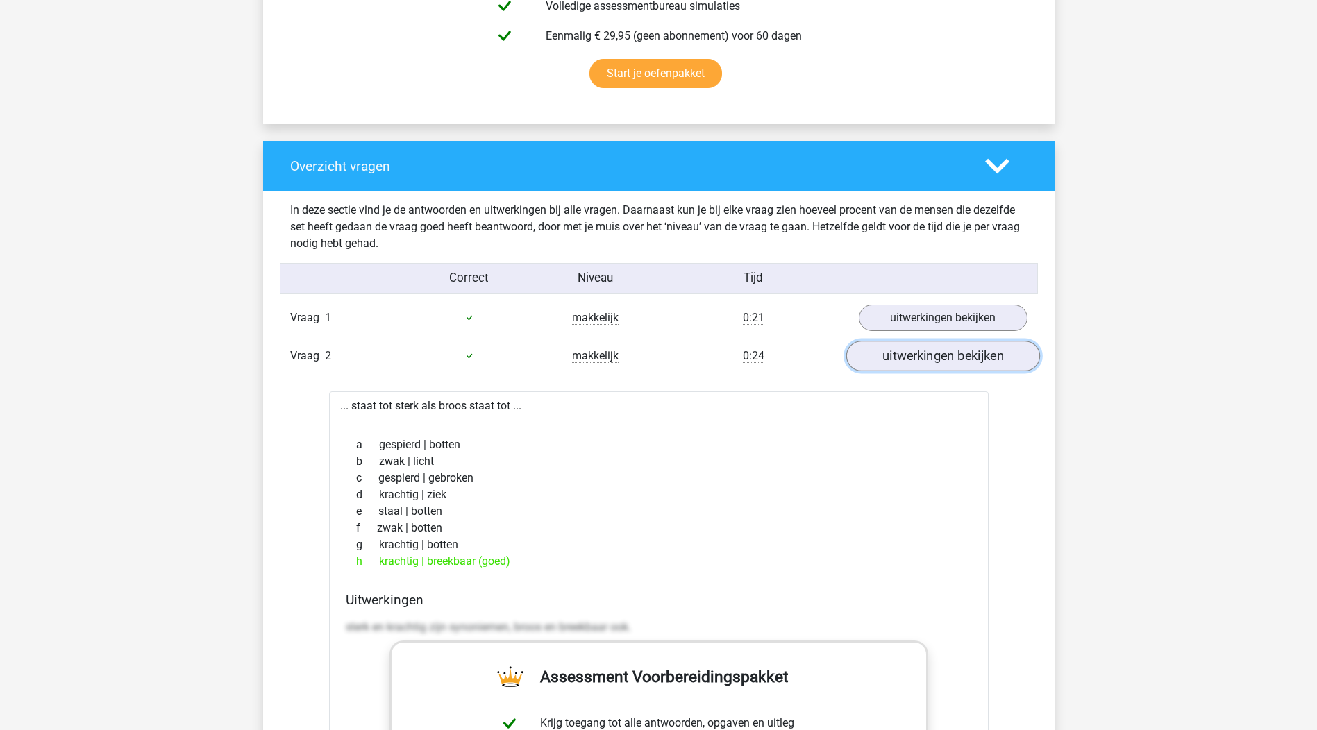
click at [915, 367] on link "uitwerkingen bekijken" at bounding box center [943, 356] width 194 height 31
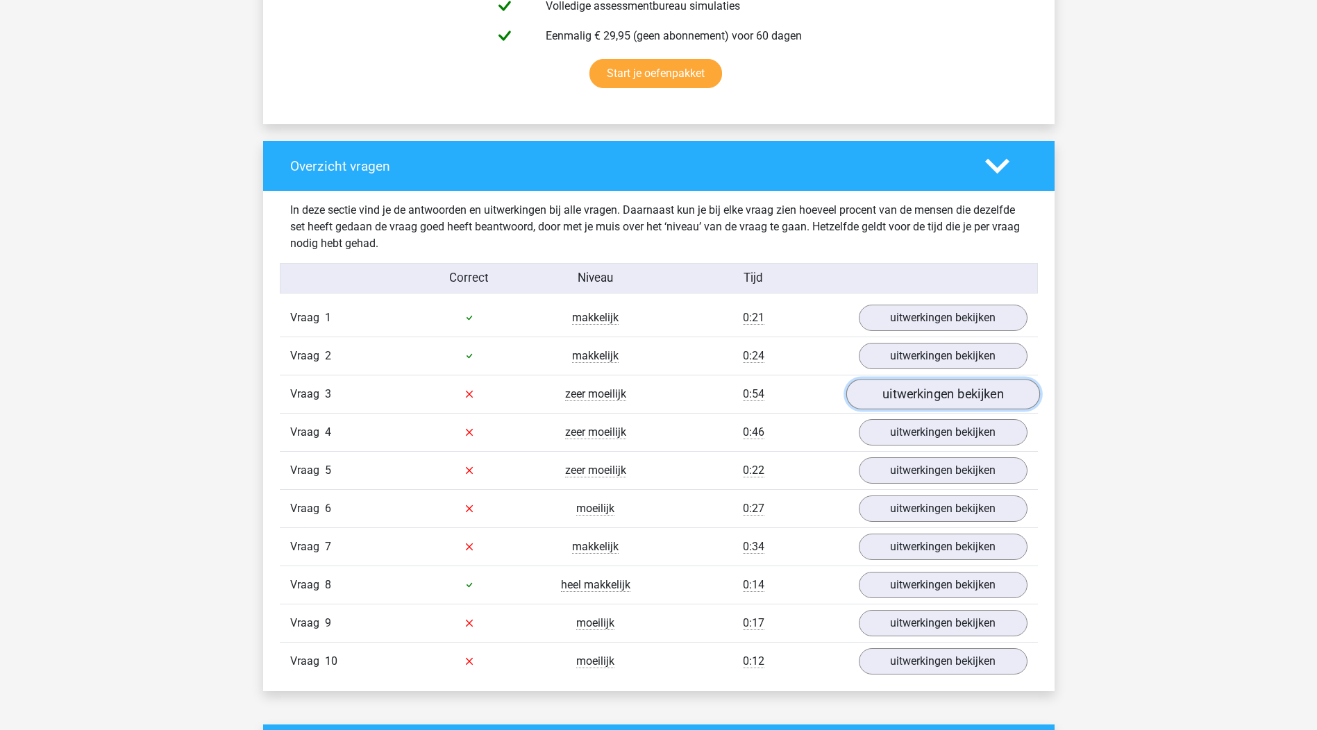
click at [923, 398] on link "uitwerkingen bekijken" at bounding box center [943, 394] width 194 height 31
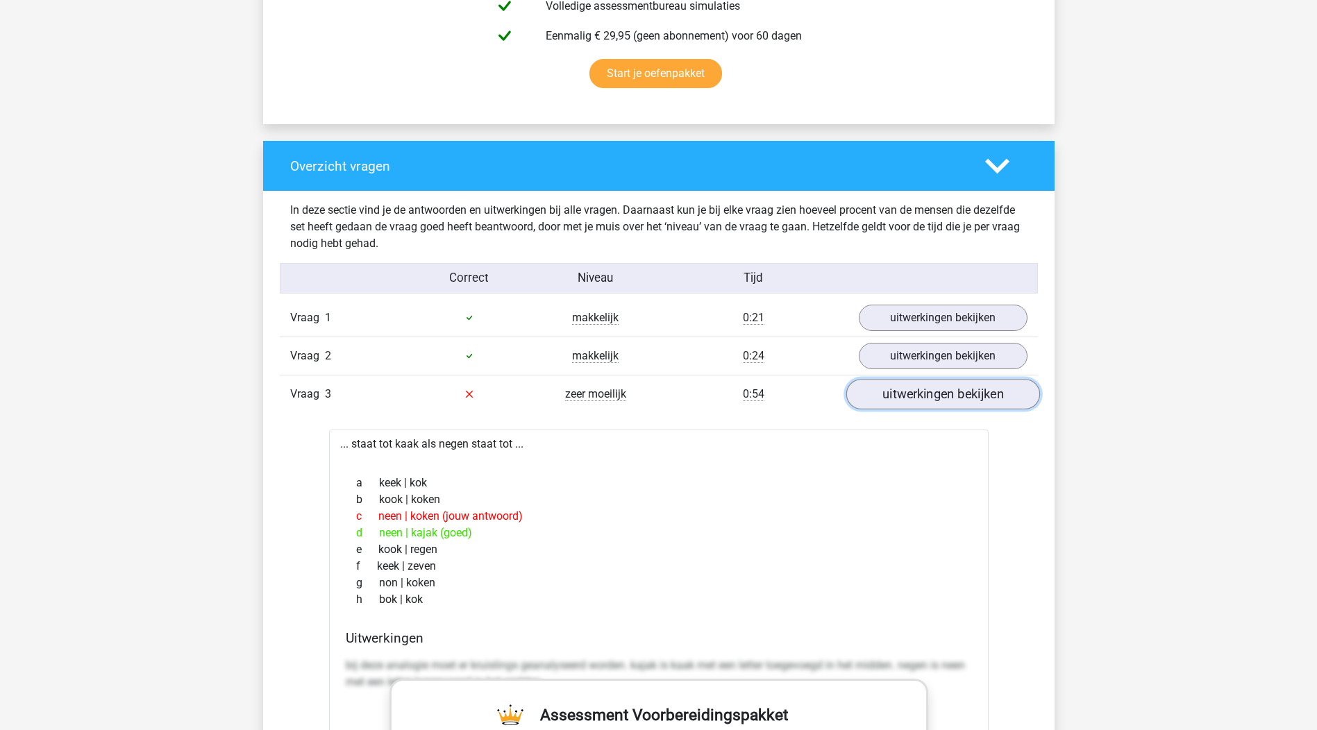
click at [923, 398] on link "uitwerkingen bekijken" at bounding box center [943, 394] width 194 height 31
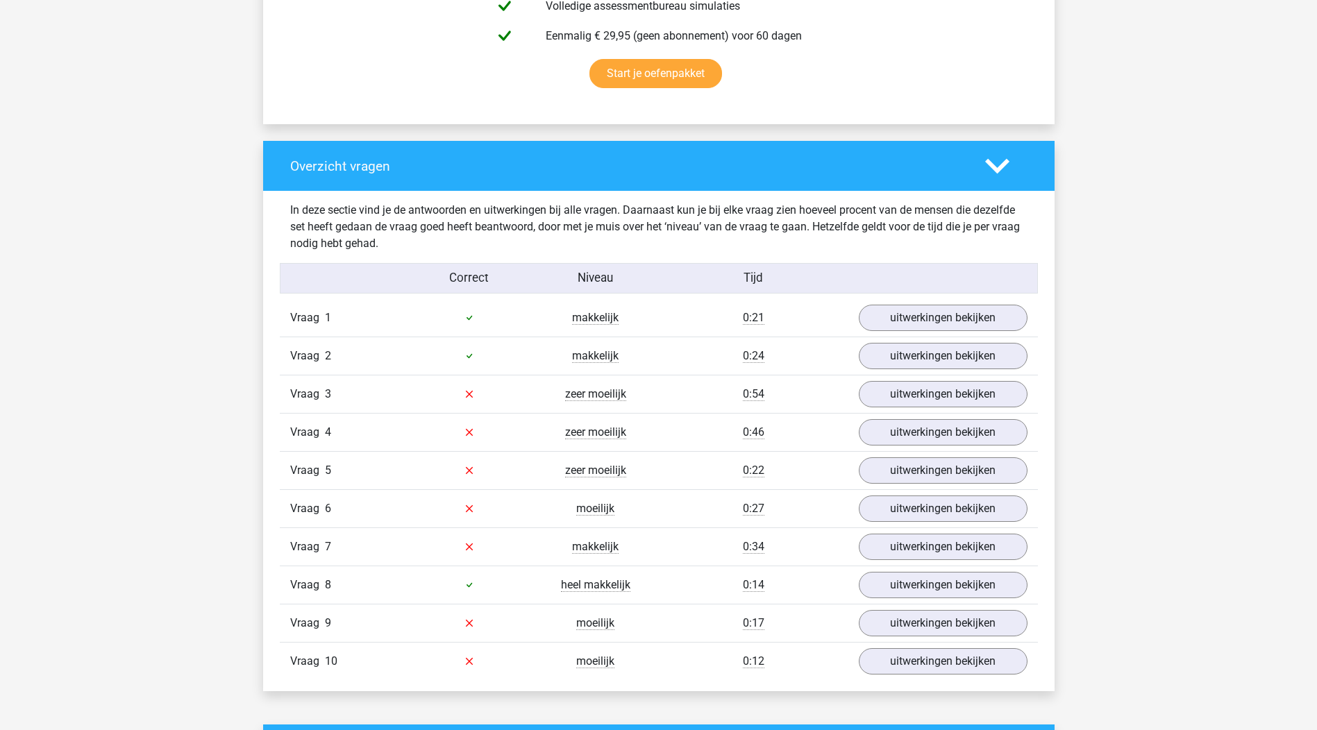
click at [925, 417] on div "Vraag 4 zeer moeilijk 0:46 uitwerkingen bekijken" at bounding box center [659, 432] width 758 height 38
click at [929, 437] on link "uitwerkingen bekijken" at bounding box center [943, 432] width 194 height 31
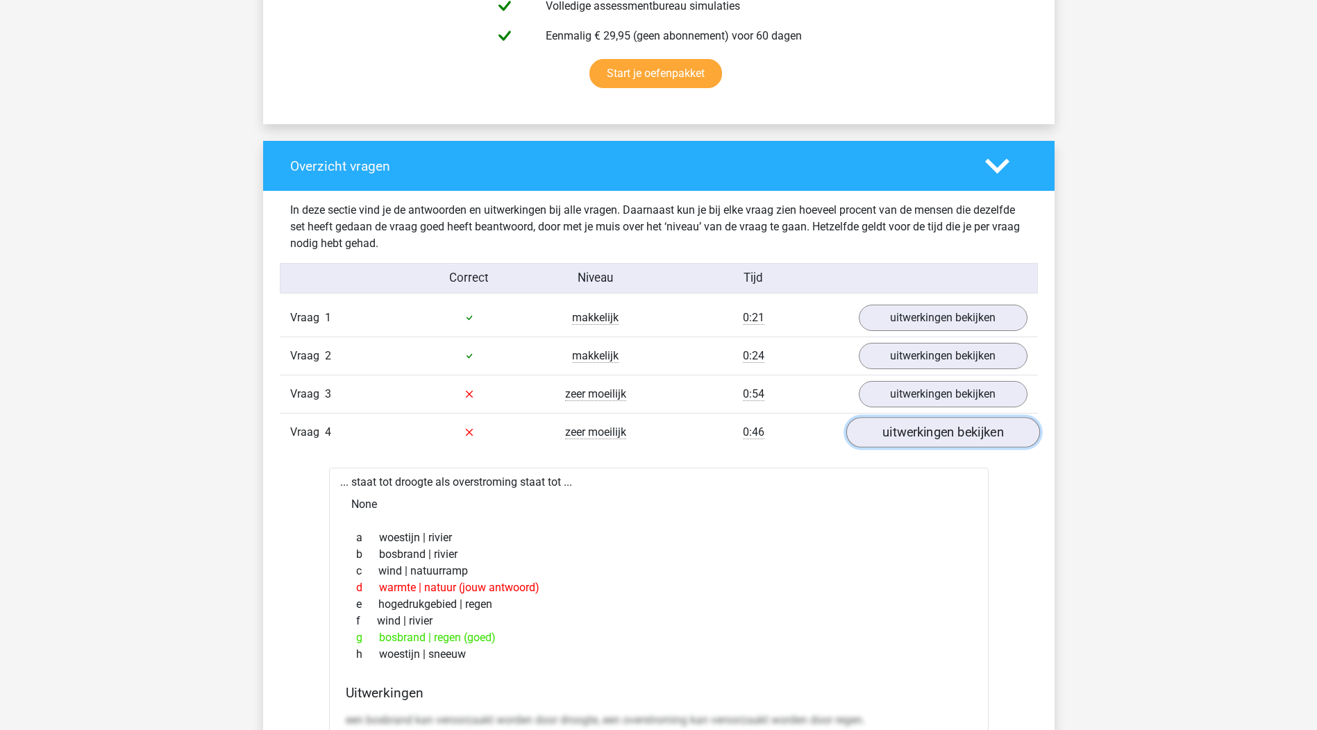
click at [929, 437] on link "uitwerkingen bekijken" at bounding box center [943, 432] width 194 height 31
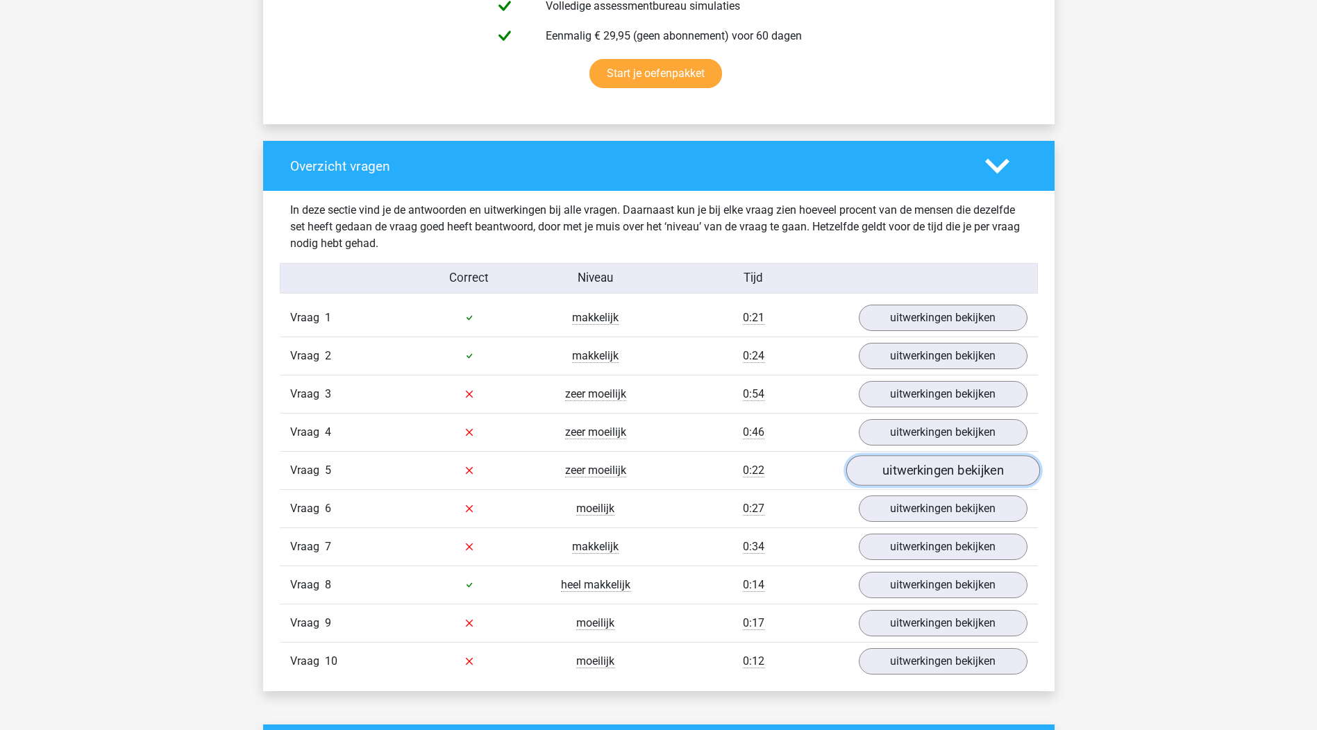
click at [932, 462] on link "uitwerkingen bekijken" at bounding box center [943, 470] width 194 height 31
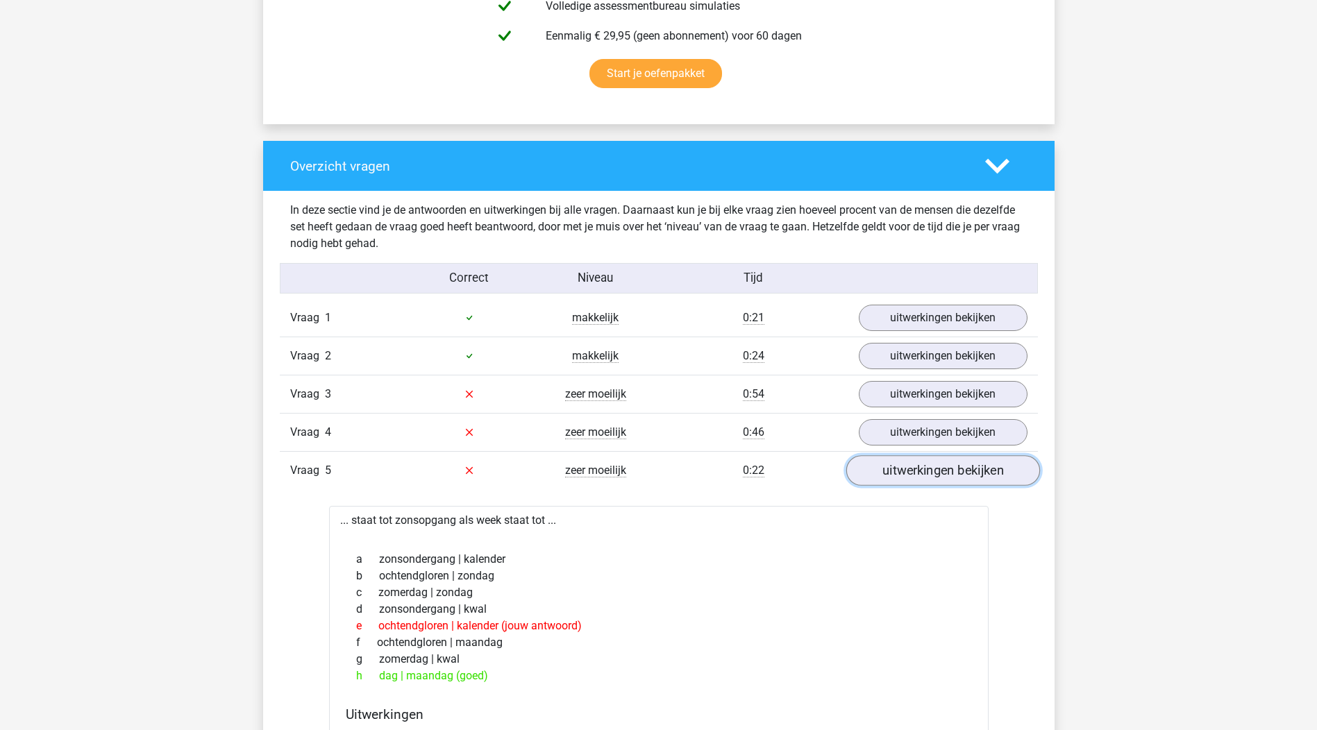
click at [932, 462] on link "uitwerkingen bekijken" at bounding box center [943, 470] width 194 height 31
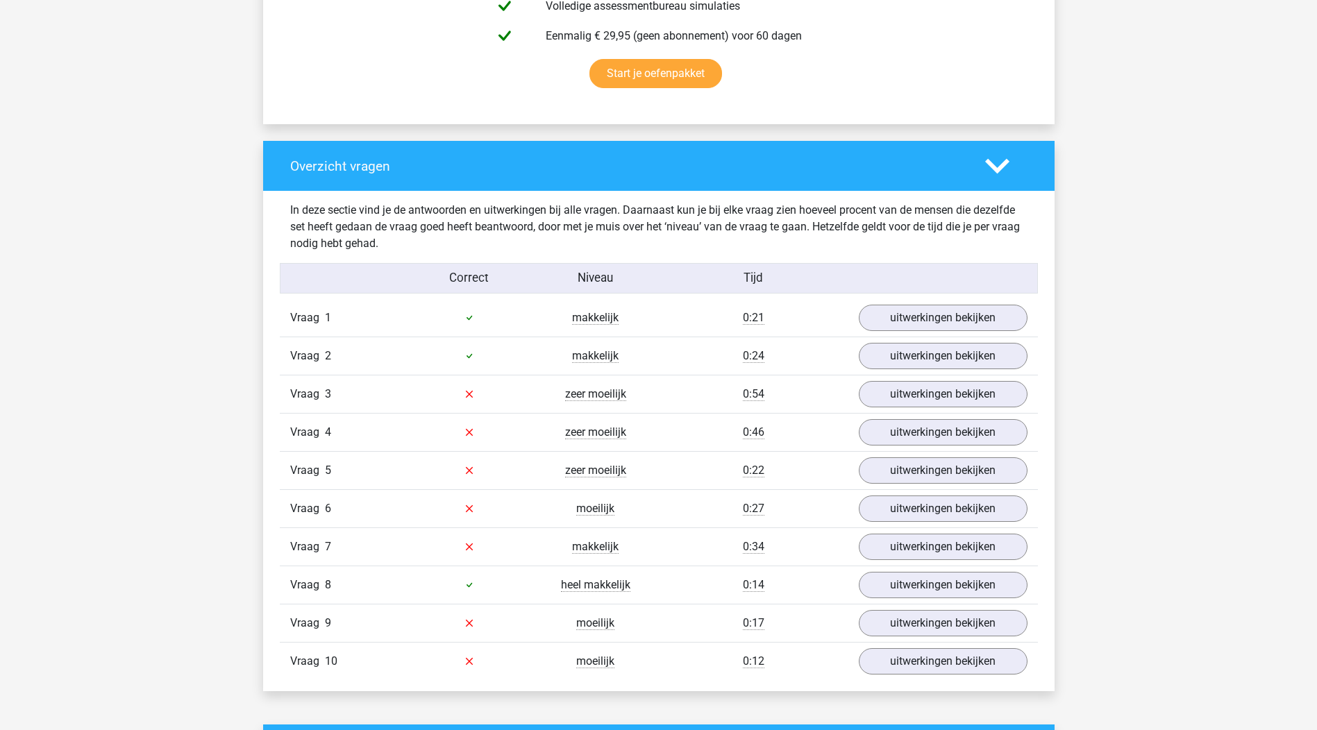
click at [995, 157] on icon at bounding box center [997, 166] width 24 height 24
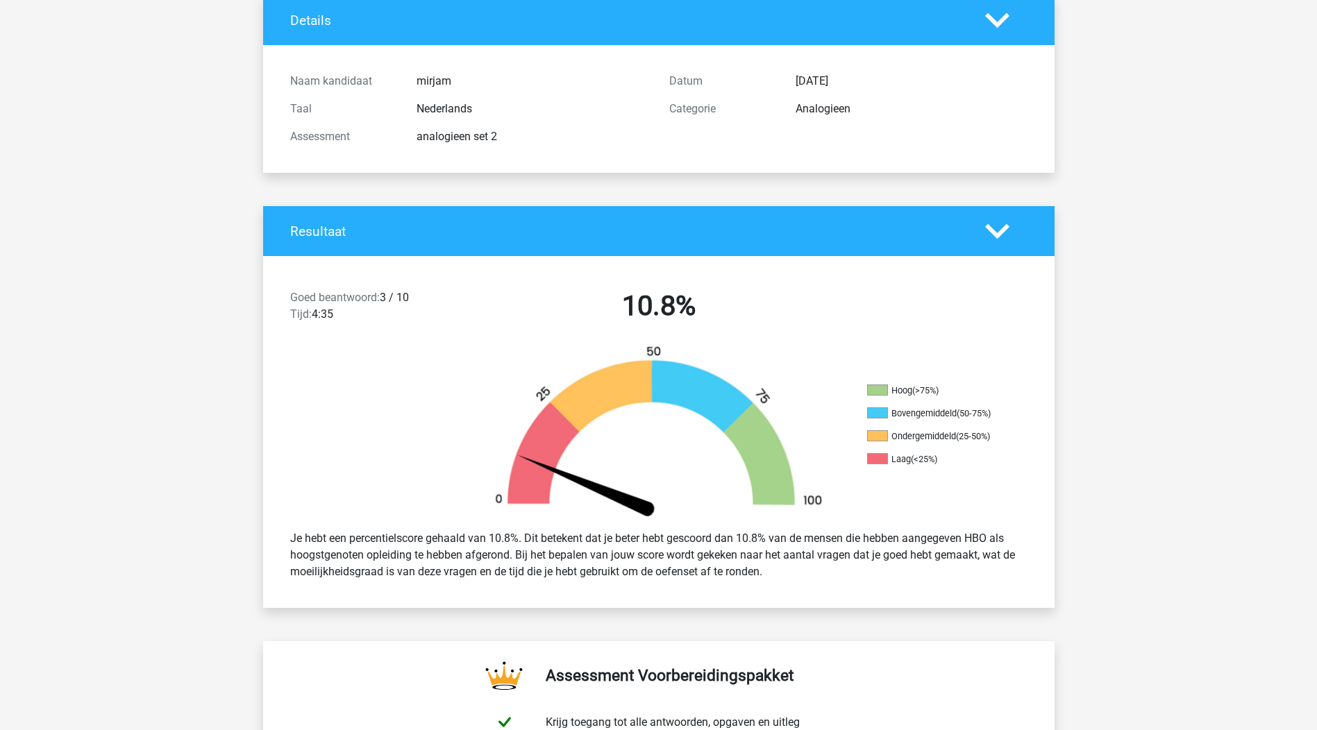
scroll to position [0, 0]
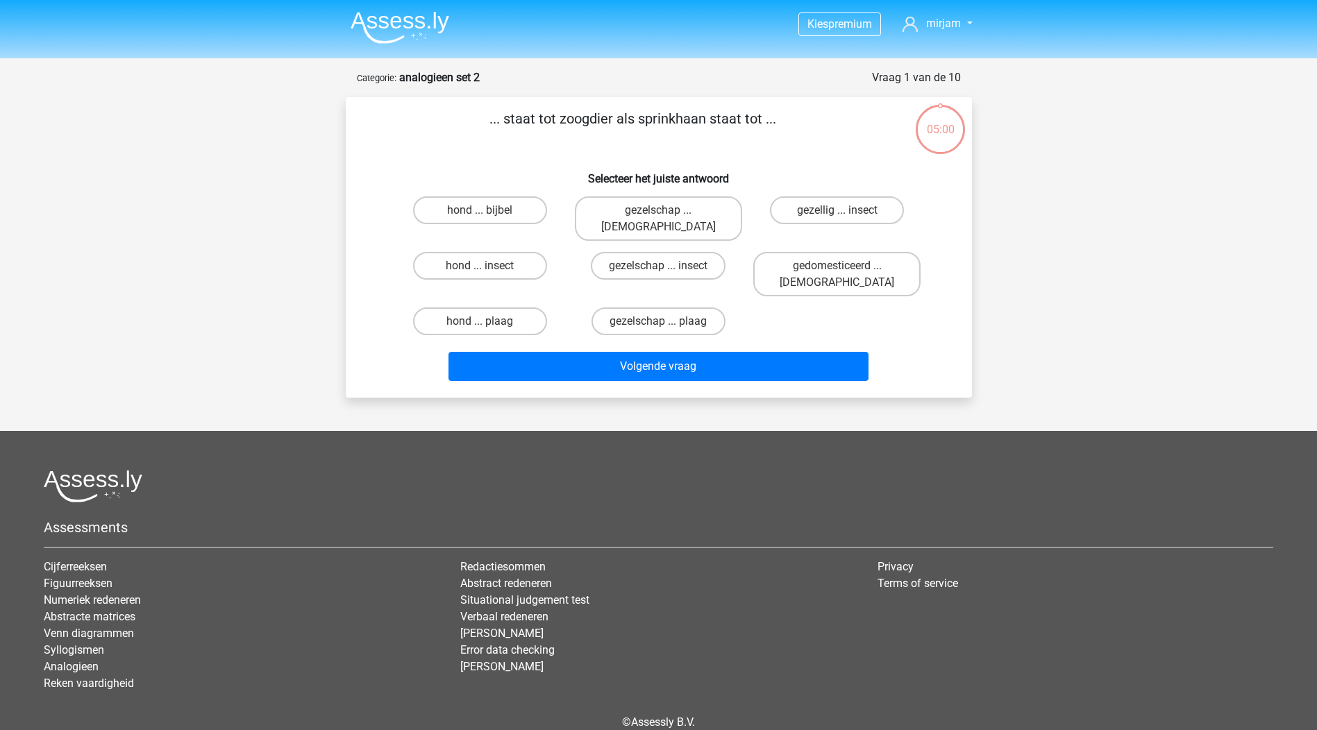
scroll to position [34, 0]
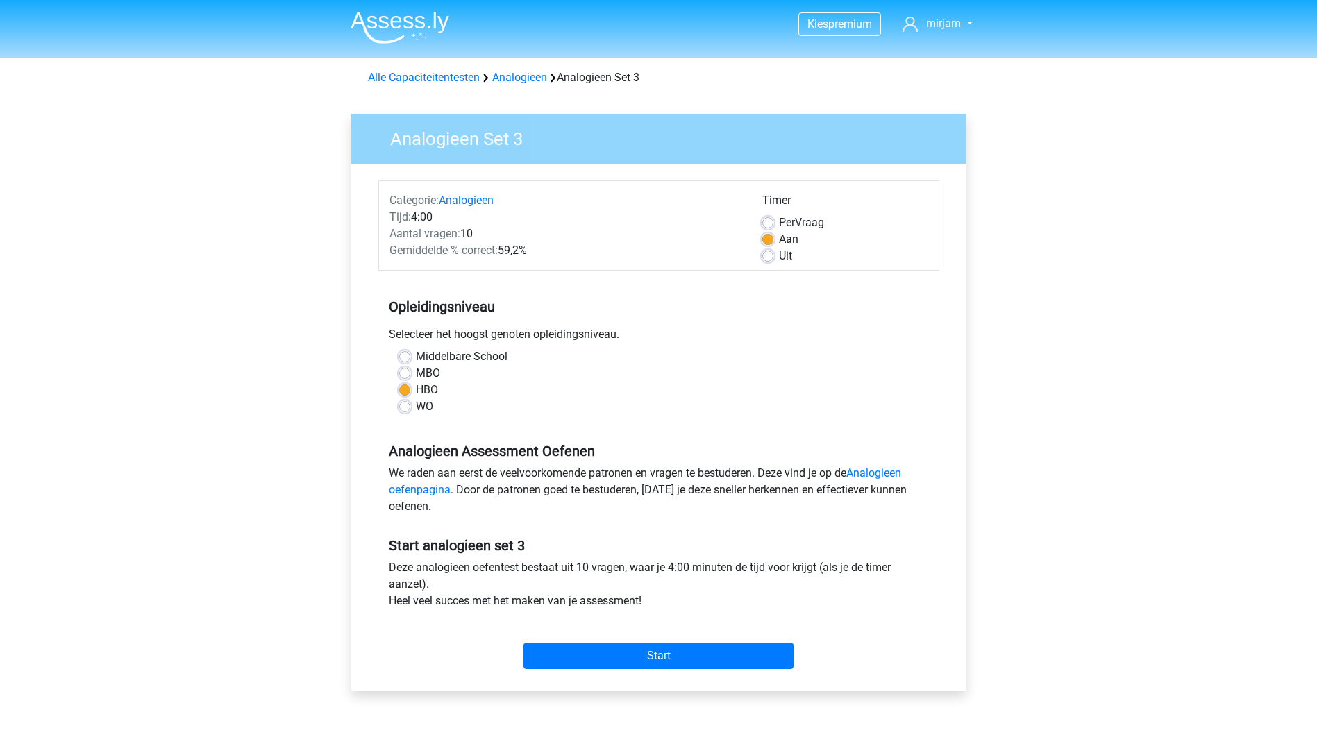
click at [666, 671] on div "Start" at bounding box center [658, 645] width 561 height 60
click at [668, 659] on input "Start" at bounding box center [658, 656] width 270 height 26
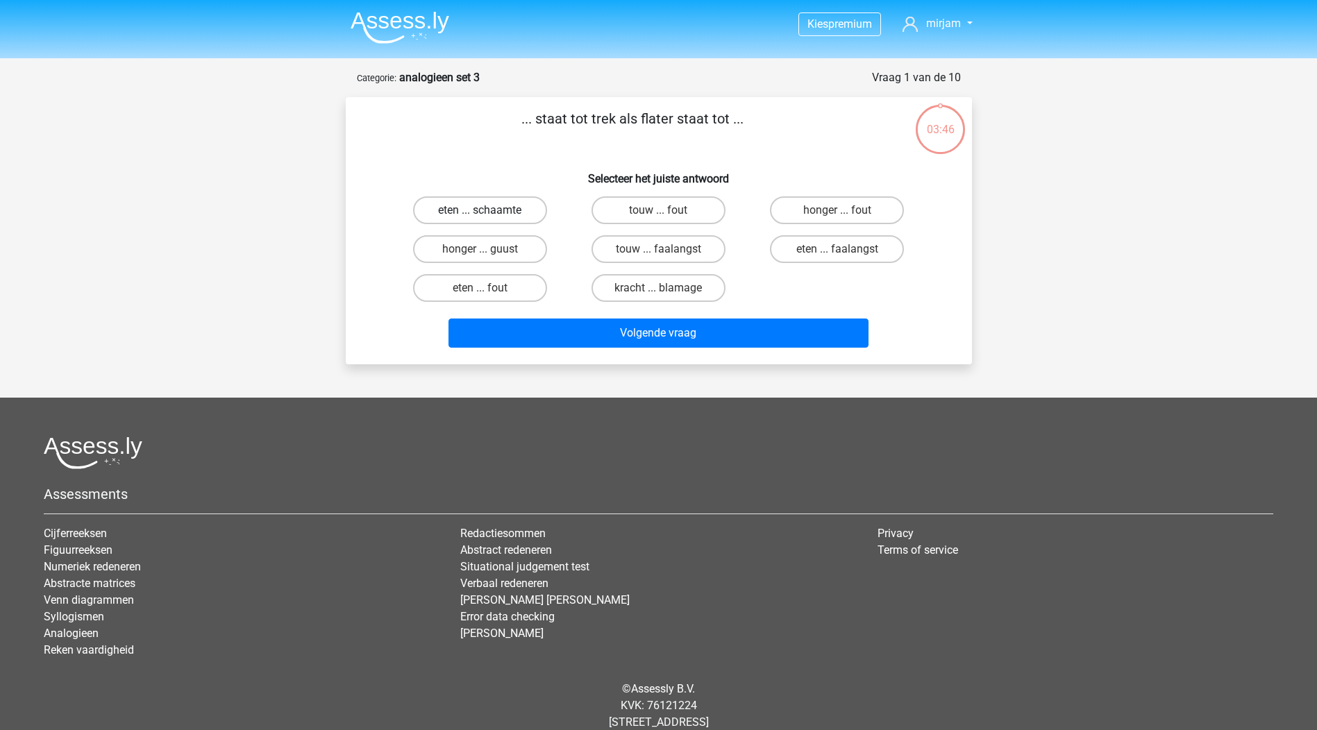
click at [502, 215] on label "eten ... schaamte" at bounding box center [480, 210] width 134 height 28
click at [489, 215] on input "eten ... schaamte" at bounding box center [484, 214] width 9 height 9
radio input "true"
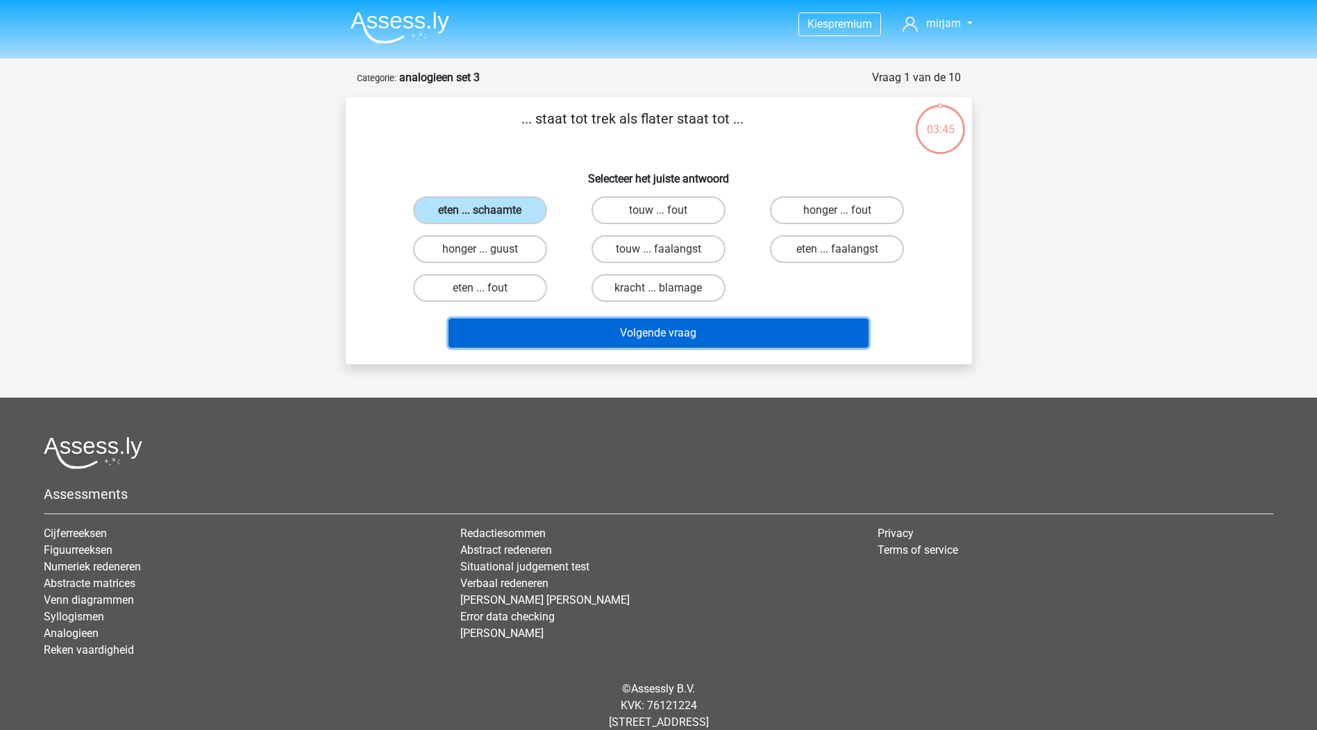
click at [625, 334] on button "Volgende vraag" at bounding box center [658, 333] width 420 height 29
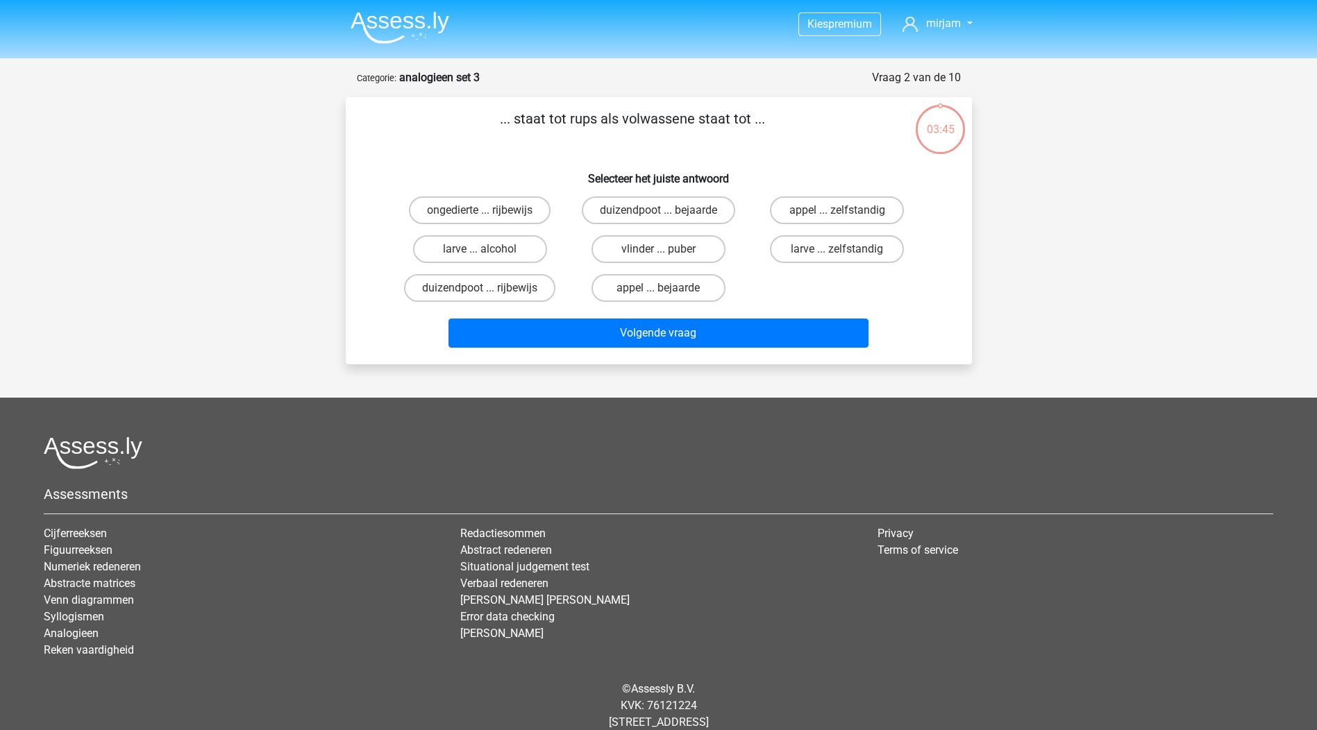
scroll to position [34, 0]
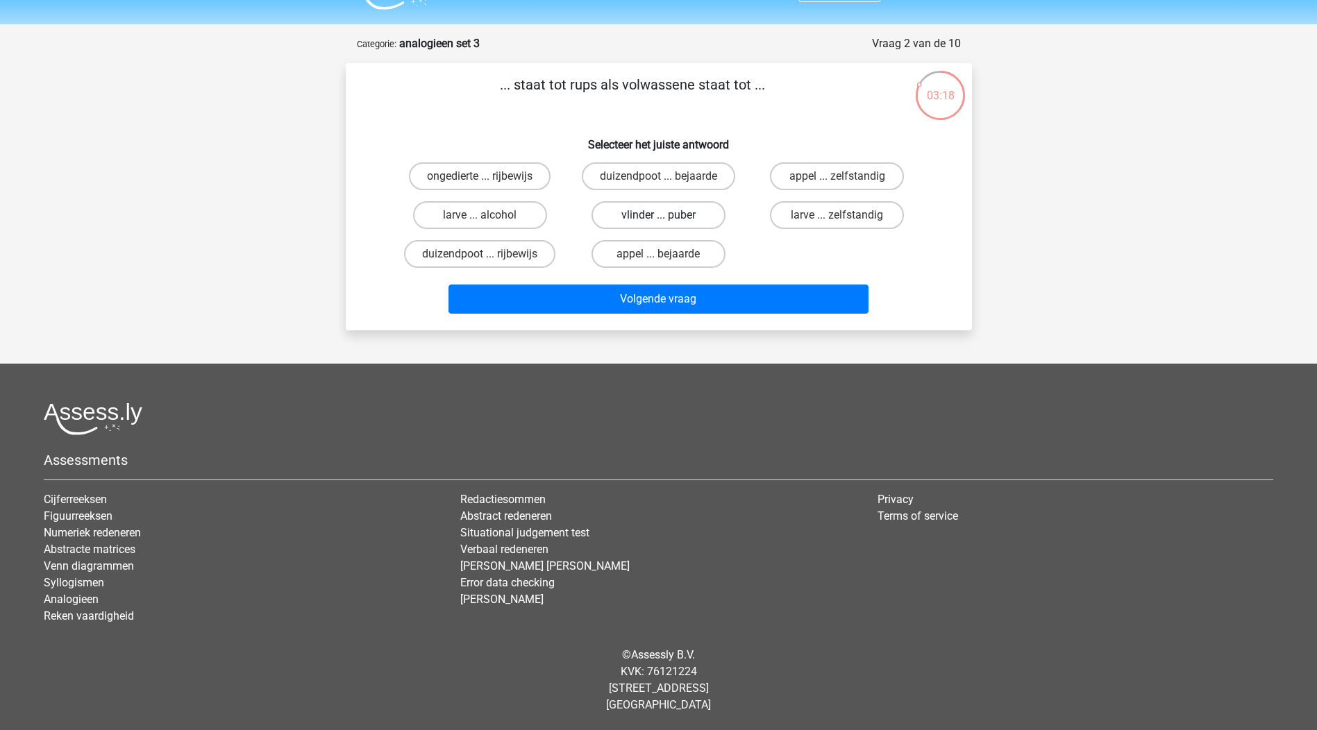
click at [673, 217] on label "vlinder ... puber" at bounding box center [658, 215] width 134 height 28
click at [667, 217] on input "vlinder ... puber" at bounding box center [662, 219] width 9 height 9
radio input "true"
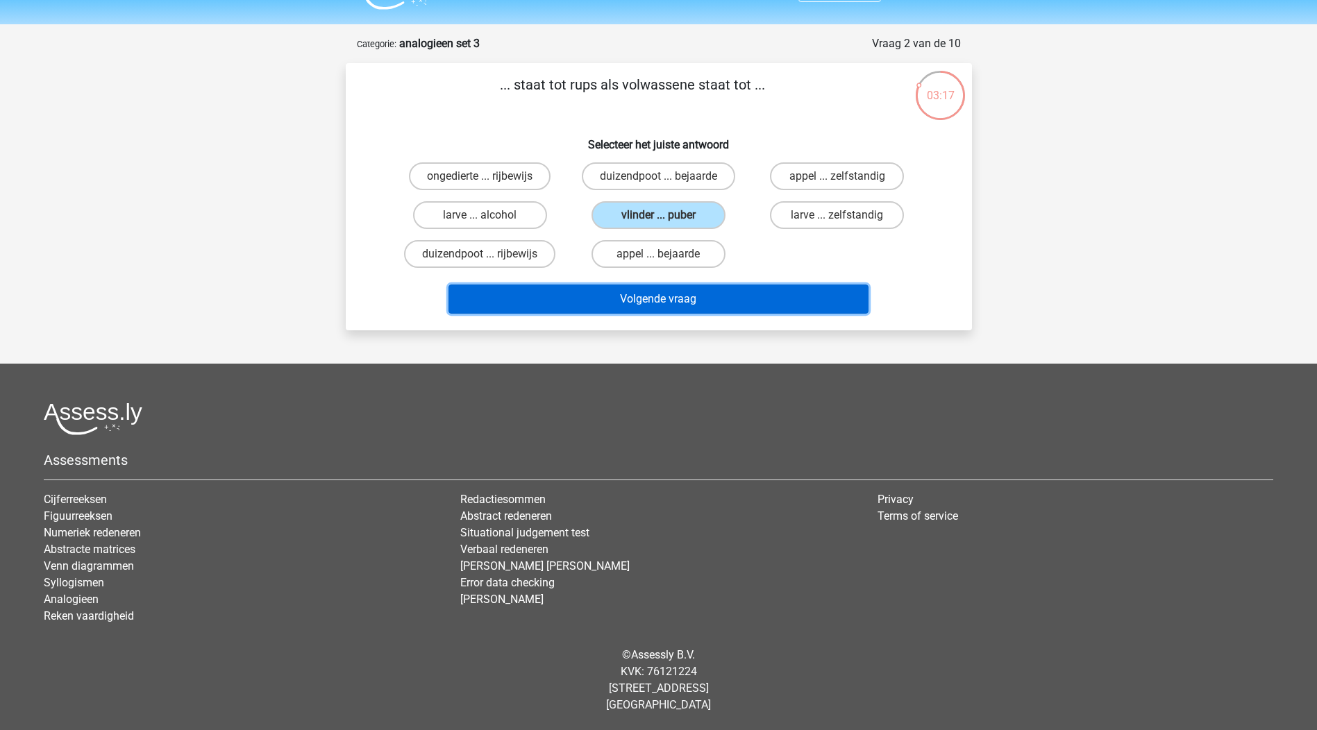
click at [666, 299] on button "Volgende vraag" at bounding box center [658, 299] width 420 height 29
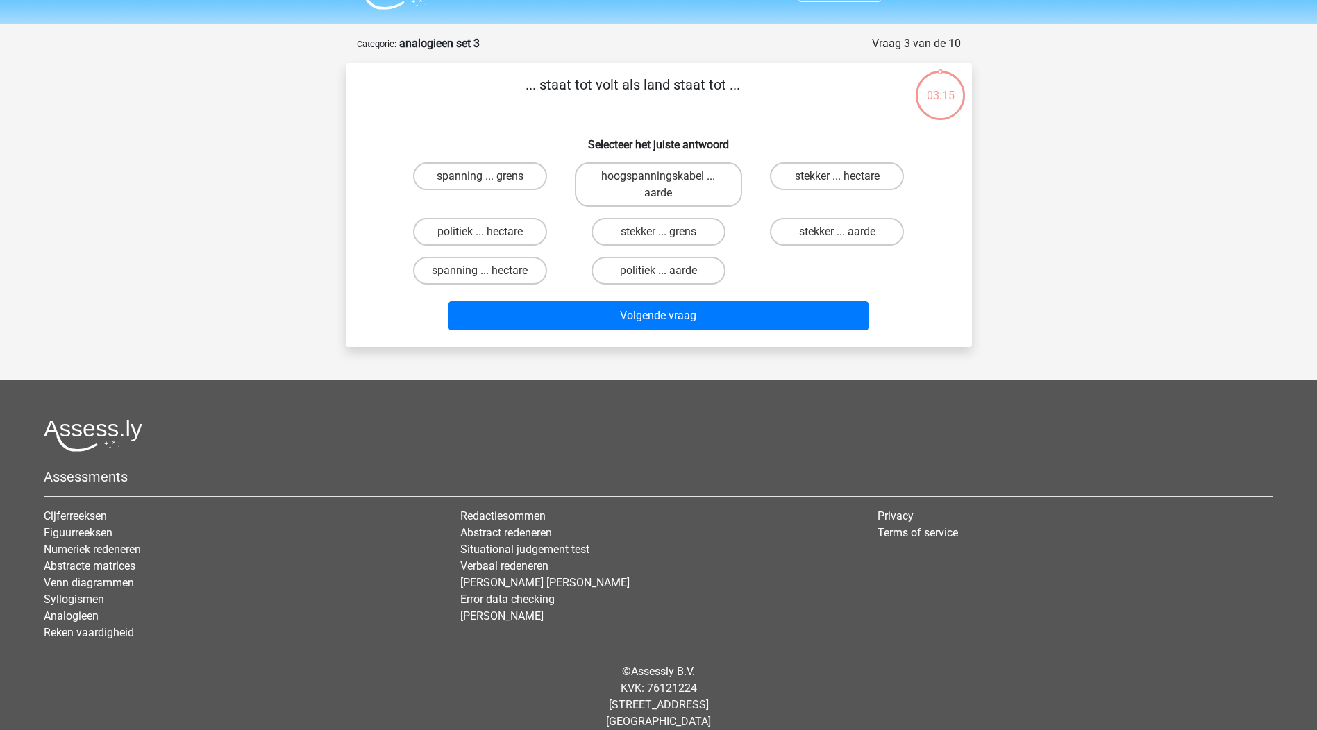
scroll to position [51, 0]
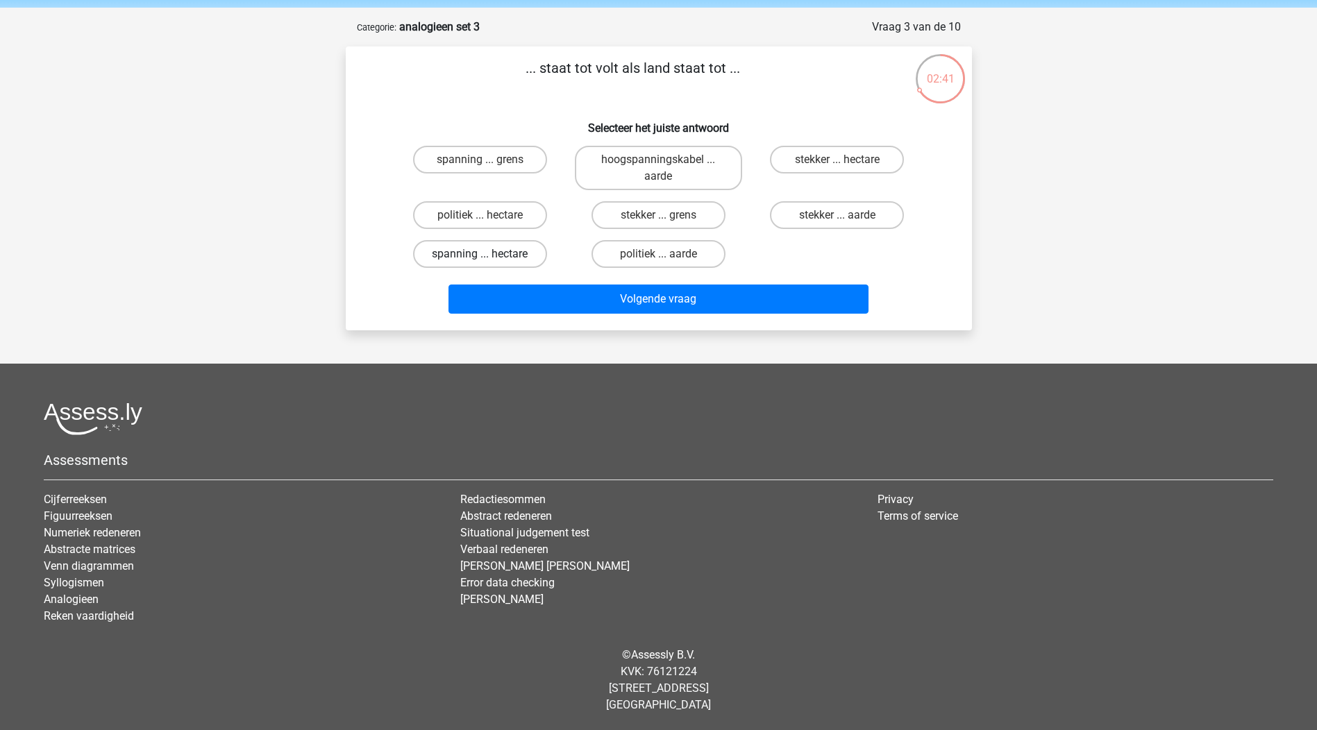
click at [525, 259] on label "spanning ... hectare" at bounding box center [480, 254] width 134 height 28
click at [489, 259] on input "spanning ... hectare" at bounding box center [484, 258] width 9 height 9
radio input "true"
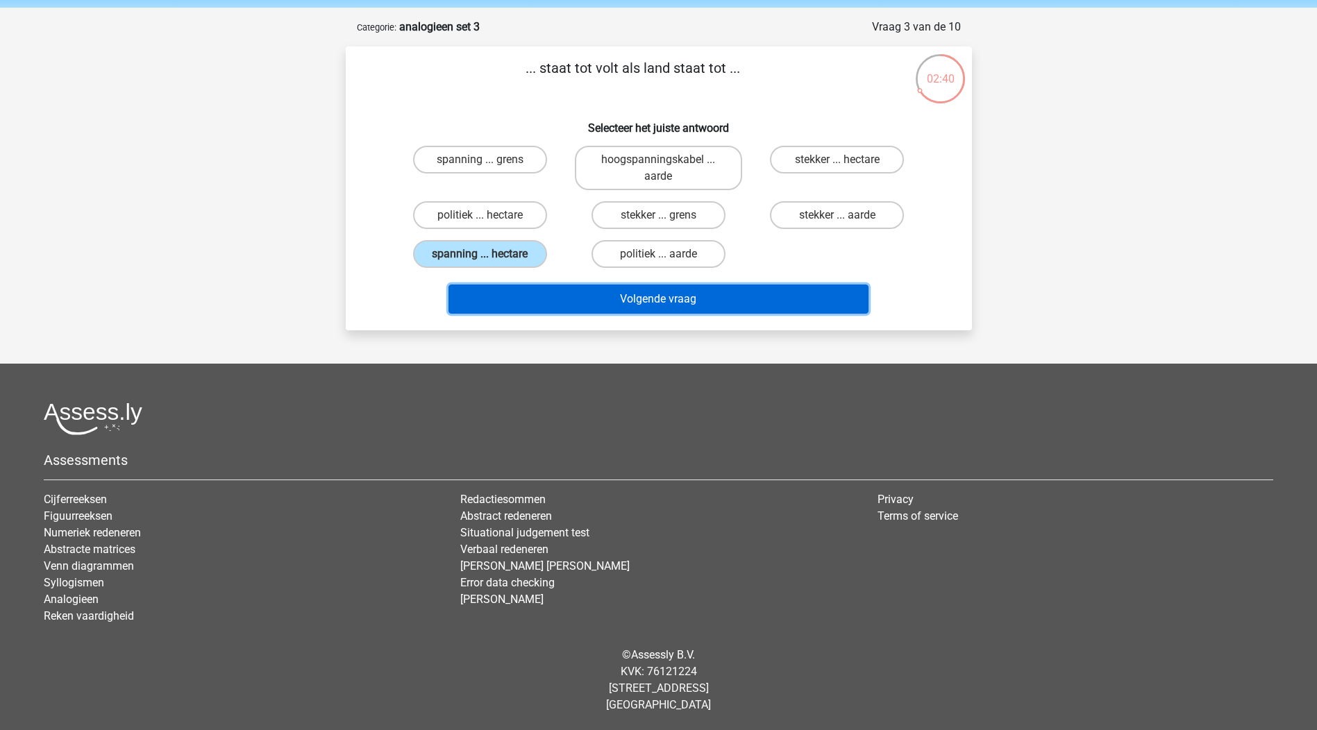
click at [672, 306] on button "Volgende vraag" at bounding box center [658, 299] width 420 height 29
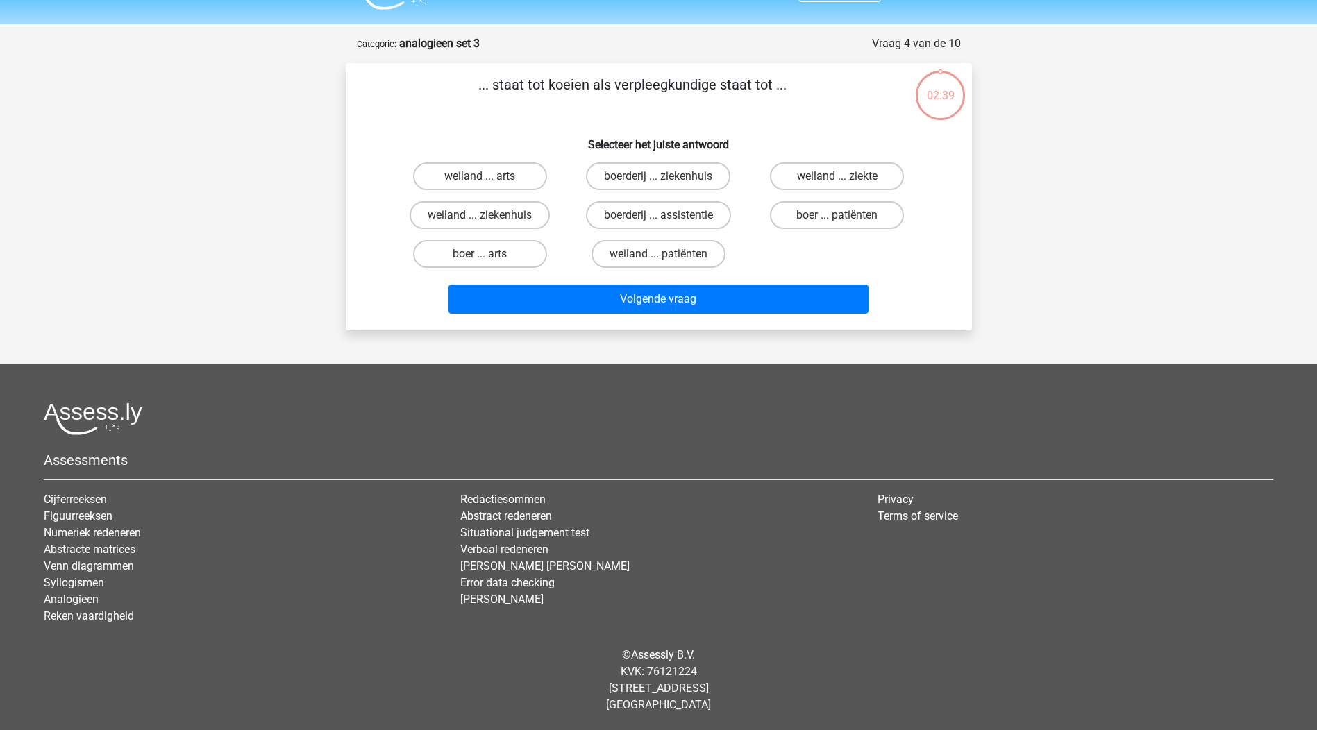
scroll to position [34, 0]
click at [892, 209] on label "boer ... patiënten" at bounding box center [837, 215] width 134 height 28
click at [846, 215] on input "boer ... patiënten" at bounding box center [841, 219] width 9 height 9
radio input "true"
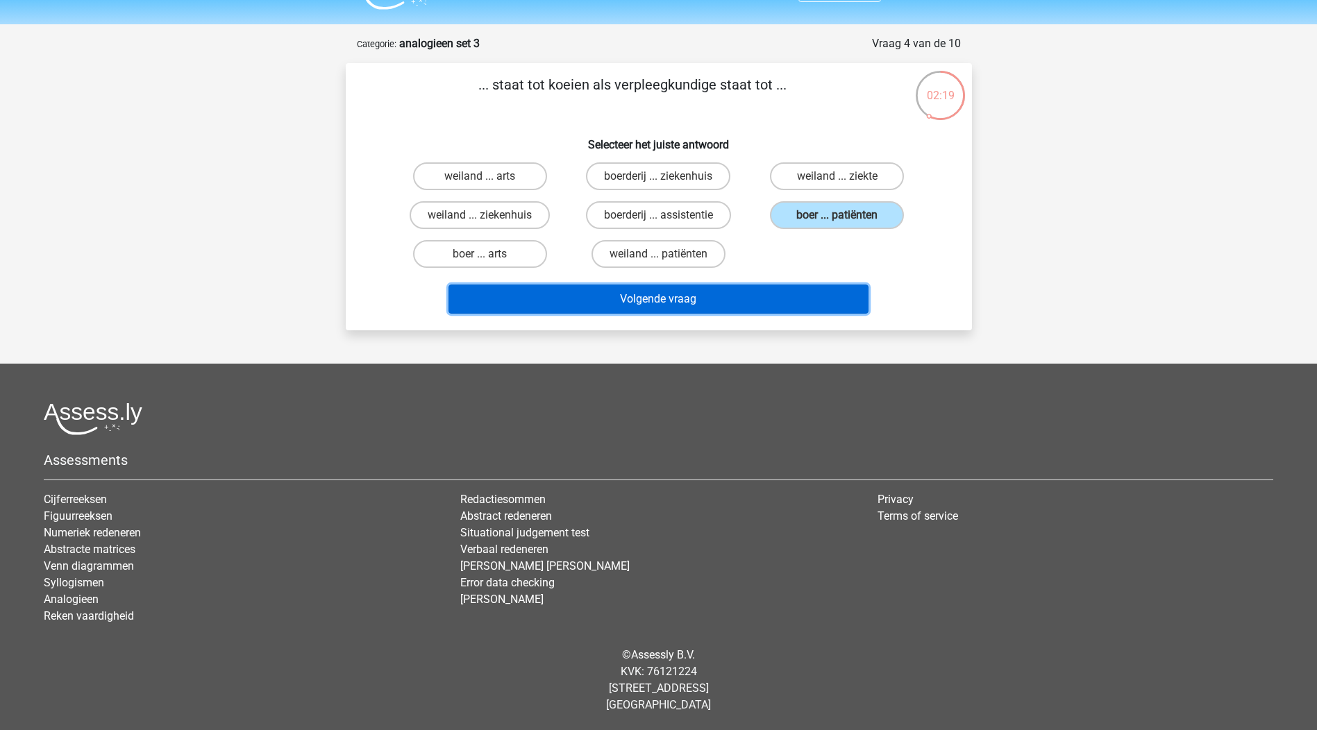
click at [659, 296] on button "Volgende vraag" at bounding box center [658, 299] width 420 height 29
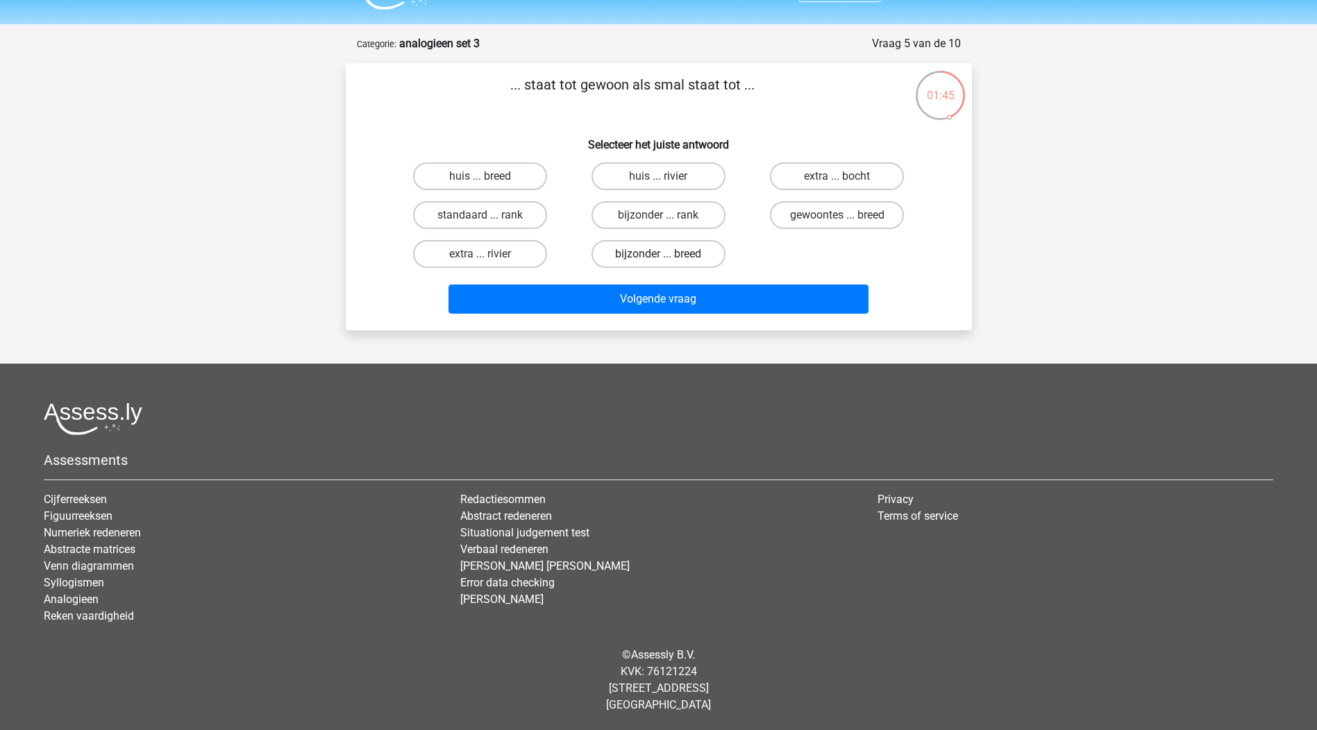
click at [677, 256] on label "bijzonder ... breed" at bounding box center [658, 254] width 134 height 28
click at [667, 256] on input "bijzonder ... breed" at bounding box center [662, 258] width 9 height 9
radio input "true"
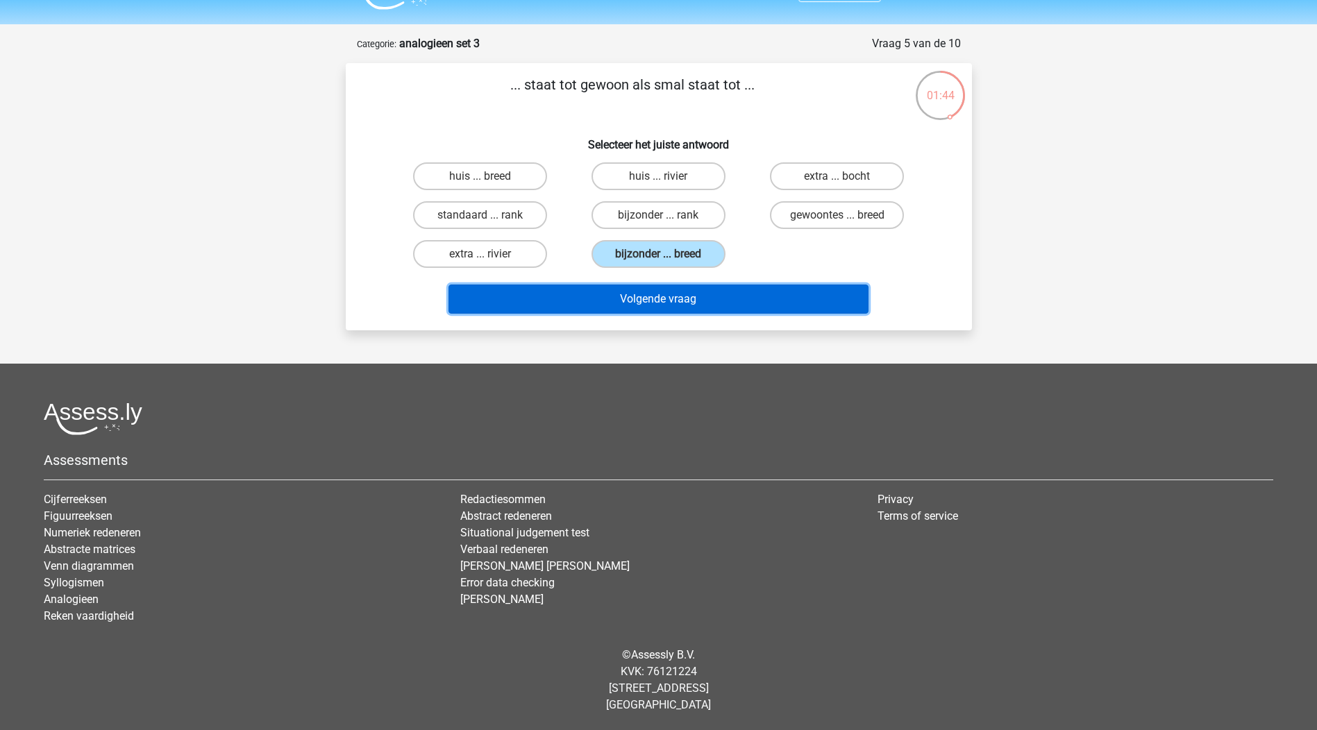
click at [671, 301] on button "Volgende vraag" at bounding box center [658, 299] width 420 height 29
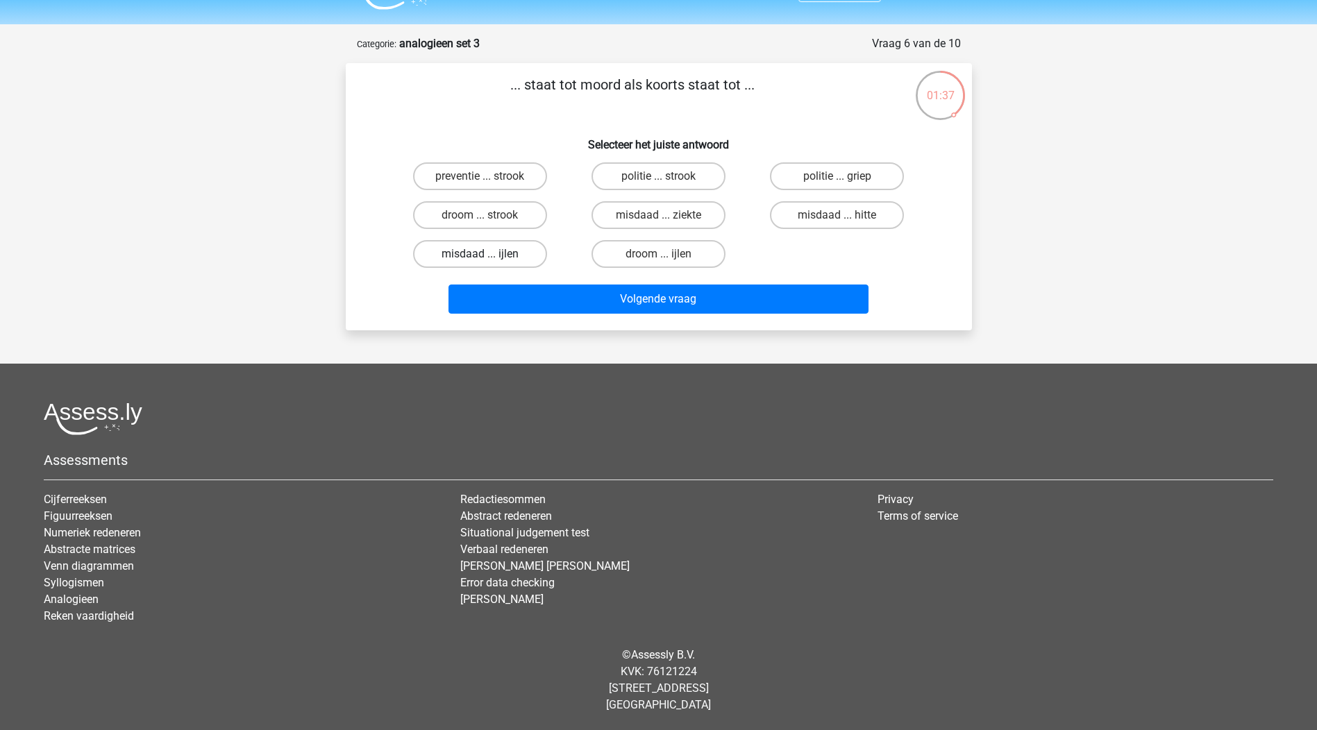
click at [499, 256] on label "misdaad ... ijlen" at bounding box center [480, 254] width 134 height 28
click at [489, 256] on input "misdaad ... ijlen" at bounding box center [484, 258] width 9 height 9
radio input "true"
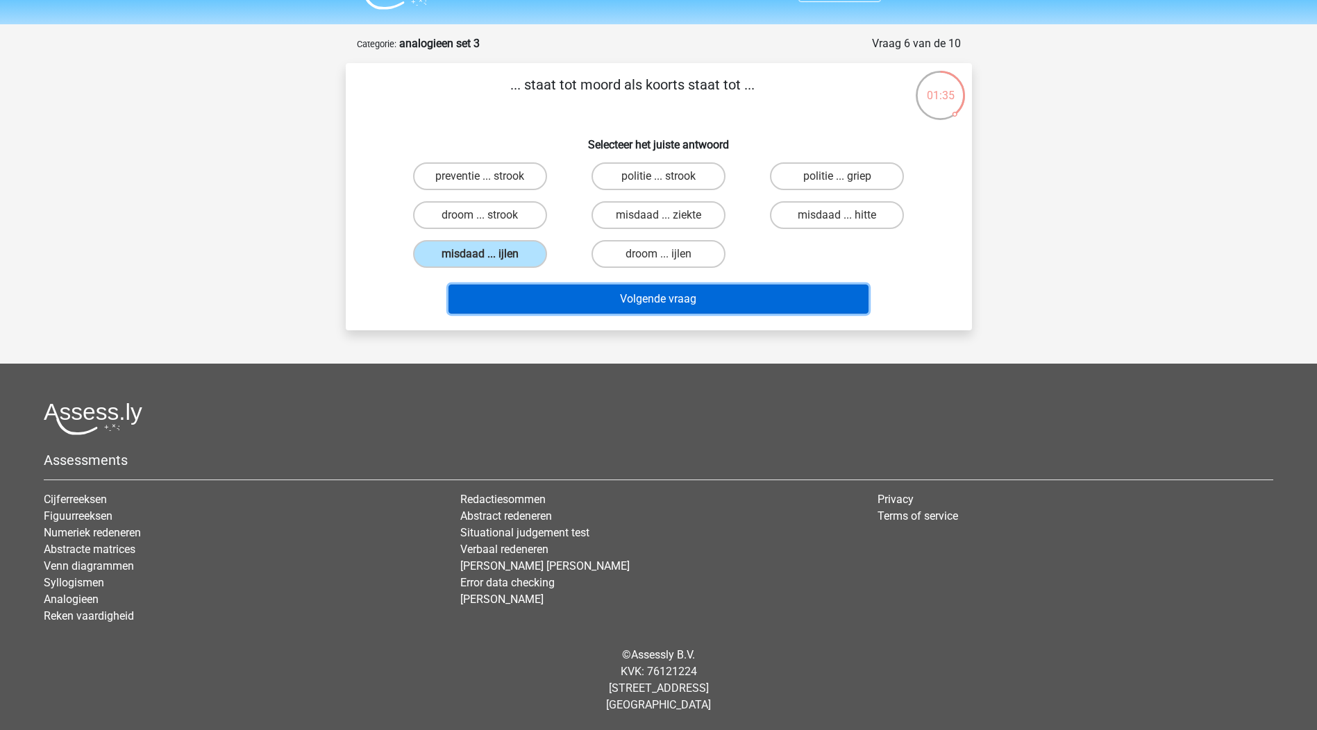
click at [635, 296] on button "Volgende vraag" at bounding box center [658, 299] width 420 height 29
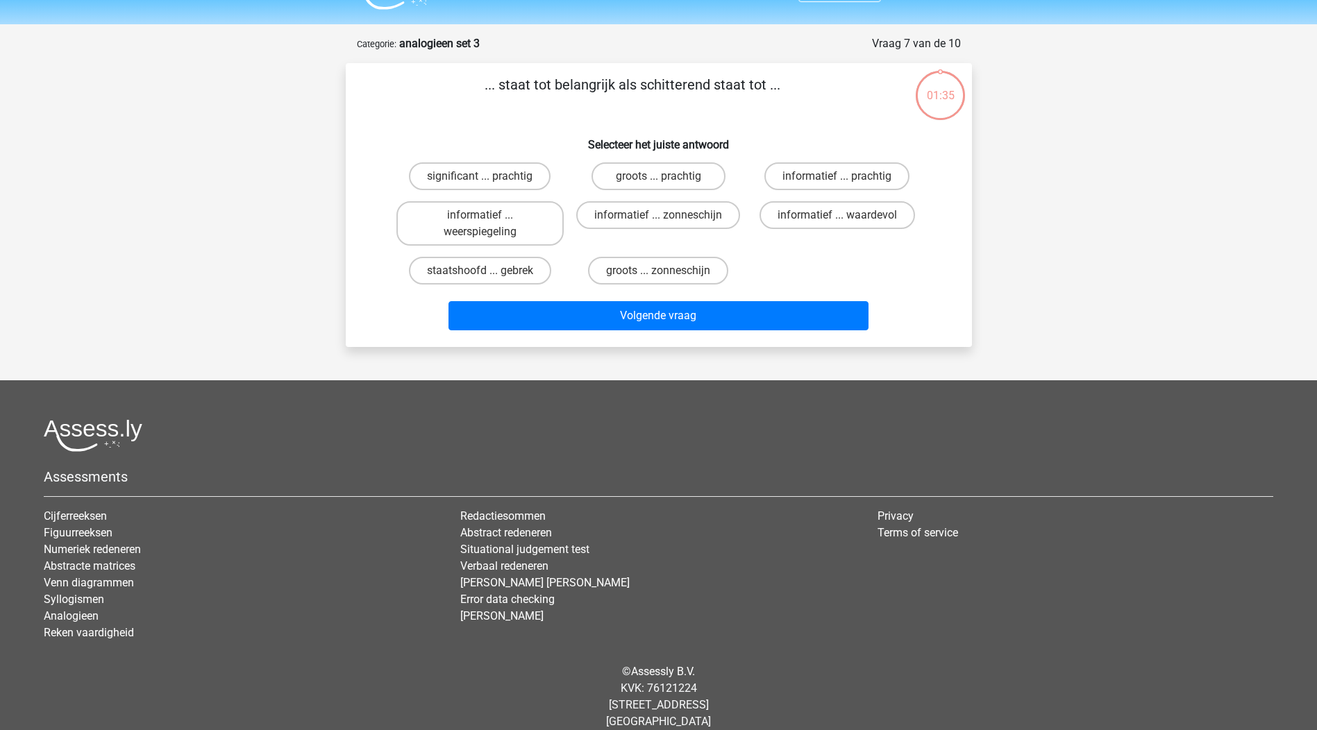
scroll to position [51, 0]
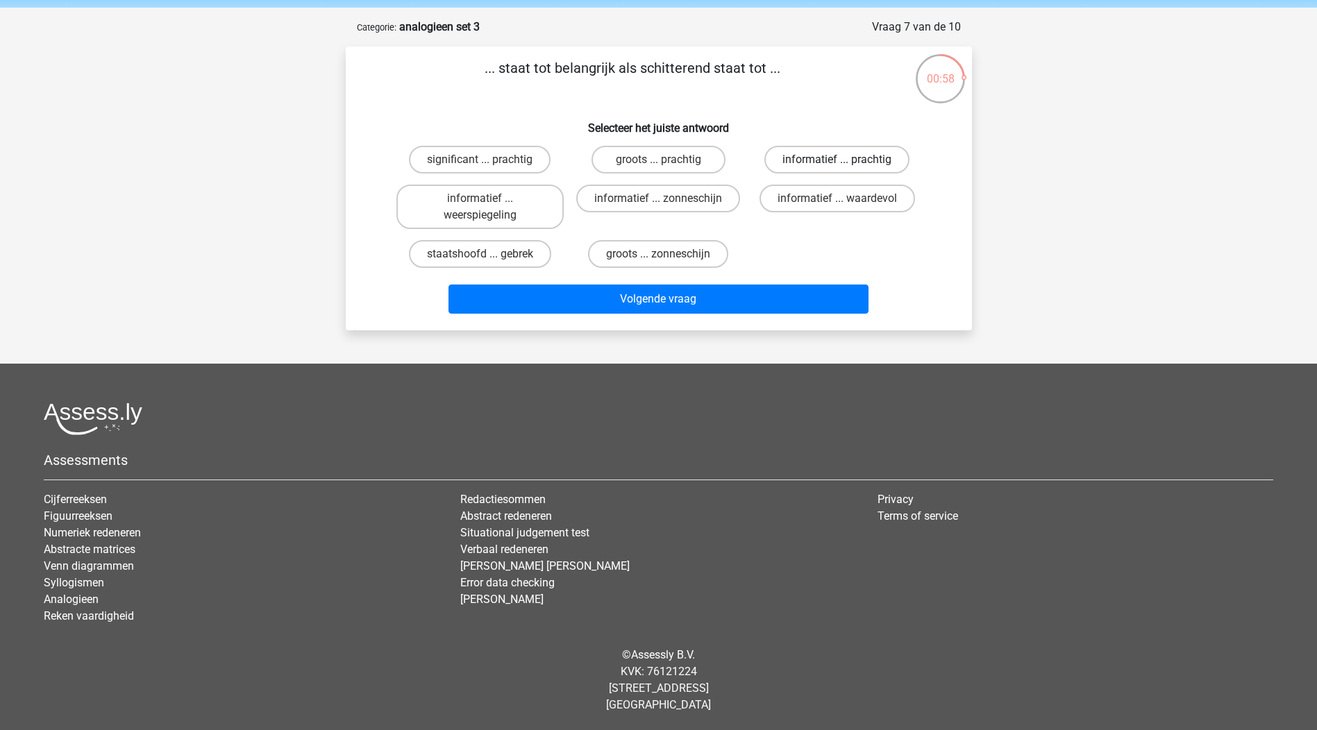
click at [786, 164] on label "informatief ... prachtig" at bounding box center [836, 160] width 145 height 28
click at [837, 164] on input "informatief ... prachtig" at bounding box center [841, 164] width 9 height 9
radio input "true"
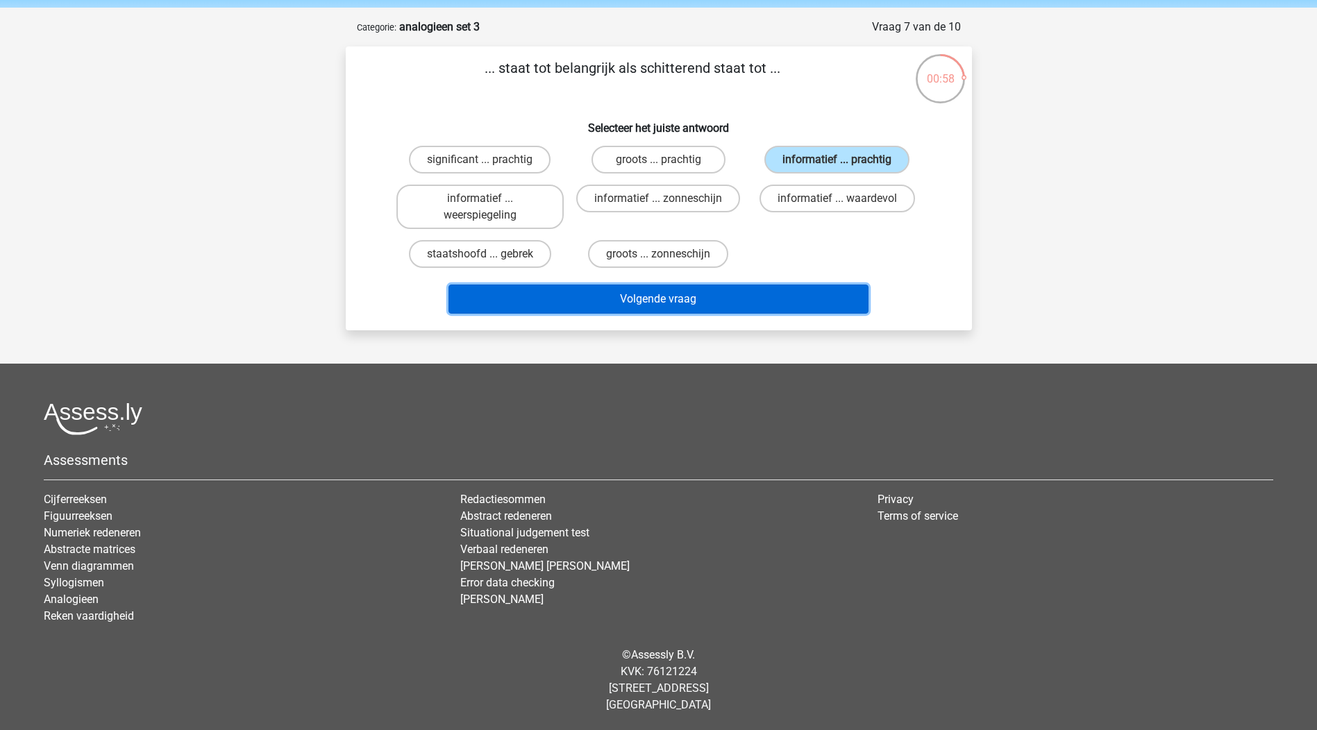
click at [688, 303] on button "Volgende vraag" at bounding box center [658, 299] width 420 height 29
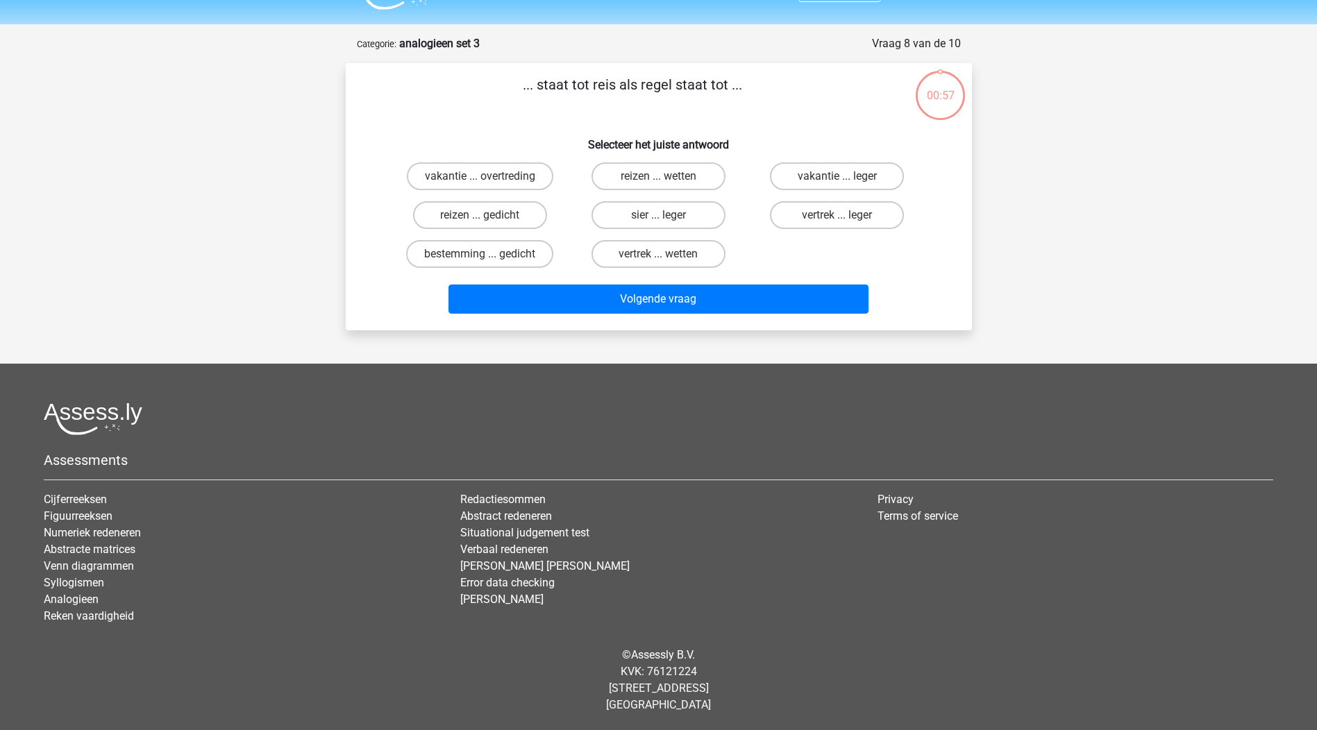
scroll to position [34, 0]
click at [692, 261] on label "vertrek ... wetten" at bounding box center [658, 254] width 134 height 28
click at [667, 261] on input "vertrek ... wetten" at bounding box center [662, 258] width 9 height 9
radio input "true"
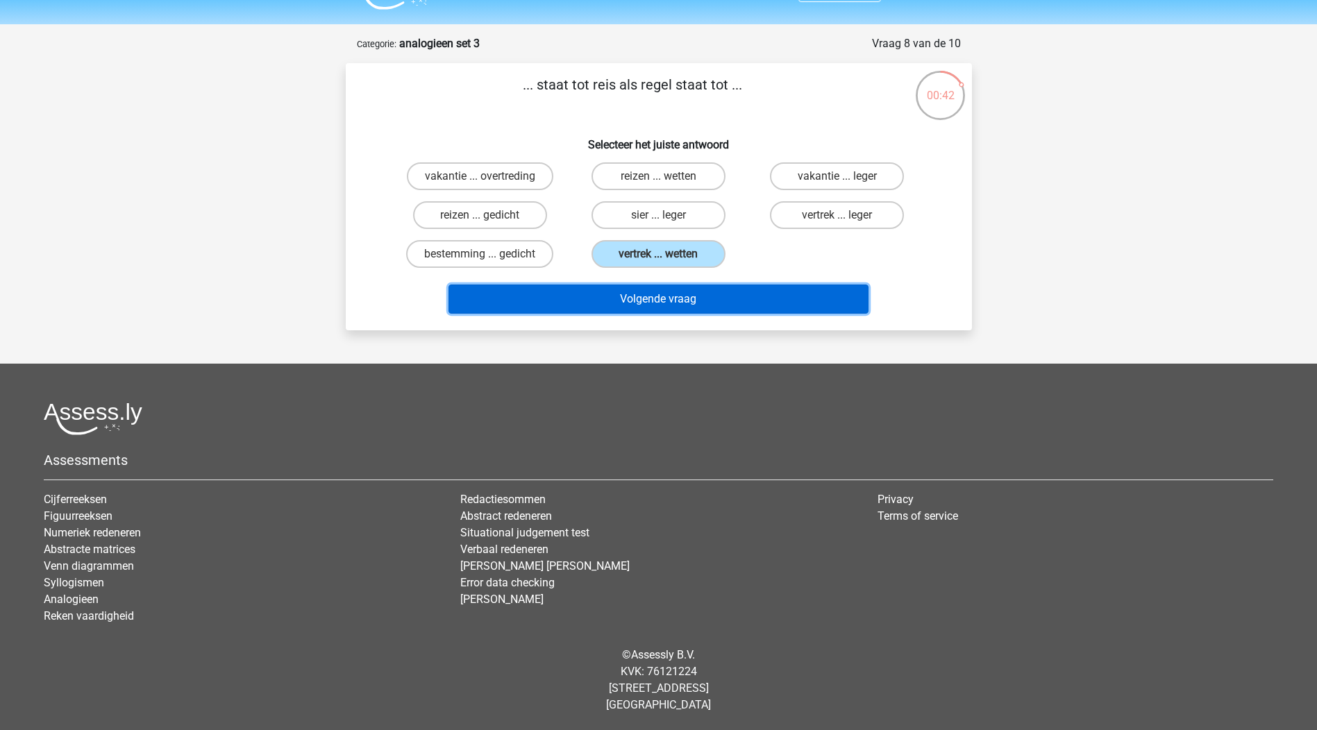
click at [674, 302] on button "Volgende vraag" at bounding box center [658, 299] width 420 height 29
click at [673, 303] on button "Volgende vraag" at bounding box center [658, 299] width 420 height 29
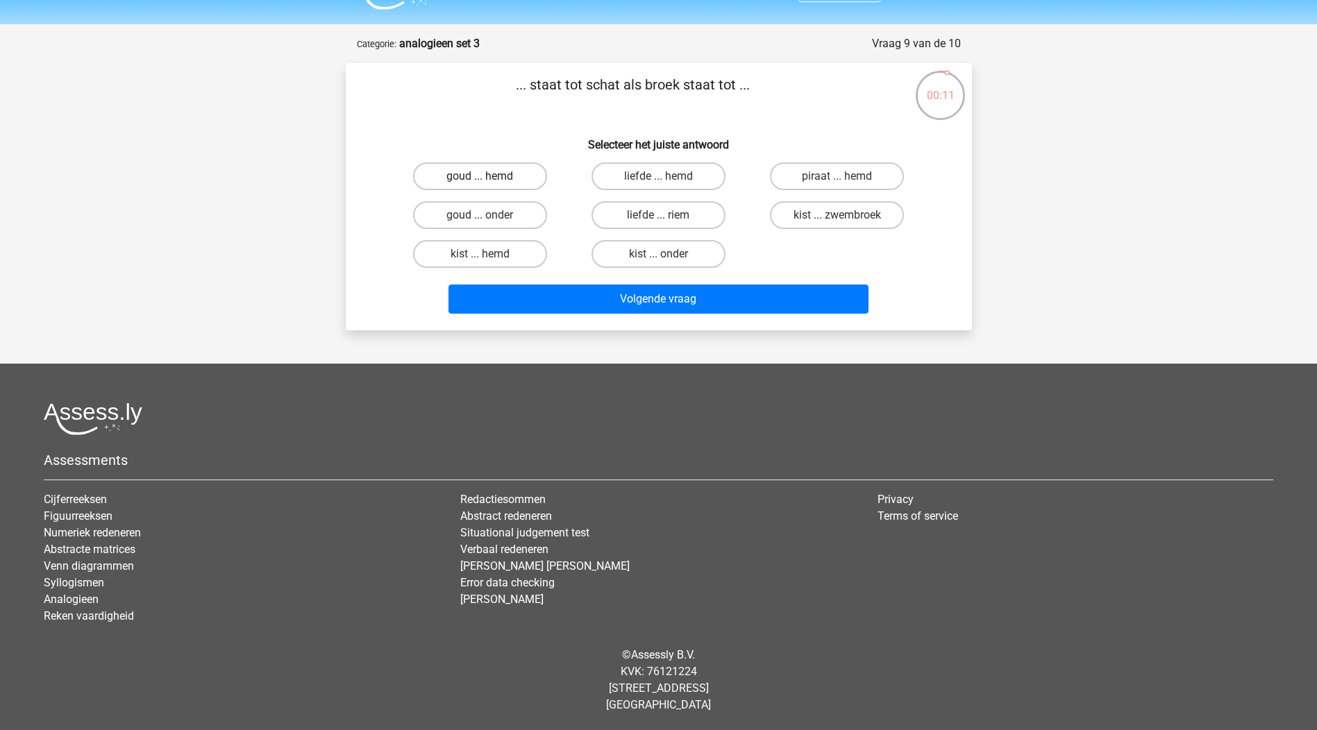
click at [501, 181] on label "goud ... hemd" at bounding box center [480, 176] width 134 height 28
click at [489, 181] on input "goud ... hemd" at bounding box center [484, 180] width 9 height 9
radio input "true"
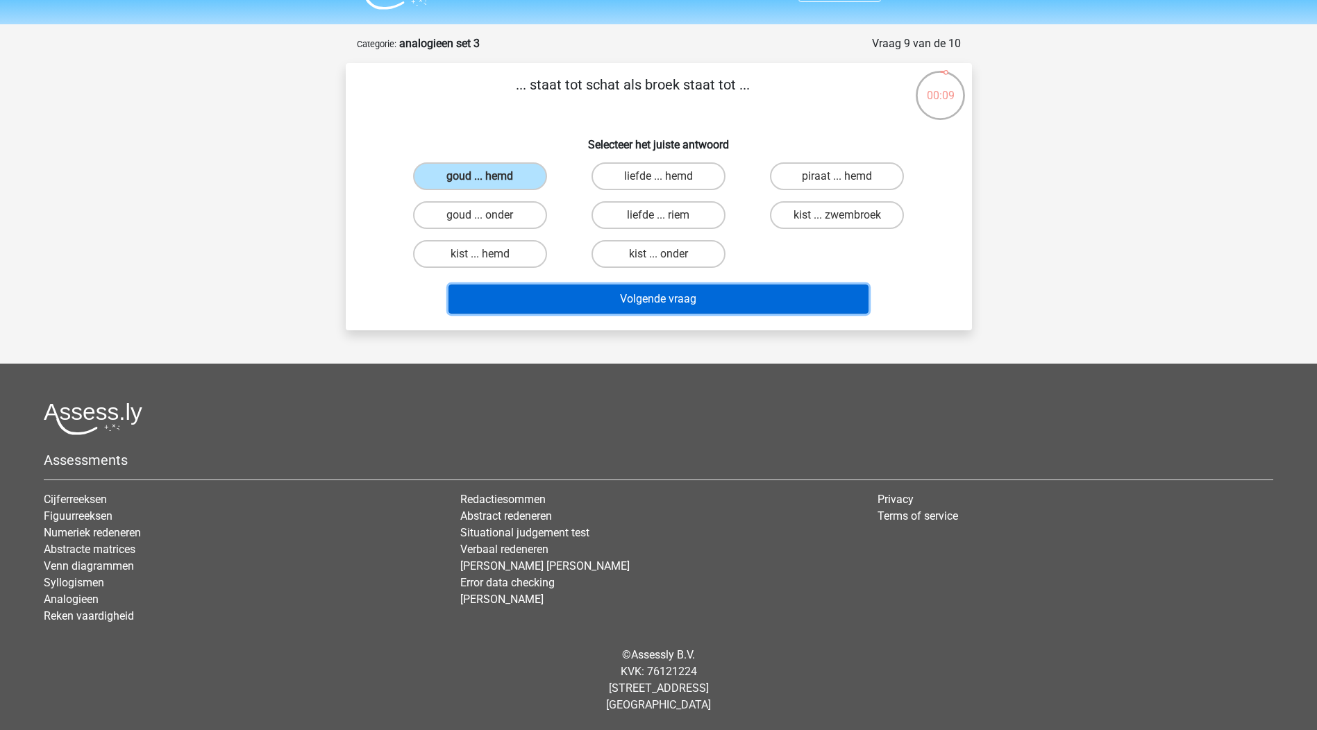
click at [624, 303] on button "Volgende vraag" at bounding box center [658, 299] width 420 height 29
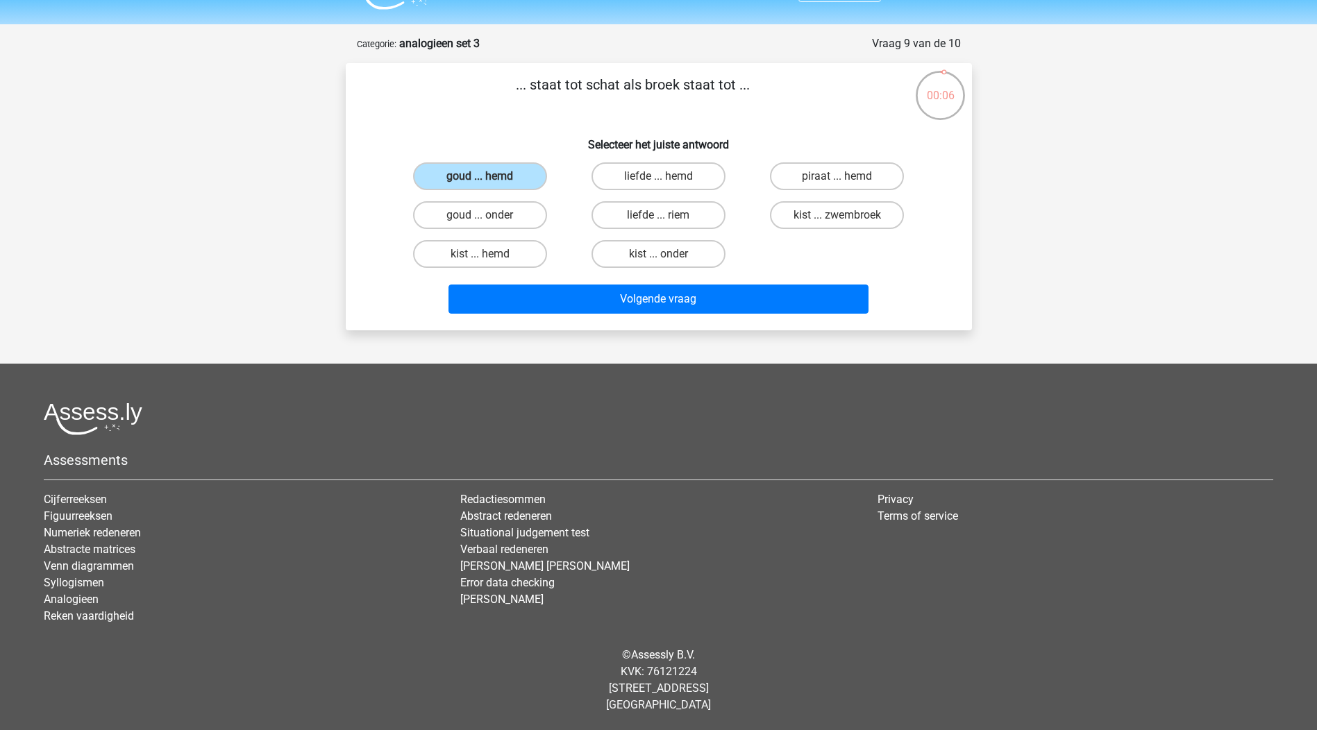
click at [480, 183] on input "goud ... hemd" at bounding box center [484, 180] width 9 height 9
click at [491, 252] on label "kist ... hemd" at bounding box center [480, 254] width 134 height 28
click at [489, 254] on input "kist ... hemd" at bounding box center [484, 258] width 9 height 9
radio input "true"
click at [494, 183] on label "goud ... hemd" at bounding box center [480, 176] width 134 height 28
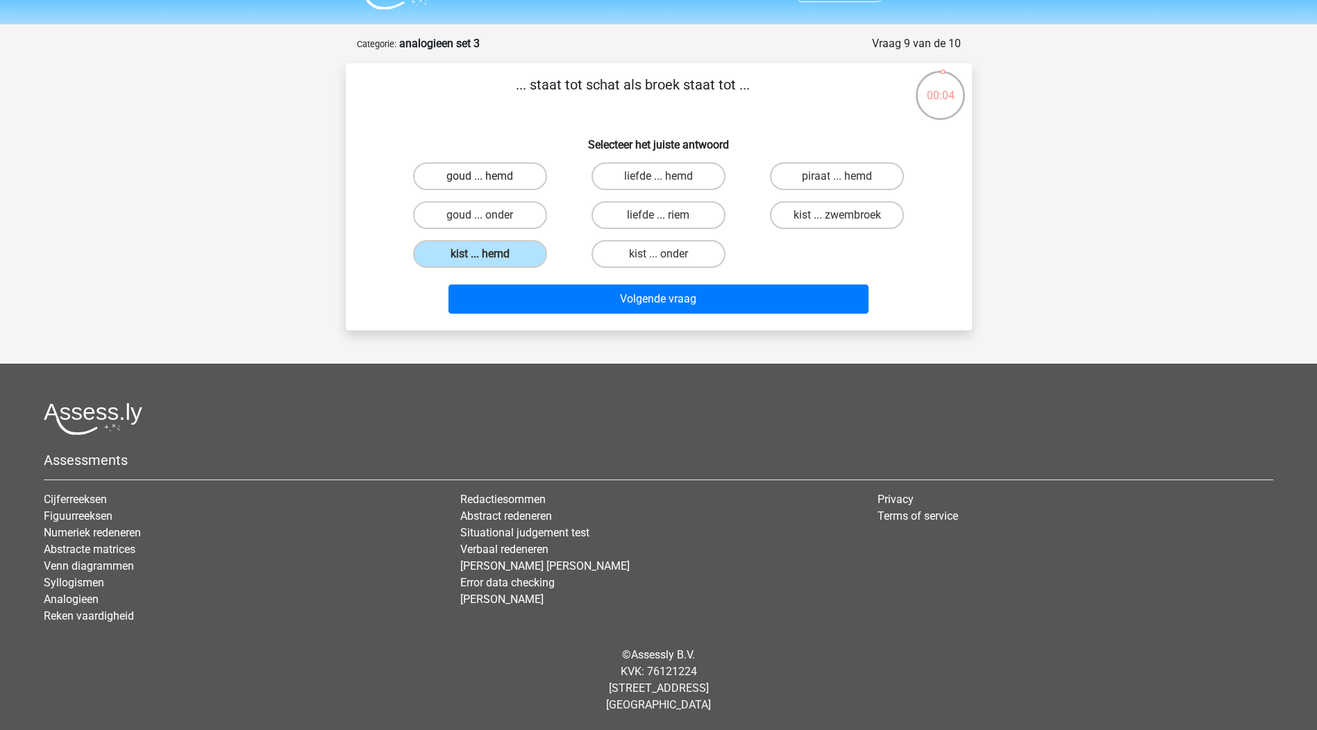
click at [489, 183] on input "goud ... hemd" at bounding box center [484, 180] width 9 height 9
radio input "true"
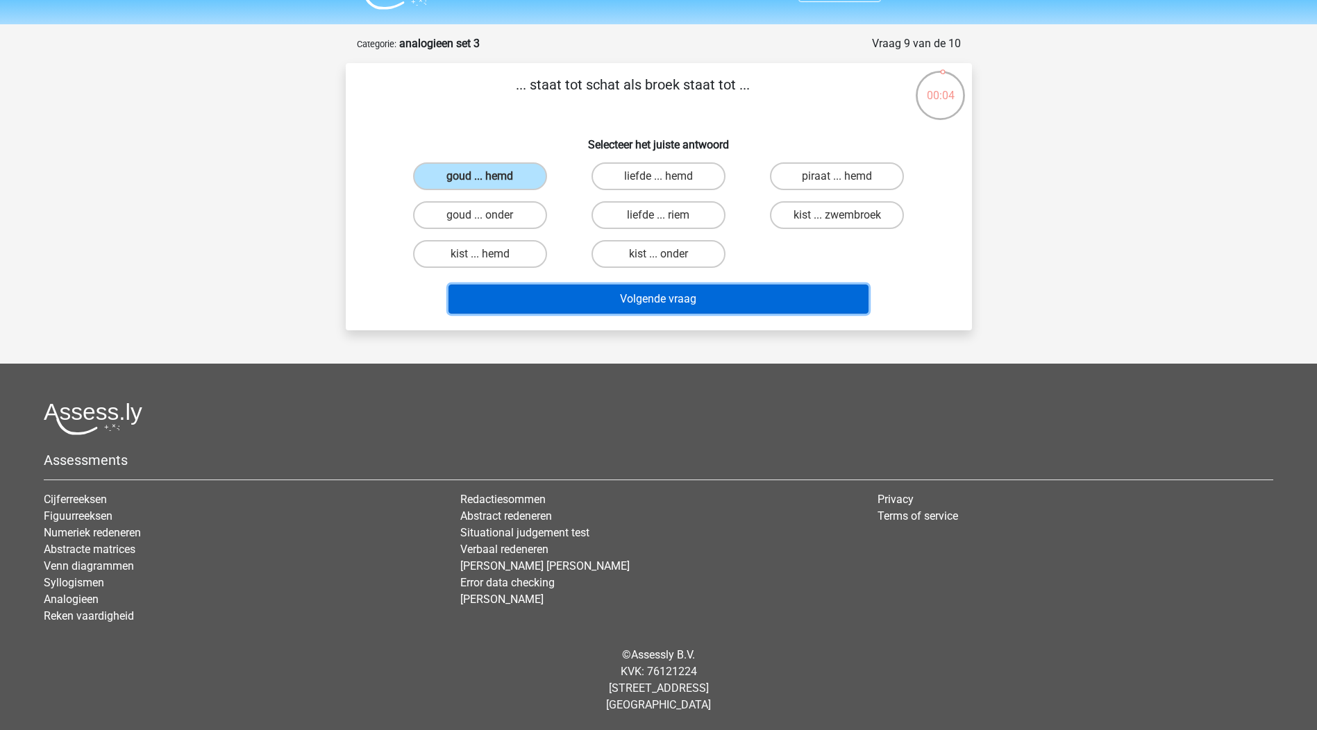
click at [641, 304] on button "Volgende vraag" at bounding box center [658, 299] width 420 height 29
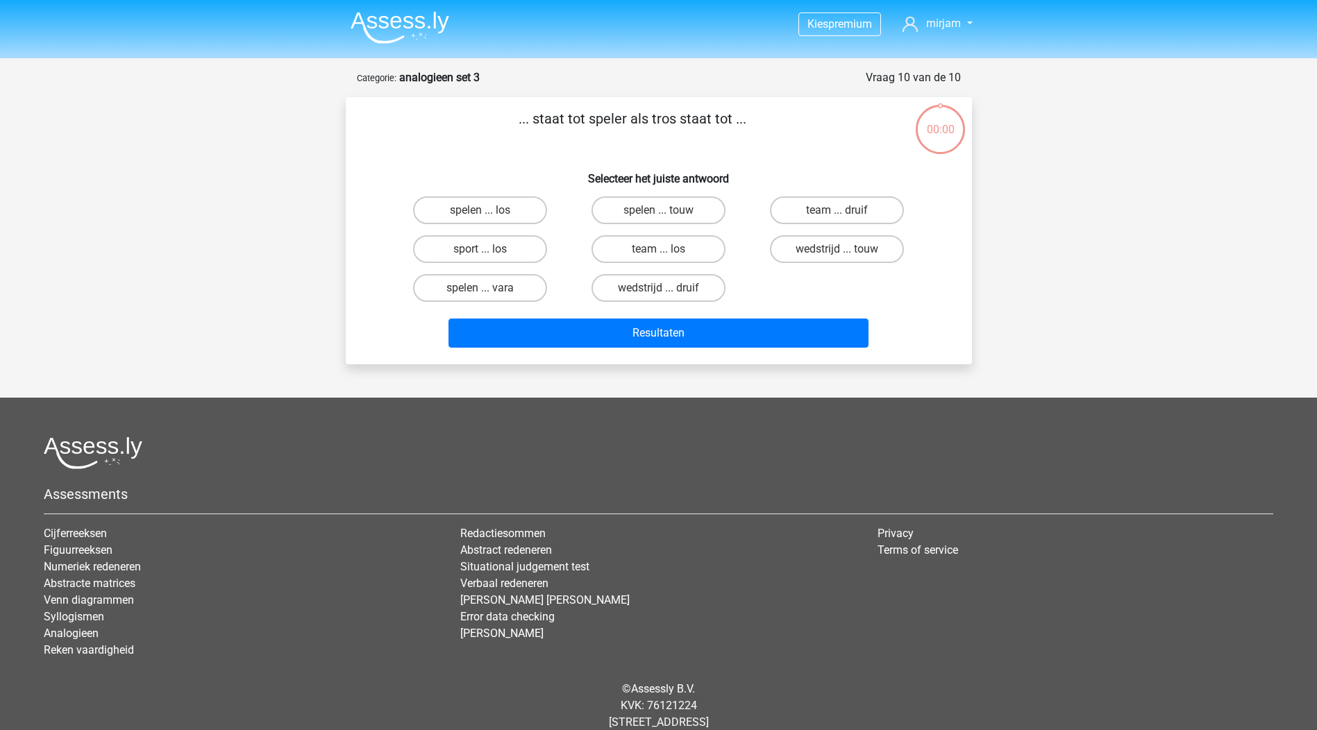
scroll to position [34, 0]
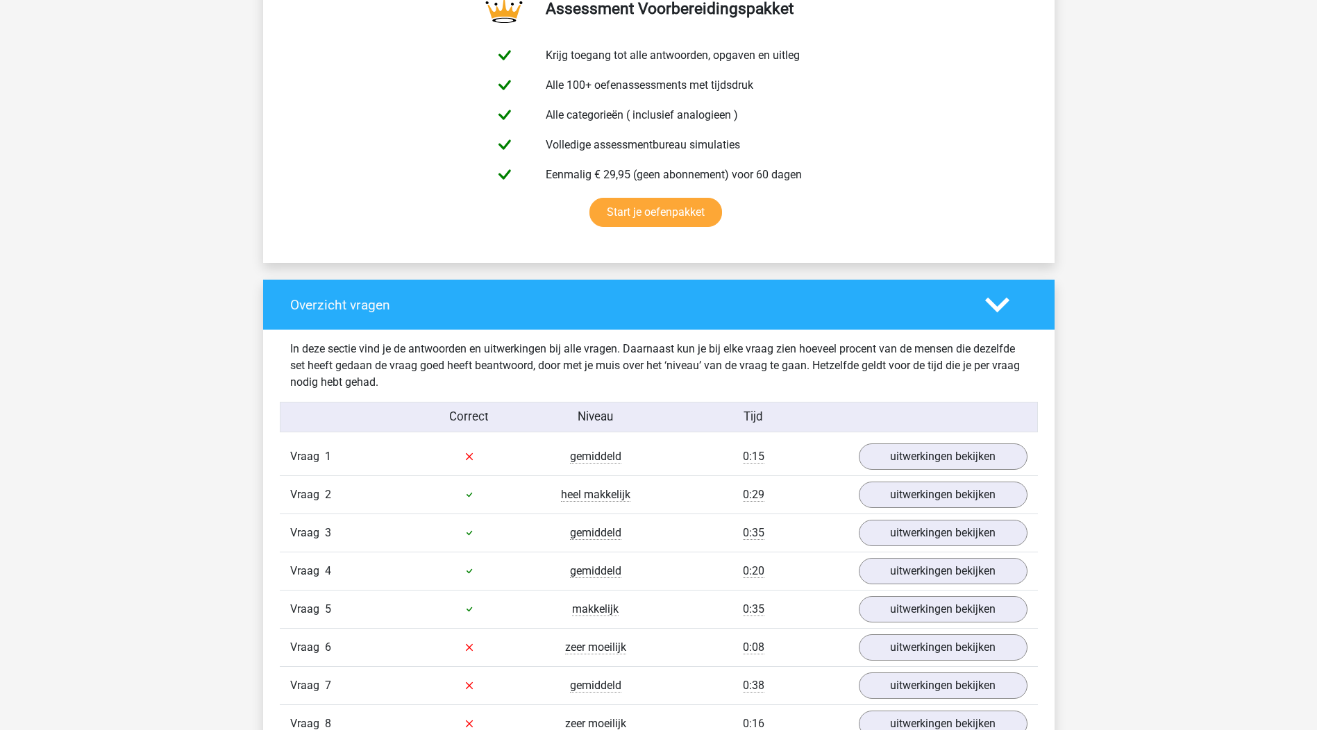
scroll to position [902, 0]
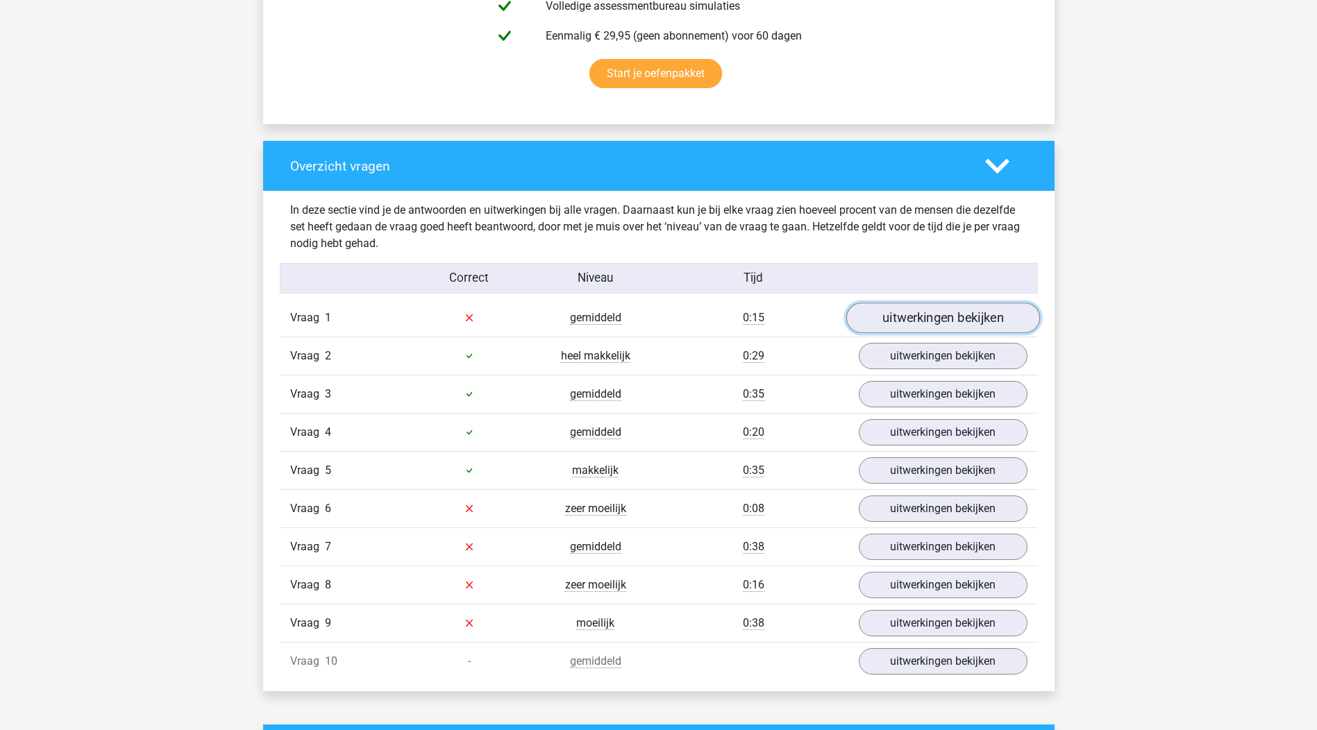
click at [902, 318] on link "uitwerkingen bekijken" at bounding box center [943, 318] width 194 height 31
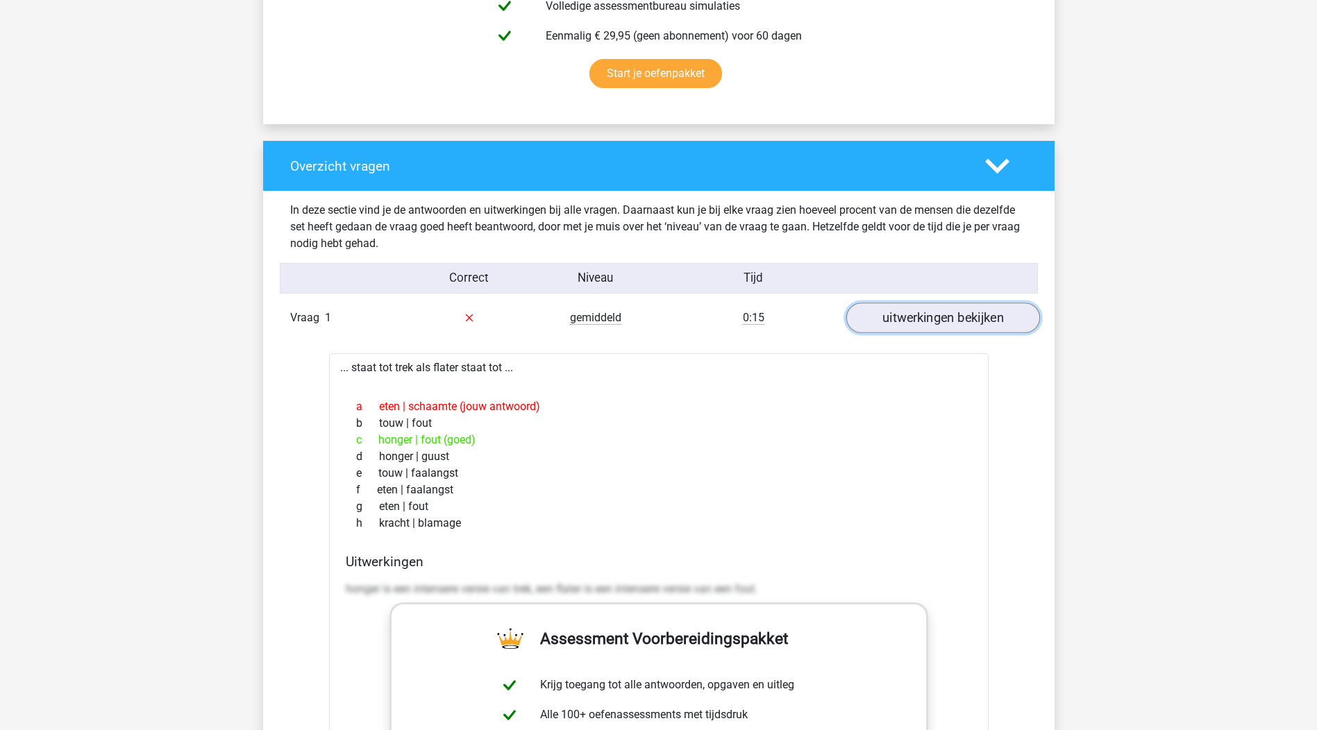
click at [945, 317] on link "uitwerkingen bekijken" at bounding box center [943, 318] width 194 height 31
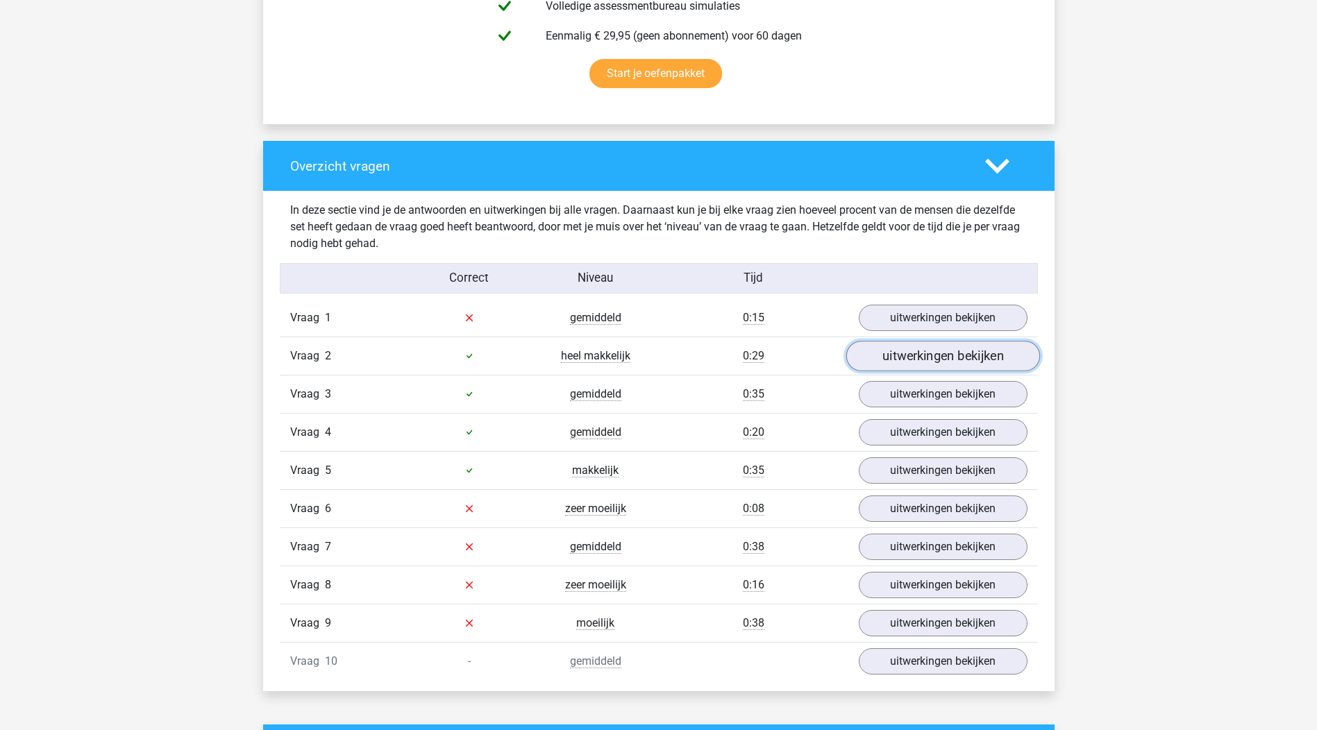
click at [939, 360] on link "uitwerkingen bekijken" at bounding box center [943, 356] width 194 height 31
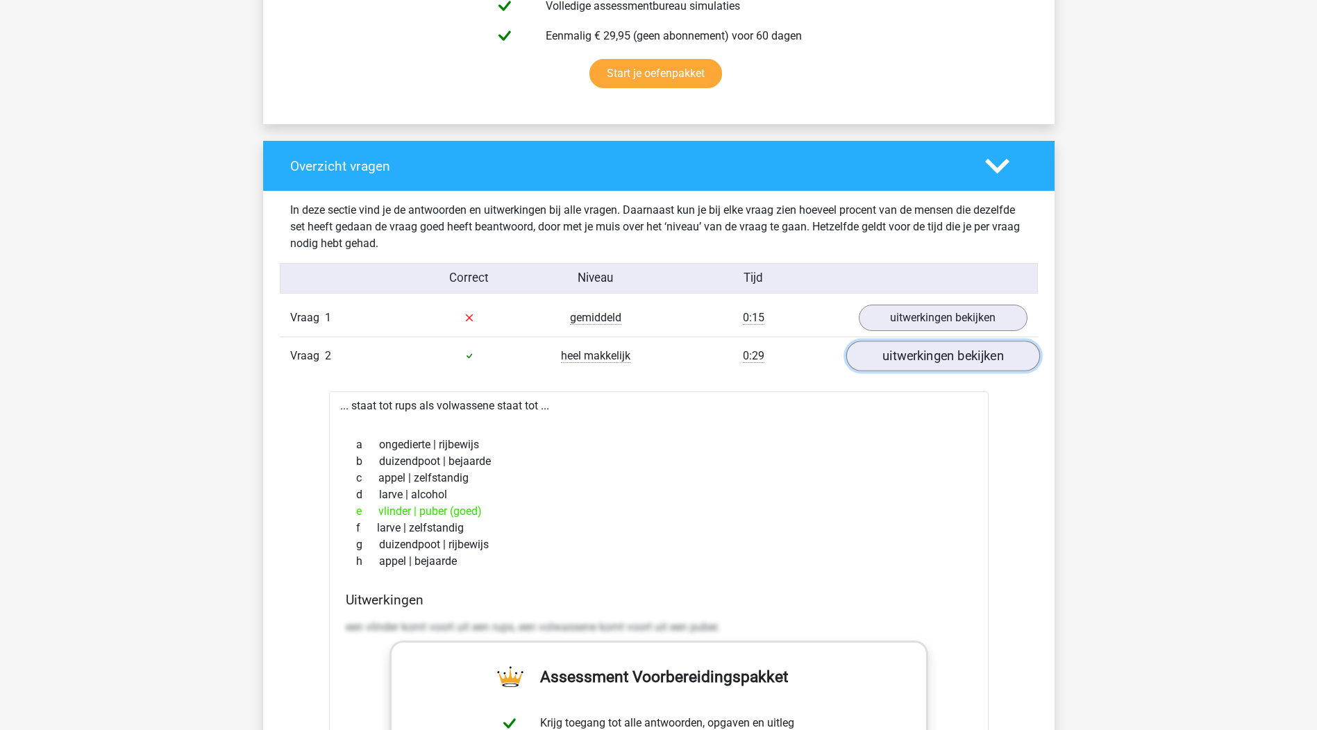
click at [939, 360] on link "uitwerkingen bekijken" at bounding box center [943, 356] width 194 height 31
